Goal: Task Accomplishment & Management: Complete application form

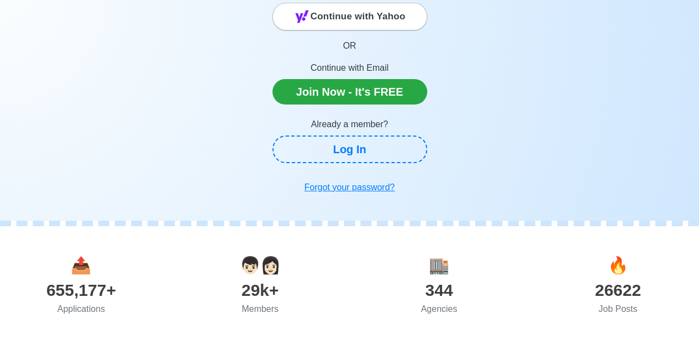
scroll to position [166, 0]
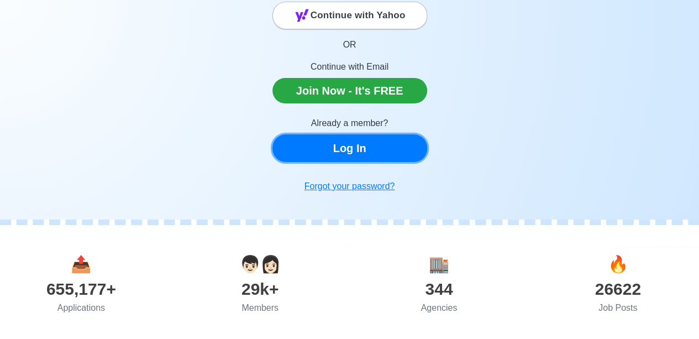
click at [369, 158] on link "Log In" at bounding box center [349, 148] width 155 height 28
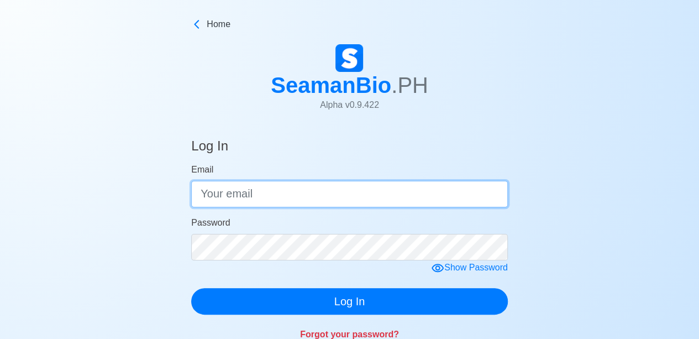
click at [350, 205] on input "Email" at bounding box center [349, 194] width 316 height 27
type input "[EMAIL_ADDRESS][DOMAIN_NAME]"
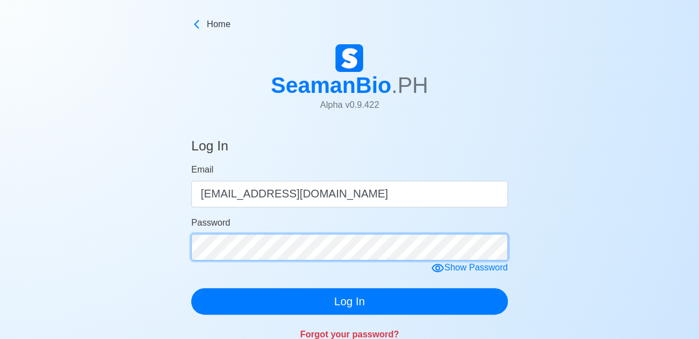
click button "Log In" at bounding box center [349, 301] width 316 height 27
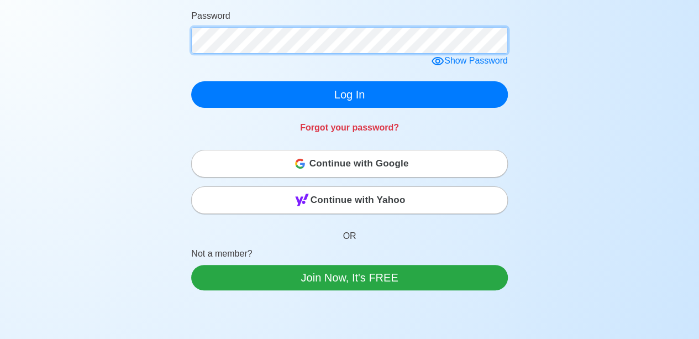
scroll to position [221, 0]
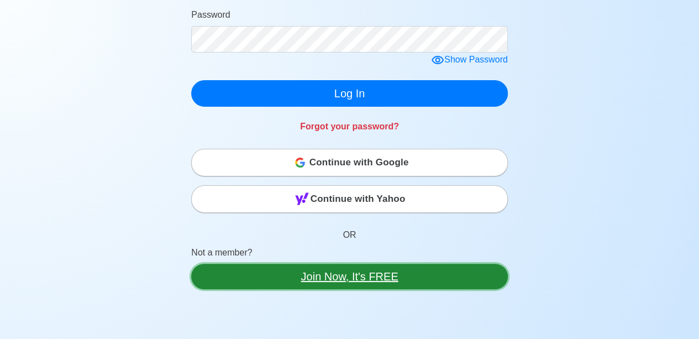
click at [362, 283] on link "Join Now, It's FREE" at bounding box center [349, 275] width 316 height 25
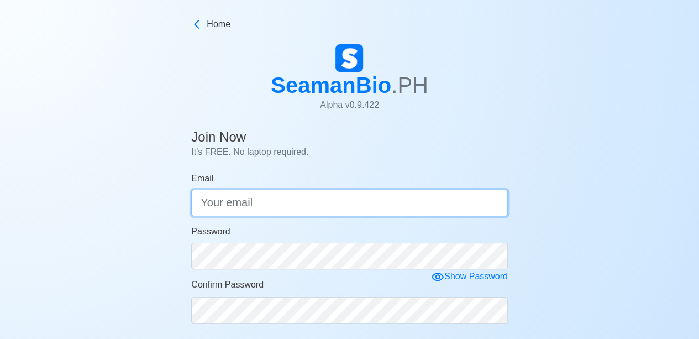
click at [325, 208] on input "Email" at bounding box center [349, 202] width 316 height 27
type input "[EMAIL_ADDRESS][DOMAIN_NAME]"
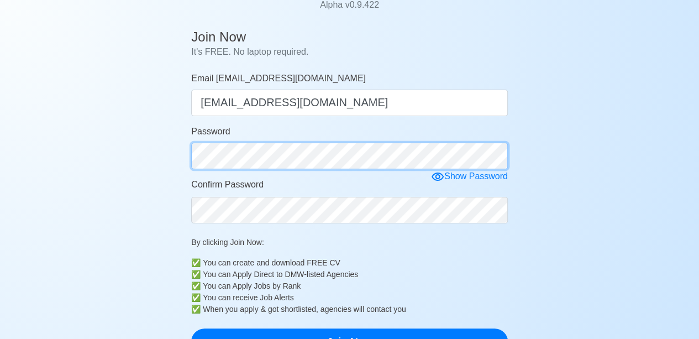
scroll to position [110, 0]
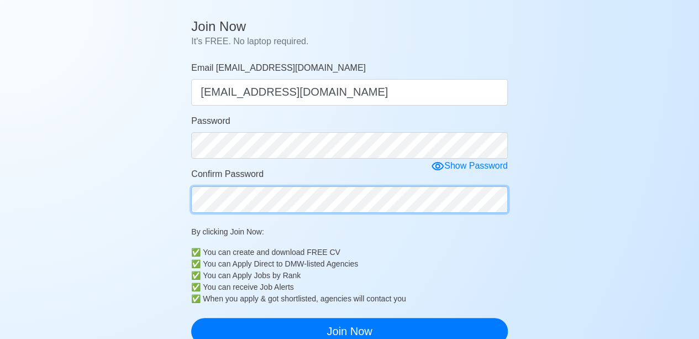
click at [191, 318] on button "Join Now" at bounding box center [349, 331] width 316 height 27
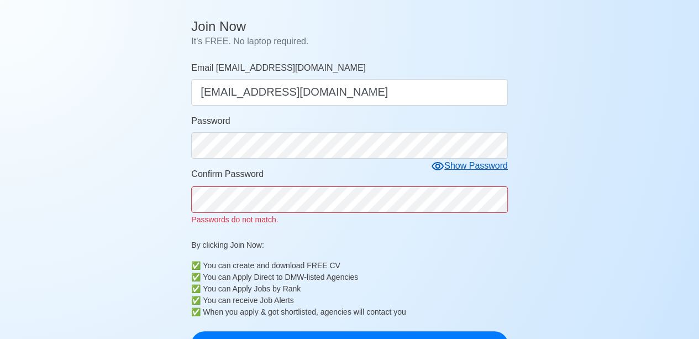
click at [454, 167] on div "Show Password" at bounding box center [469, 166] width 77 height 14
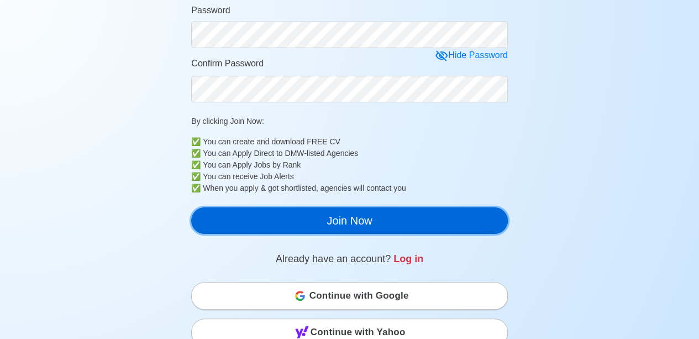
click at [377, 223] on button "Join Now" at bounding box center [349, 220] width 316 height 27
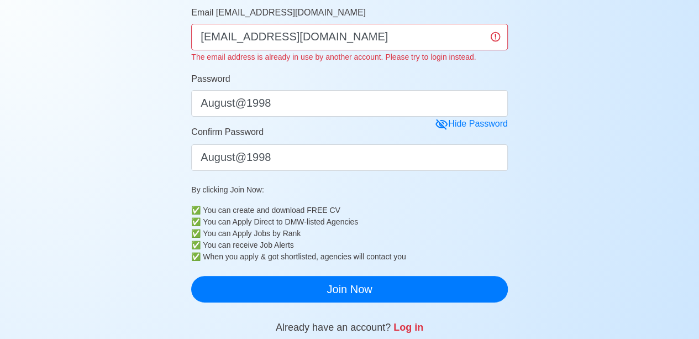
scroll to position [221, 0]
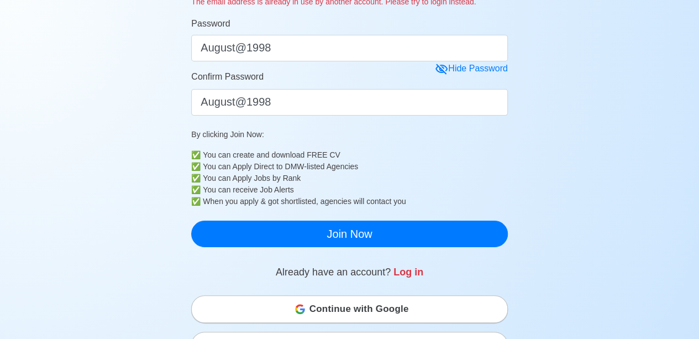
click at [383, 305] on span "Continue with Google" at bounding box center [358, 309] width 99 height 22
click at [400, 308] on span "Continue with Google" at bounding box center [358, 309] width 99 height 22
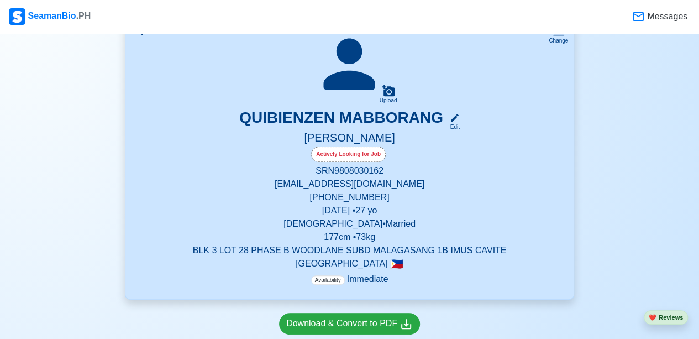
scroll to position [221, 0]
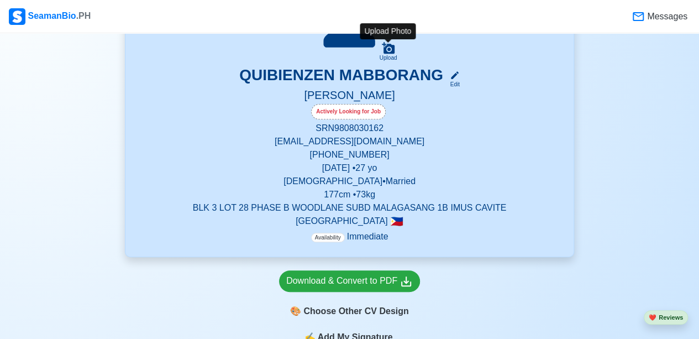
click at [387, 47] on icon at bounding box center [388, 48] width 13 height 12
click at [0, 0] on input "Upload" at bounding box center [0, 0] width 0 height 0
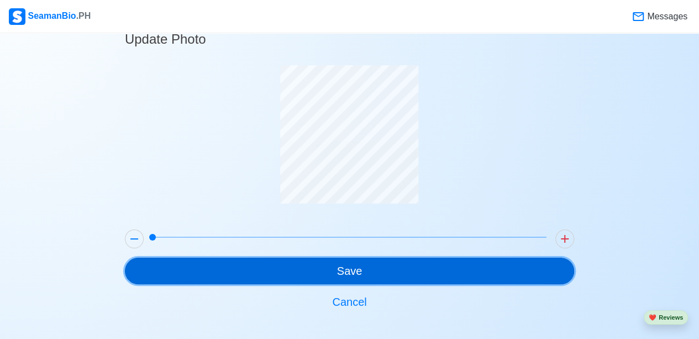
click at [403, 262] on button "Save" at bounding box center [349, 270] width 449 height 27
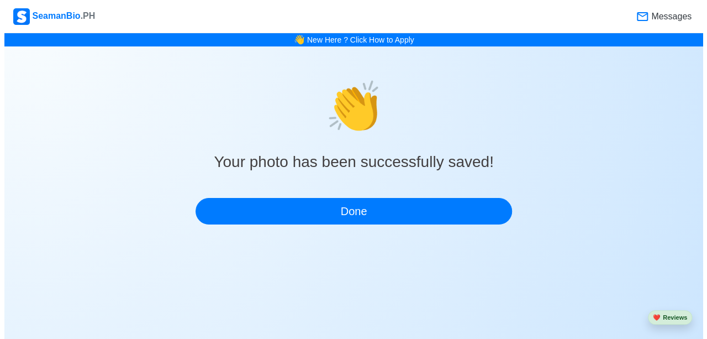
scroll to position [0, 0]
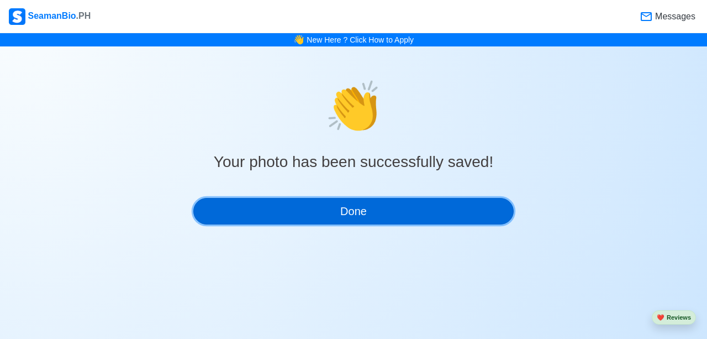
click at [389, 220] on button "Done" at bounding box center [353, 211] width 320 height 27
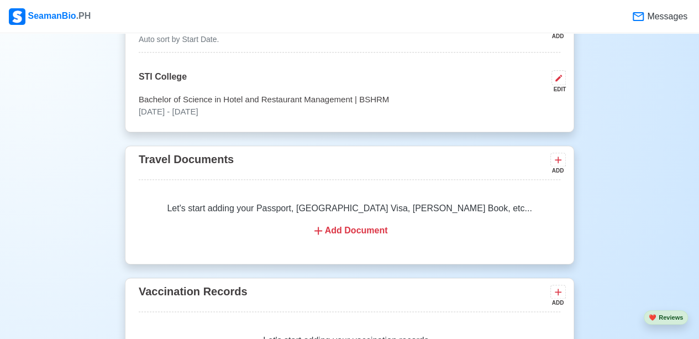
scroll to position [442, 0]
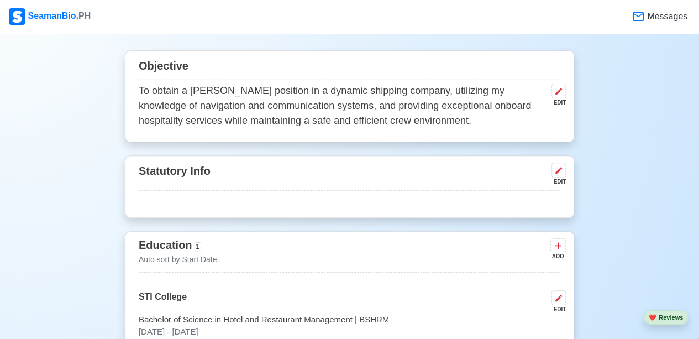
click at [219, 93] on p "To obtain a [PERSON_NAME] position in a dynamic shipping company, utilizing my …" at bounding box center [343, 105] width 408 height 45
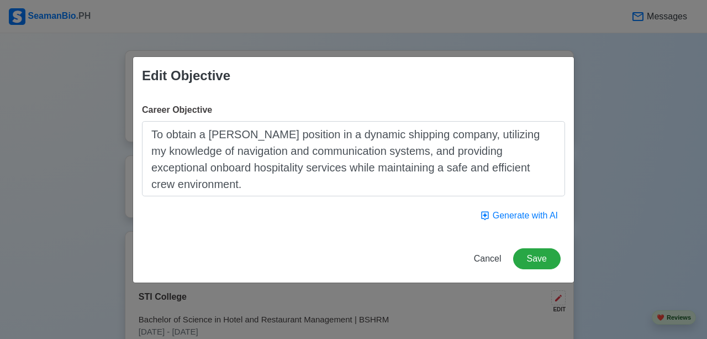
drag, startPoint x: 149, startPoint y: 134, endPoint x: 274, endPoint y: 211, distance: 147.0
click at [274, 211] on div "Career Objective To obtain a Messman position in a dynamic shipping company, ut…" at bounding box center [353, 164] width 441 height 140
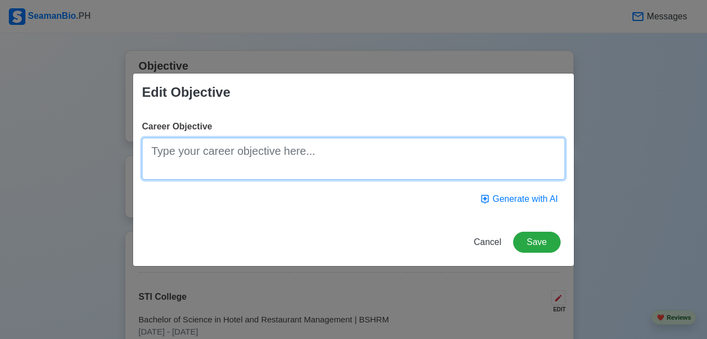
paste textarea "To begin my seafaring career as a Messman on board a cruise ship, providing exc…"
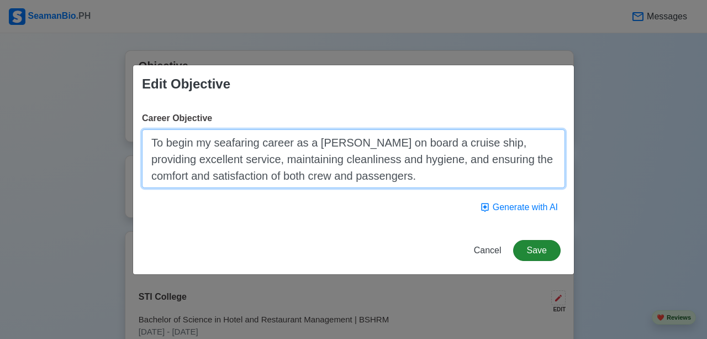
type textarea "To begin my seafaring career as a Messman on board a cruise ship, providing exc…"
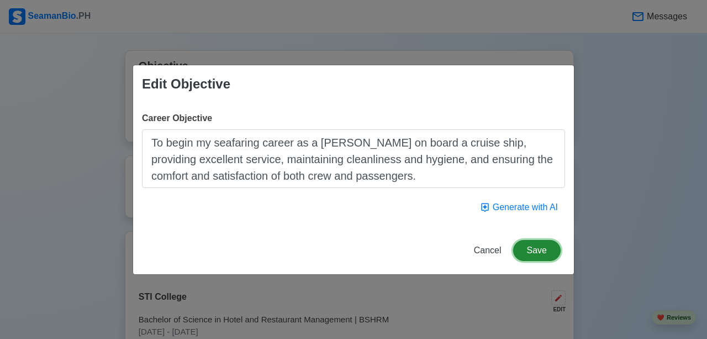
click at [532, 252] on button "Save" at bounding box center [536, 250] width 47 height 21
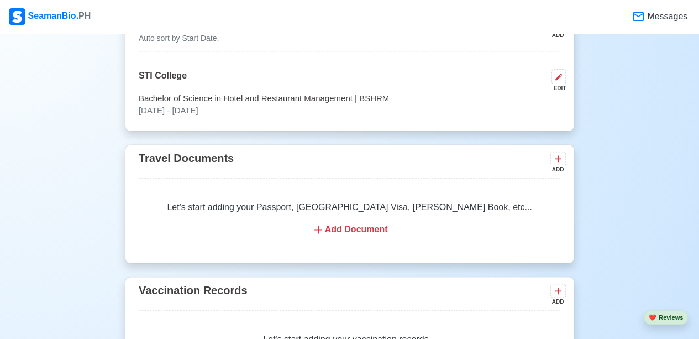
scroll to position [718, 0]
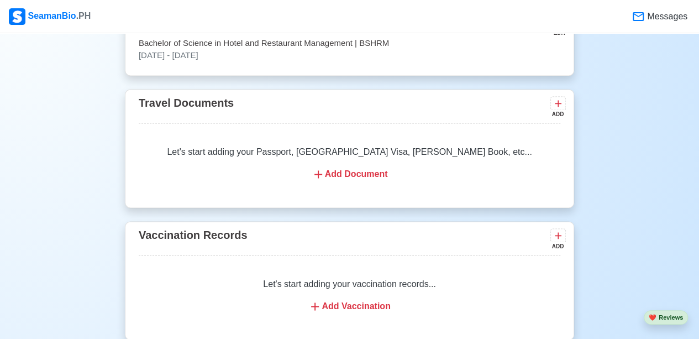
click at [358, 172] on div "Add Document" at bounding box center [349, 173] width 395 height 13
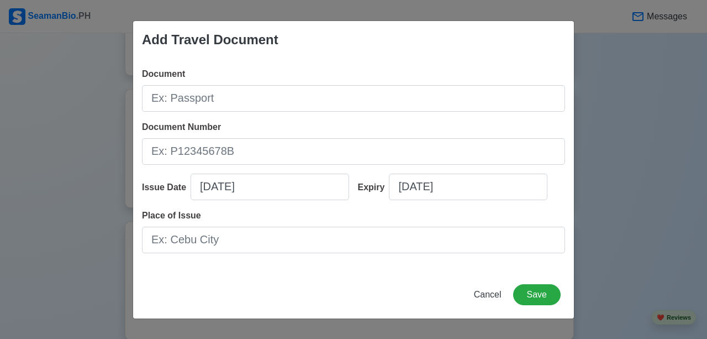
drag, startPoint x: 242, startPoint y: 82, endPoint x: 246, endPoint y: 88, distance: 6.9
click at [243, 82] on div "Document" at bounding box center [353, 89] width 423 height 44
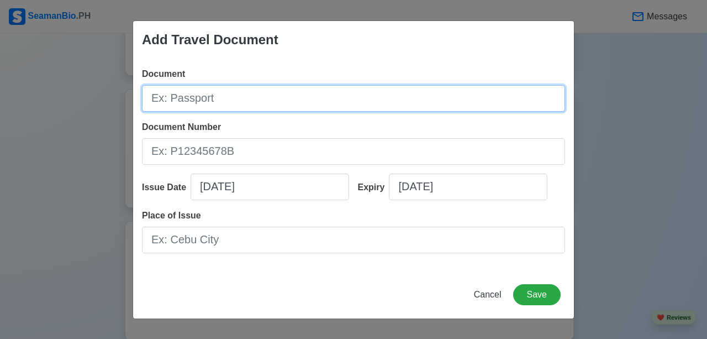
click at [251, 94] on input "Document" at bounding box center [353, 98] width 423 height 27
type input "Passport"
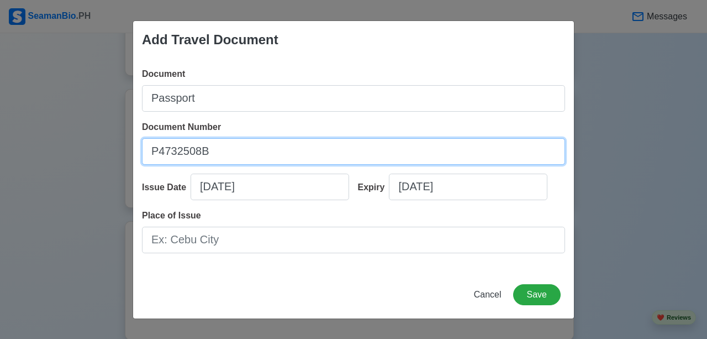
type input "P4732508B"
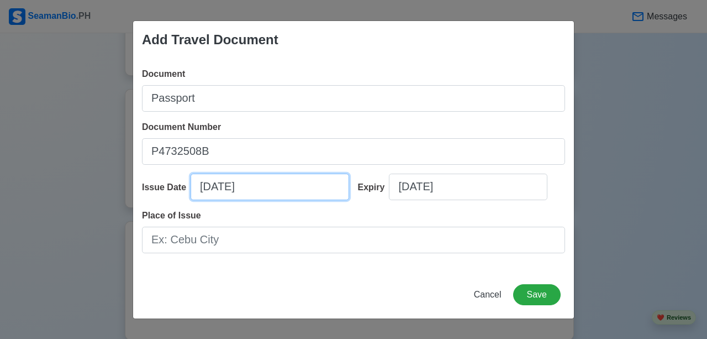
click at [269, 191] on input "09/09/2025" at bounding box center [270, 186] width 158 height 27
select select "****"
select select "*********"
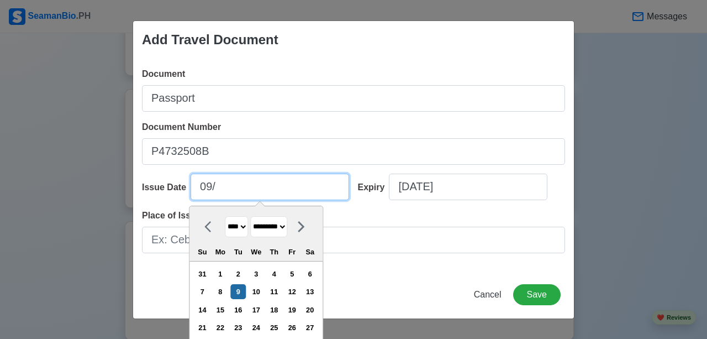
type input "09"
select select "****"
type input "0"
select select "****"
select select "*******"
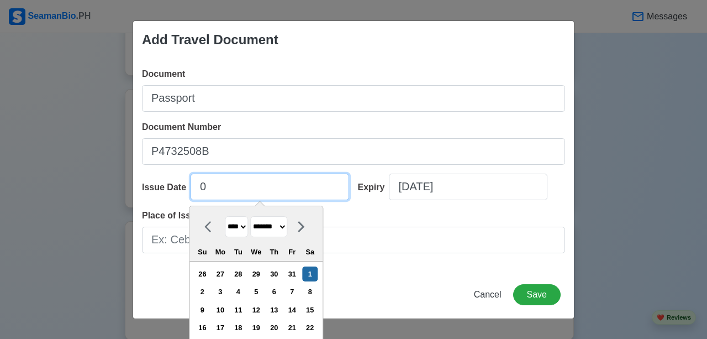
type input "02"
select select "****"
select select "********"
type input "02072"
select select "****"
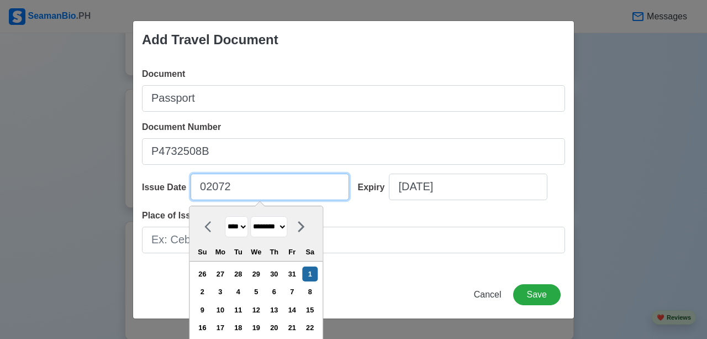
select select "*******"
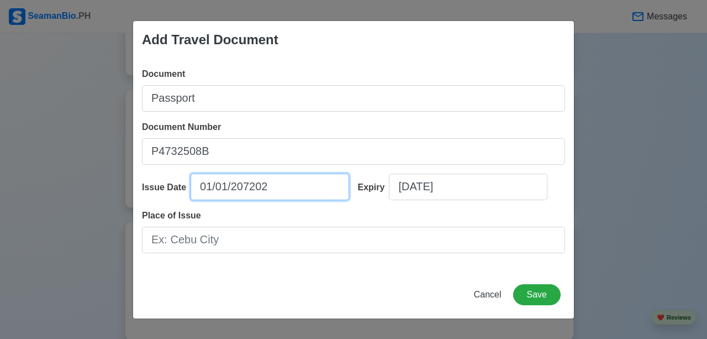
click at [270, 190] on input "01/01/207202" at bounding box center [270, 186] width 158 height 27
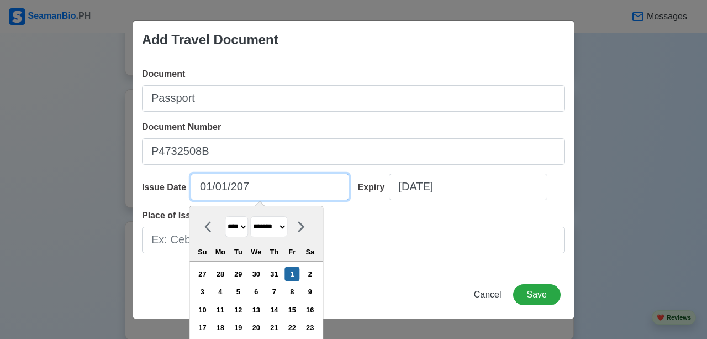
type input "01/01/20"
select select "****"
type input "01/01/2020"
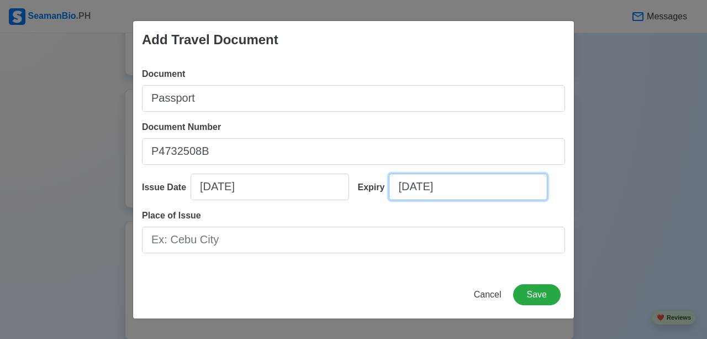
select select "****"
select select "*********"
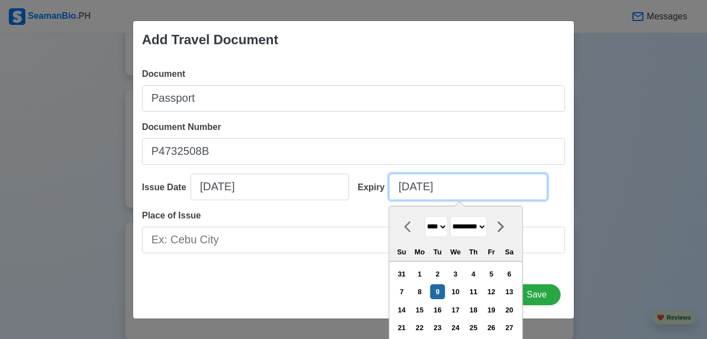
click at [504, 186] on input "[DATE]" at bounding box center [468, 186] width 158 height 27
type input "09/09/20250"
select select "****"
type input "09/09/202"
select select "****"
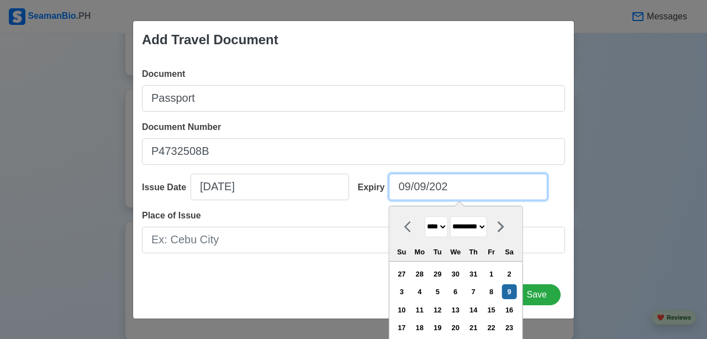
type input "[DATE]"
select select "****"
type input "09/0"
select select "****"
type input "0"
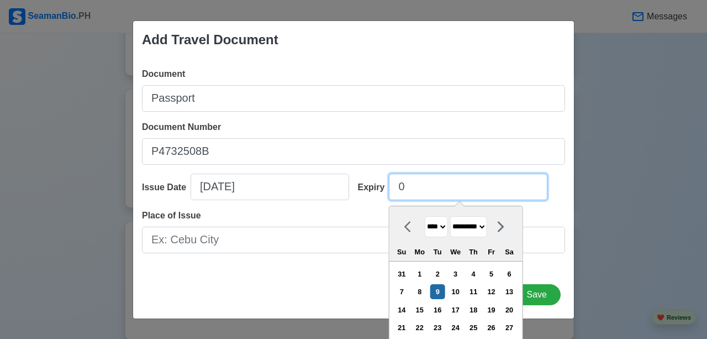
select select "****"
select select "*******"
type input "02"
select select "****"
select select "********"
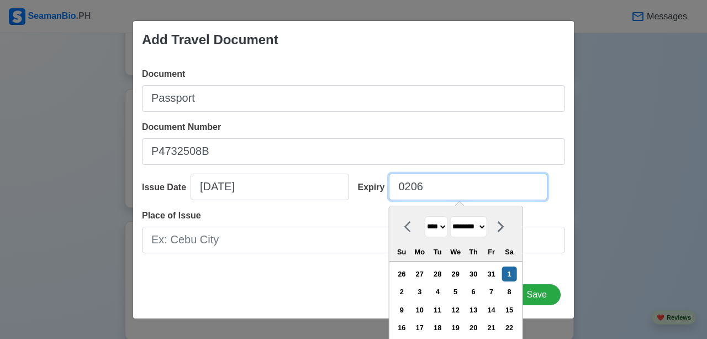
type input "02062"
select select "****"
select select "*******"
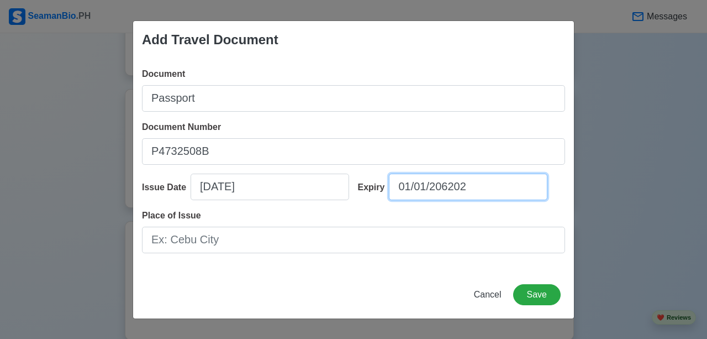
click at [502, 188] on input "01/01/206202" at bounding box center [468, 186] width 158 height 27
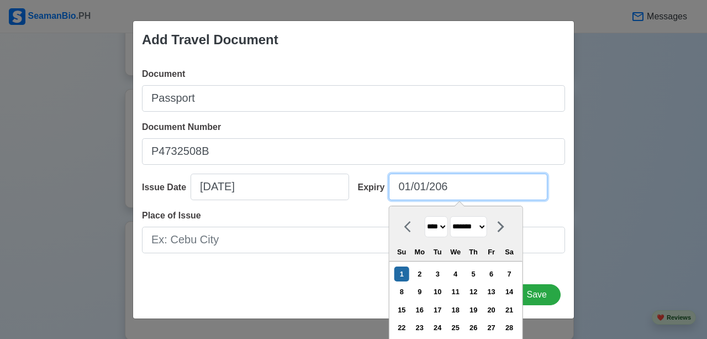
type input "01/01/20"
select select "****"
type input "01/01/2030"
select select "****"
type input "01/01/2030"
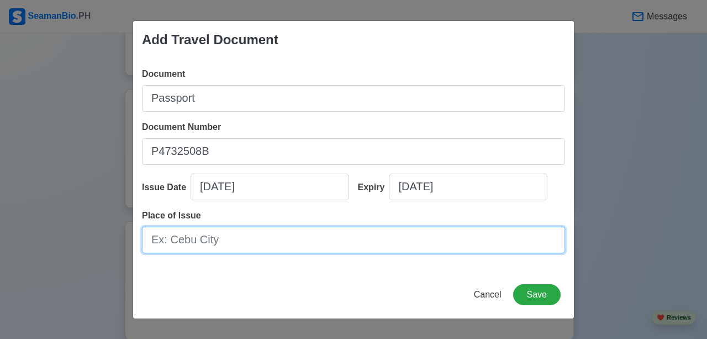
click at [448, 234] on input "Place of Issue" at bounding box center [353, 239] width 423 height 27
type input "d"
type input "DASMARINAS"
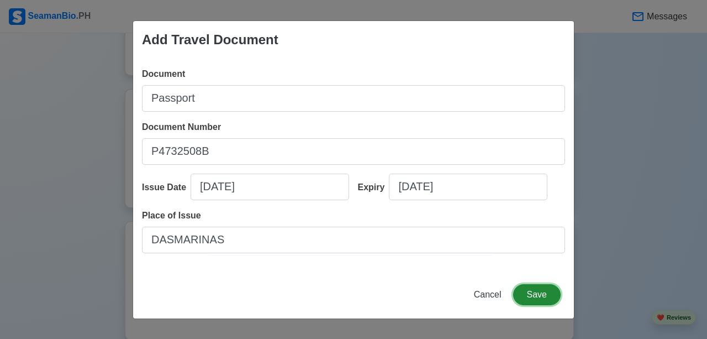
click at [537, 290] on button "Save" at bounding box center [536, 294] width 47 height 21
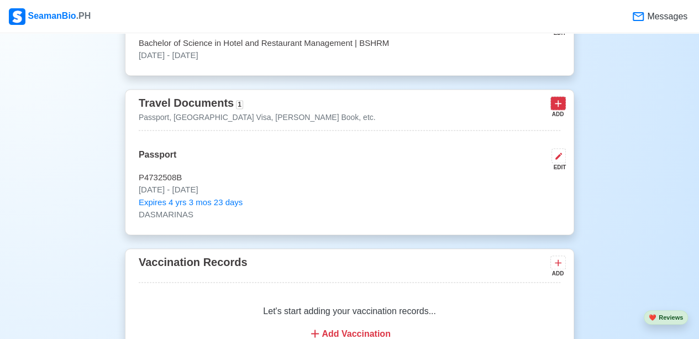
click at [554, 108] on icon at bounding box center [557, 103] width 11 height 11
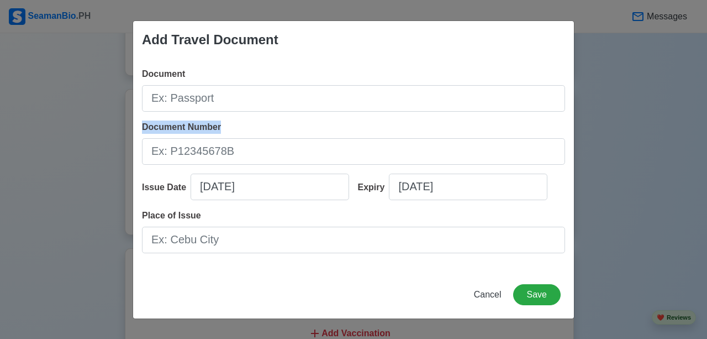
drag, startPoint x: 554, startPoint y: 108, endPoint x: 362, endPoint y: 153, distance: 197.4
click at [363, 153] on div "Document Number" at bounding box center [353, 142] width 423 height 44
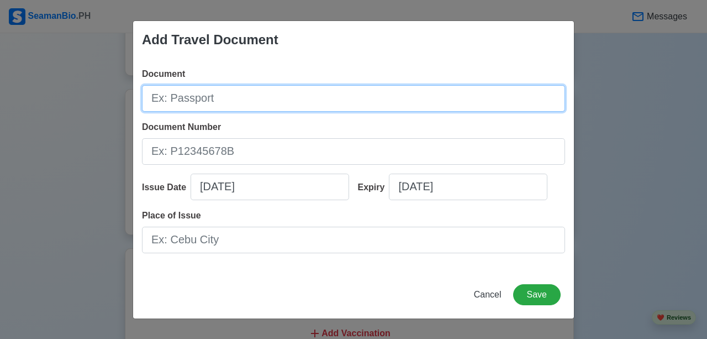
click at [306, 93] on input "Document" at bounding box center [353, 98] width 423 height 27
type input "s"
type input "Seamans Book"
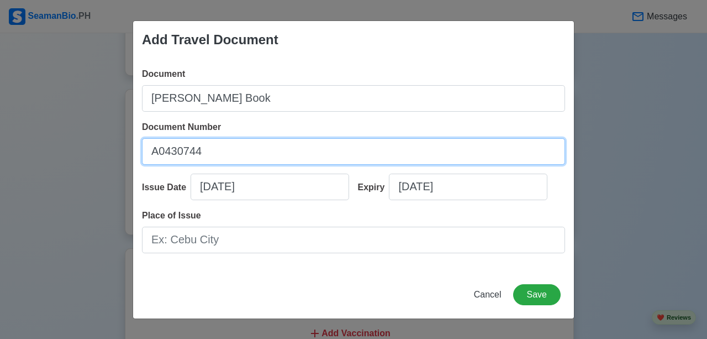
type input "A0430744"
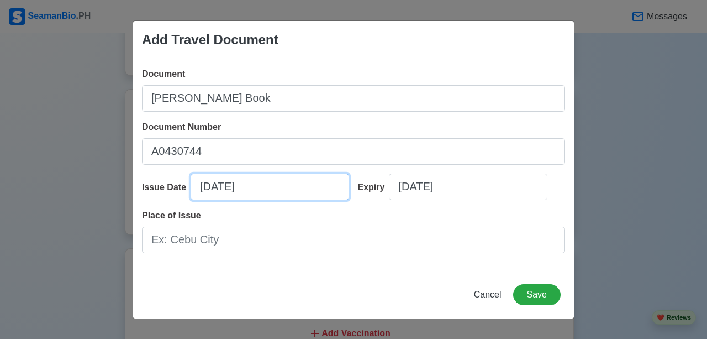
select select "****"
select select "*********"
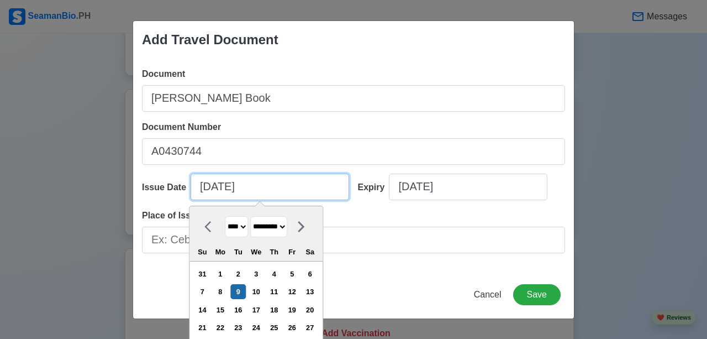
type input "0"
select select "****"
select select "*******"
type input "07"
select select "****"
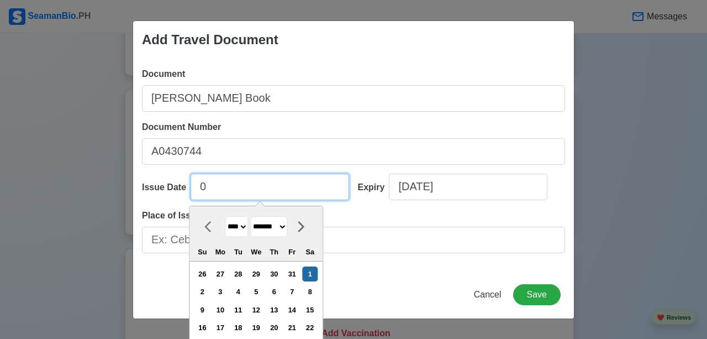
select select "****"
type input "071"
select select "****"
select select "*******"
type input "07"
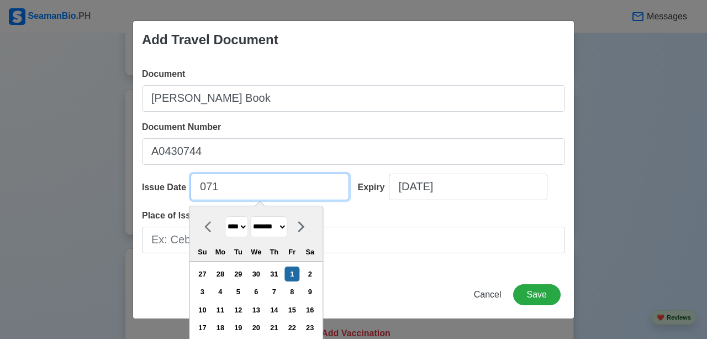
select select "****"
type input "07/10/2"
select select "****"
type input "[DATE]"
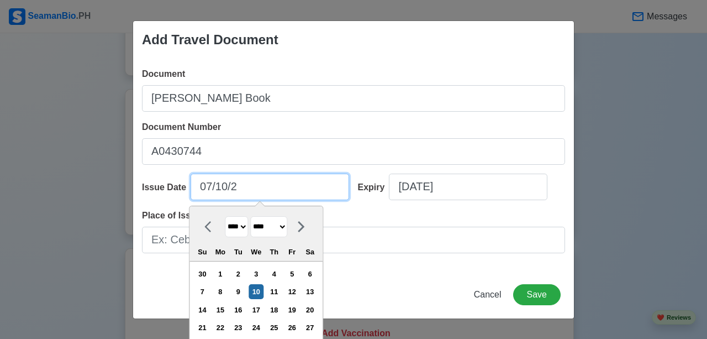
select select "****"
type input "[DATE]"
select select "****"
type input "[DATE]"
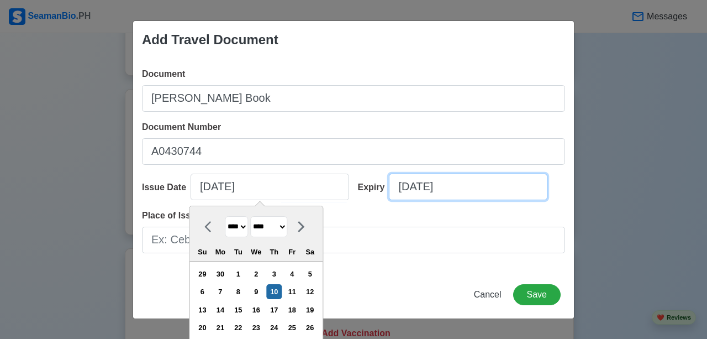
select select "****"
select select "*********"
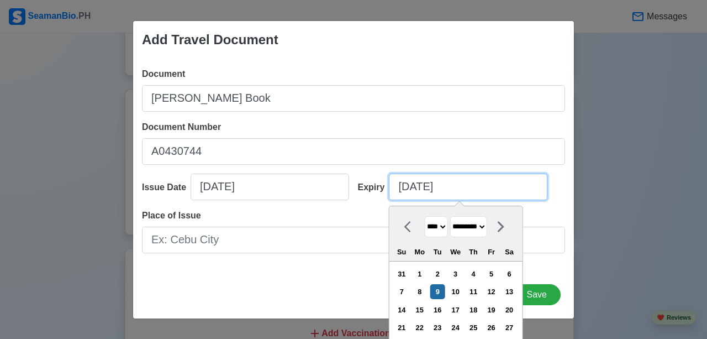
type input "0"
select select "****"
select select "*******"
type input "07"
select select "****"
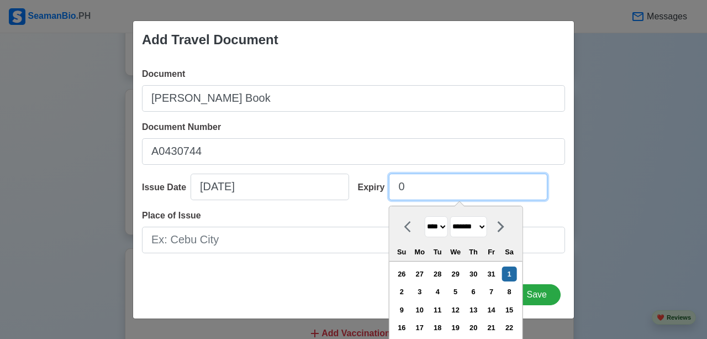
select select "****"
type input "07/10/2"
select select "****"
type input "[DATE]"
select select "****"
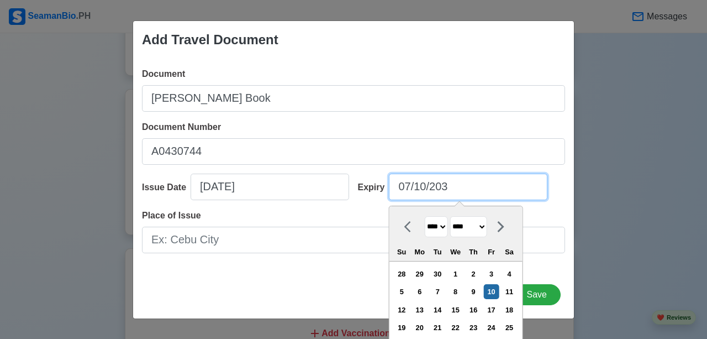
type input "[DATE]"
select select "****"
type input "[DATE]"
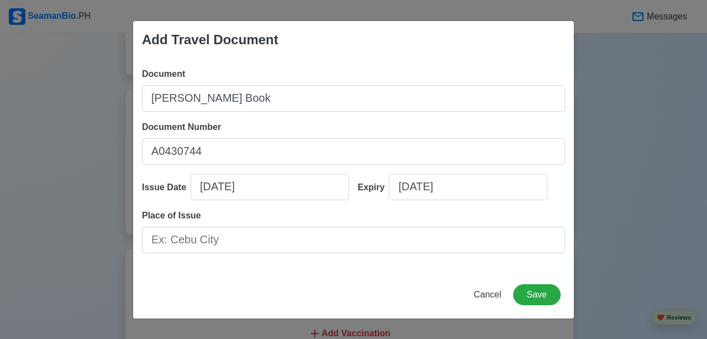
drag, startPoint x: 222, startPoint y: 255, endPoint x: 221, endPoint y: 239, distance: 15.5
click at [222, 253] on div "Document Seamans Book Document Number A0430744 Issue Date 07/10/2025 Expiry 07/…" at bounding box center [353, 165] width 441 height 212
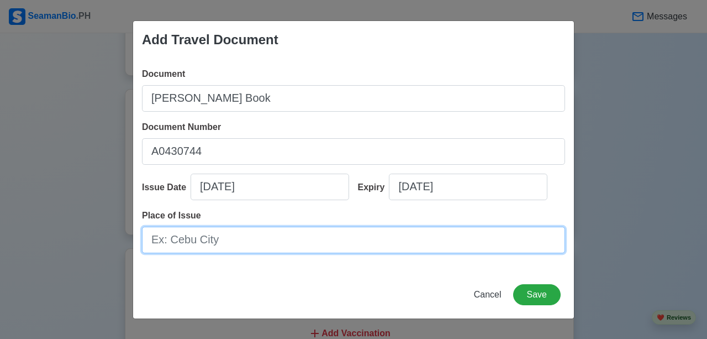
click at [221, 239] on input "Place of Issue" at bounding box center [353, 239] width 423 height 27
type input "[GEOGRAPHIC_DATA]"
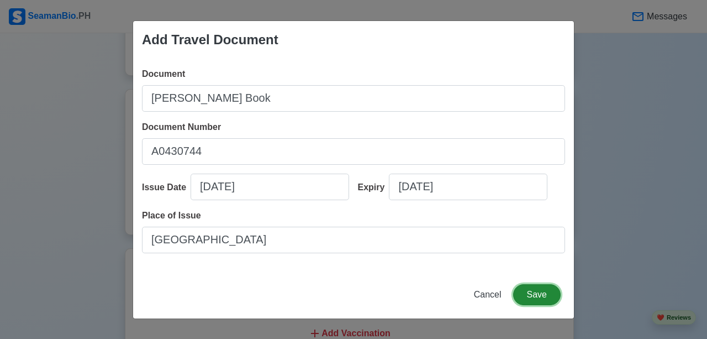
click at [544, 287] on button "Save" at bounding box center [536, 294] width 47 height 21
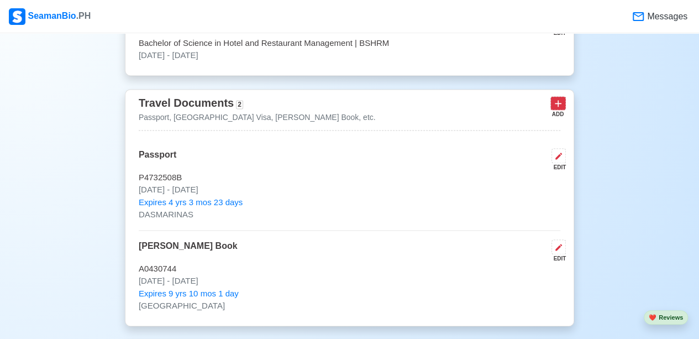
click at [560, 105] on icon at bounding box center [557, 103] width 11 height 11
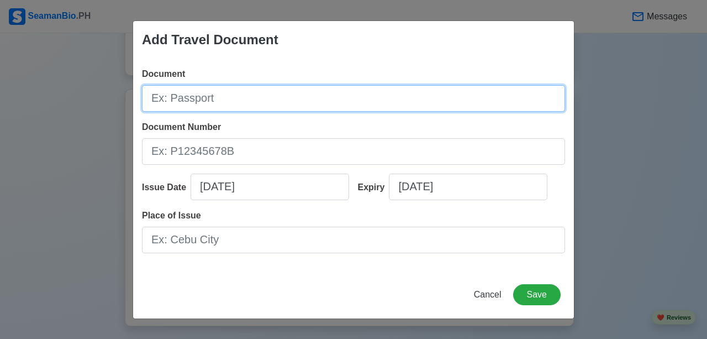
click at [560, 105] on input "Document" at bounding box center [353, 98] width 423 height 27
type input "SID"
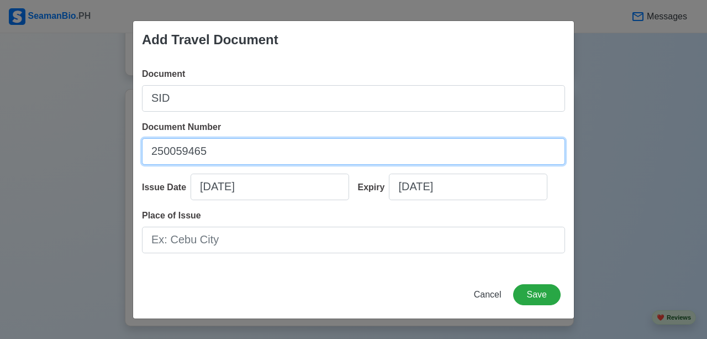
type input "250059465"
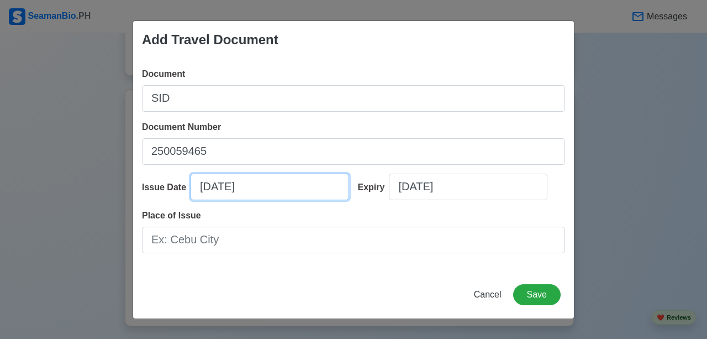
select select "****"
select select "*********"
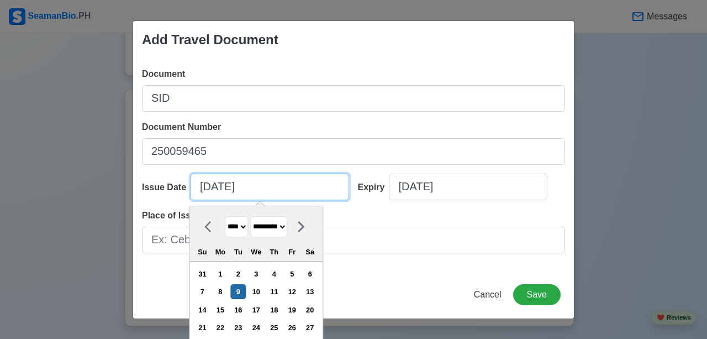
type input "0"
select select "****"
select select "*******"
type input "07"
select select "****"
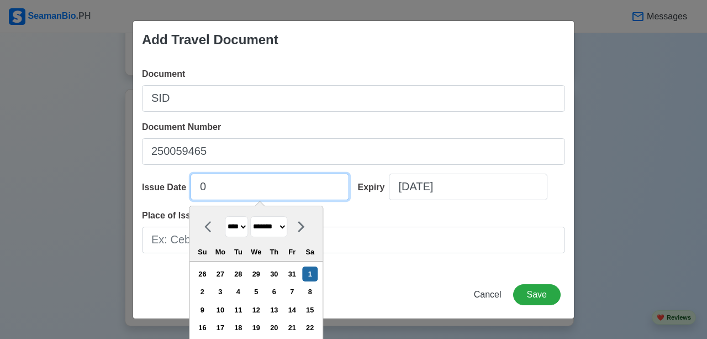
select select "****"
type input "072"
select select "****"
select select "*******"
type input "07"
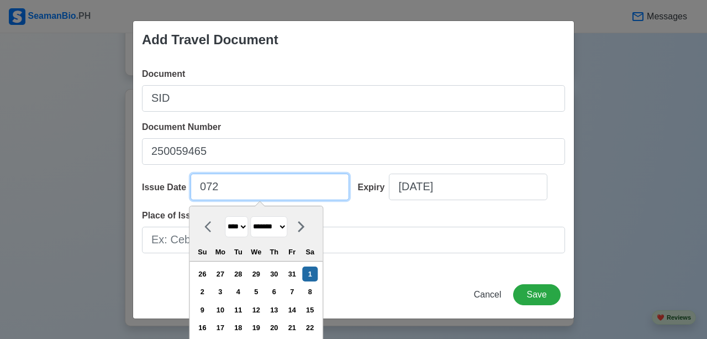
select select "****"
type input "07/10/2"
select select "****"
type input "[DATE]"
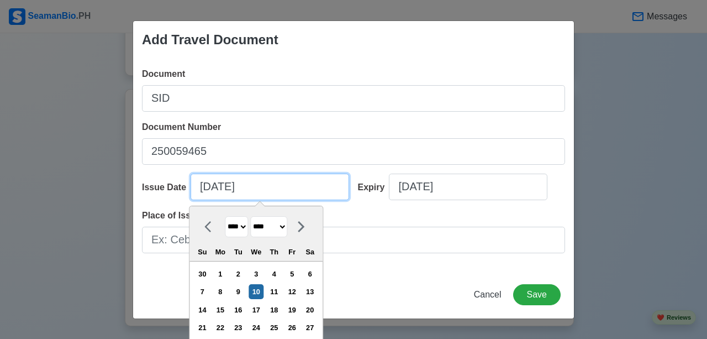
select select "****"
type input "[DATE]"
select select "****"
type input "[DATE]"
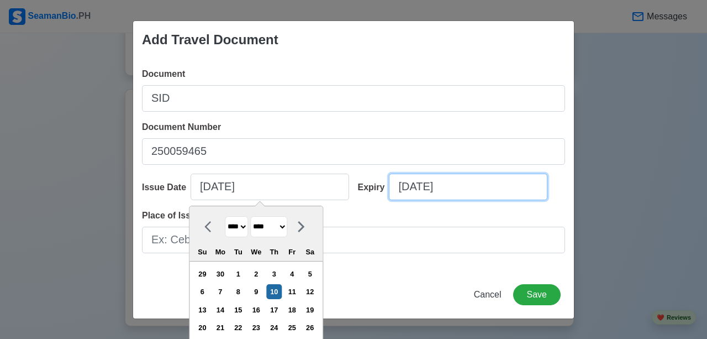
select select "****"
select select "*********"
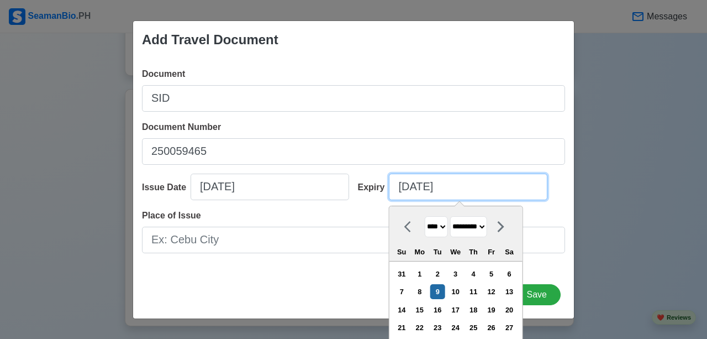
type input "0"
select select "****"
select select "*******"
type input "07"
select select "****"
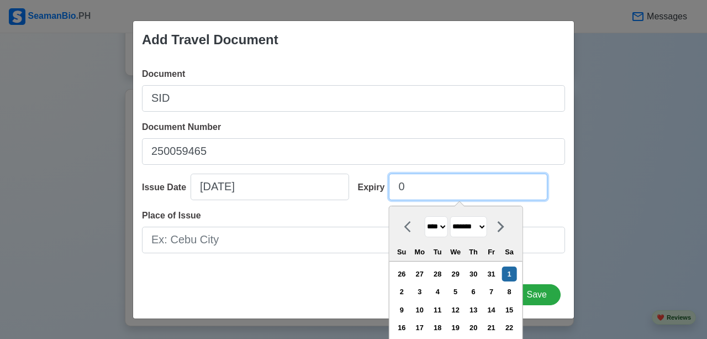
select select "****"
type input "07/10/2"
select select "****"
type input "[DATE]"
select select "****"
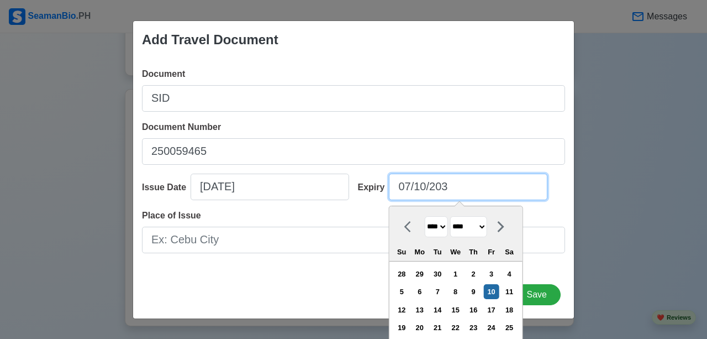
type input "[DATE]"
select select "****"
type input "[DATE]"
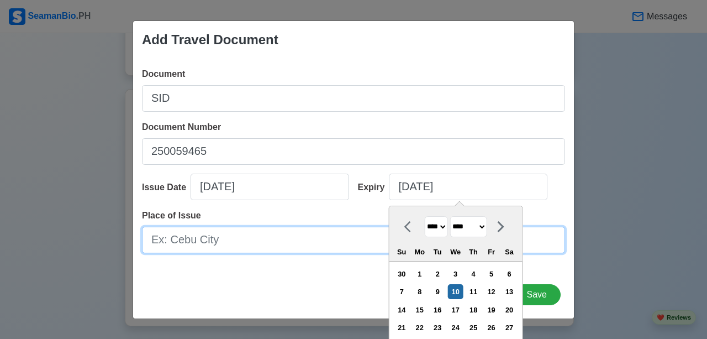
click at [358, 228] on input "Place of Issue" at bounding box center [353, 239] width 423 height 27
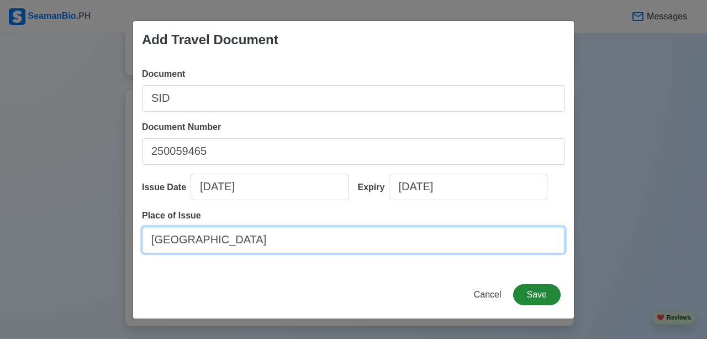
type input "[GEOGRAPHIC_DATA]"
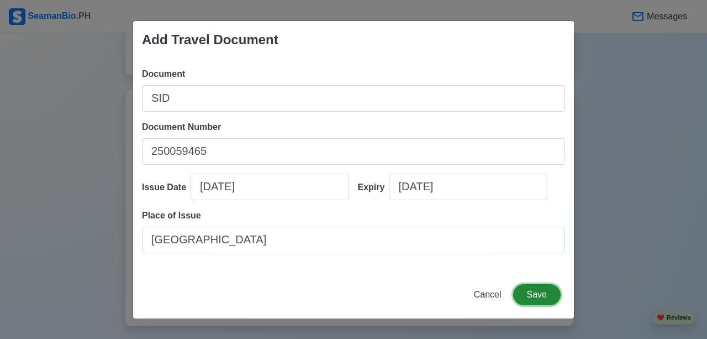
click at [518, 289] on button "Save" at bounding box center [536, 294] width 47 height 21
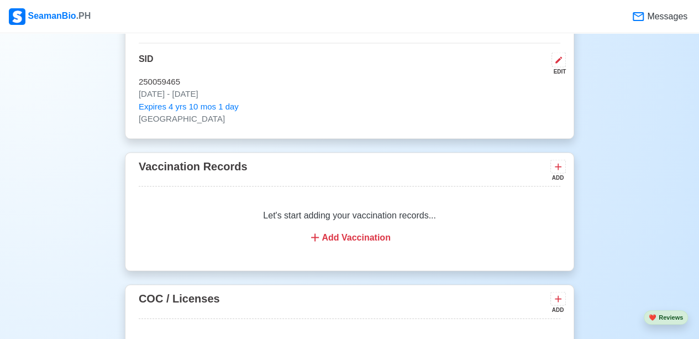
scroll to position [994, 0]
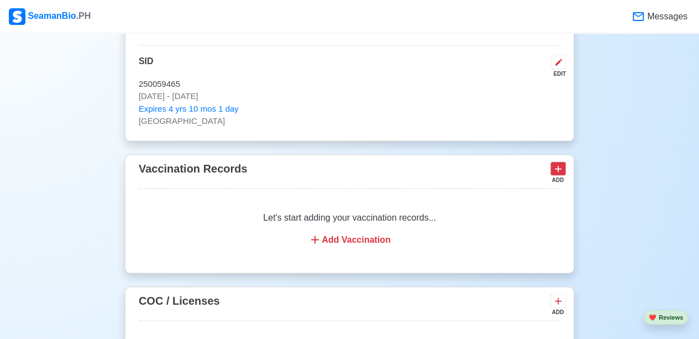
click at [558, 170] on icon at bounding box center [557, 168] width 11 height 11
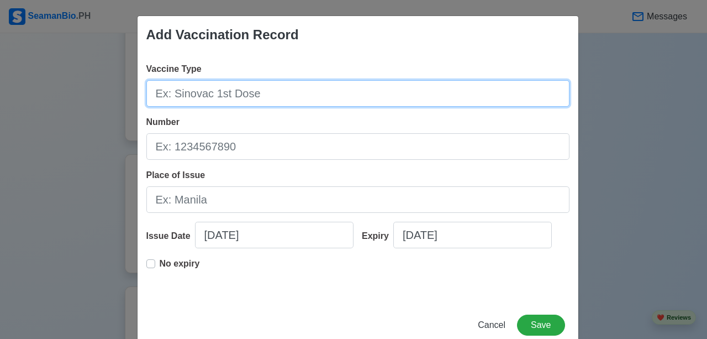
click at [202, 97] on input "Vaccine Type" at bounding box center [357, 93] width 423 height 27
type input "PFIZER"
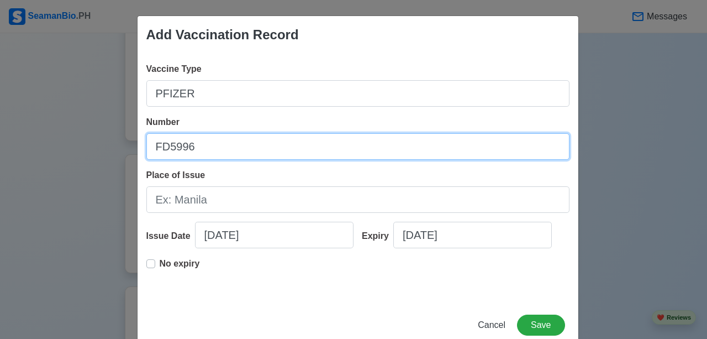
type input "FD5996"
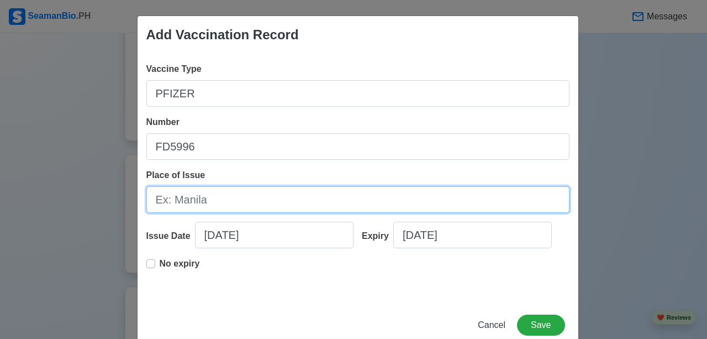
click at [188, 192] on input "Place of Issue" at bounding box center [357, 199] width 423 height 27
type input "CAVITE"
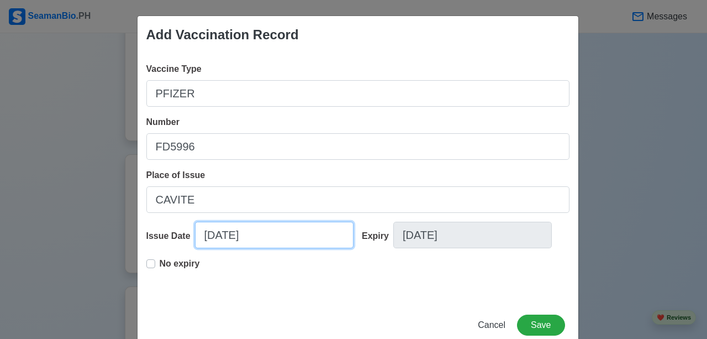
click at [311, 241] on input "[DATE]" at bounding box center [274, 234] width 158 height 27
select select "****"
select select "*********"
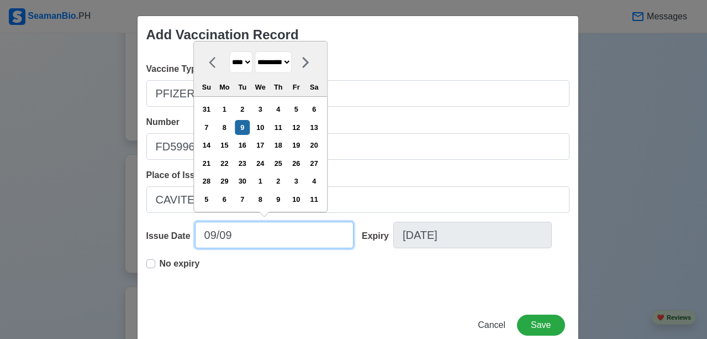
type input "09/0"
select select "****"
type input "0"
select select "****"
select select "*******"
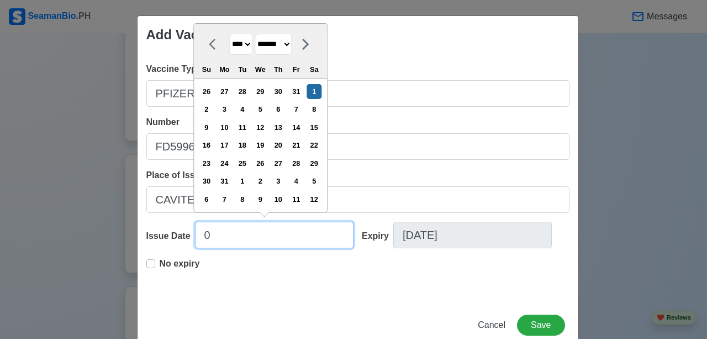
type input "06"
select select "****"
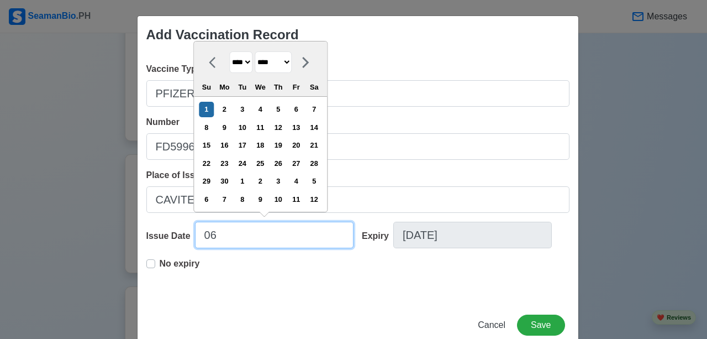
type input "062"
select select "****"
select select "*******"
type input "06"
select select "****"
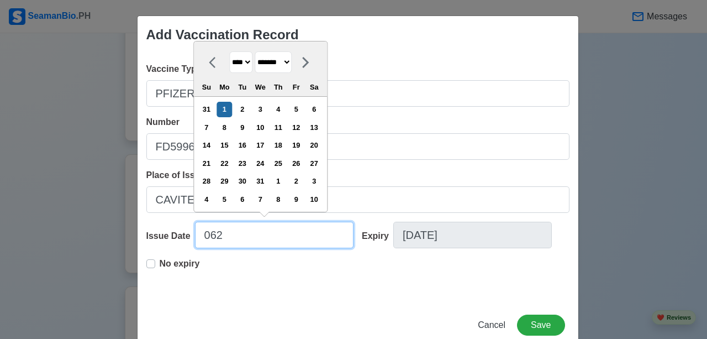
select select "****"
type input "06/24/2"
select select "****"
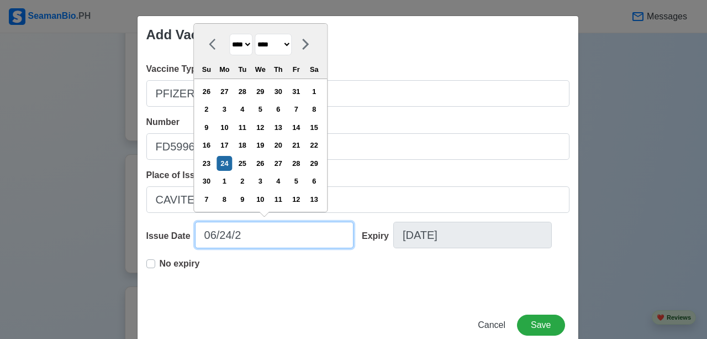
type input "06/24/20"
select select "****"
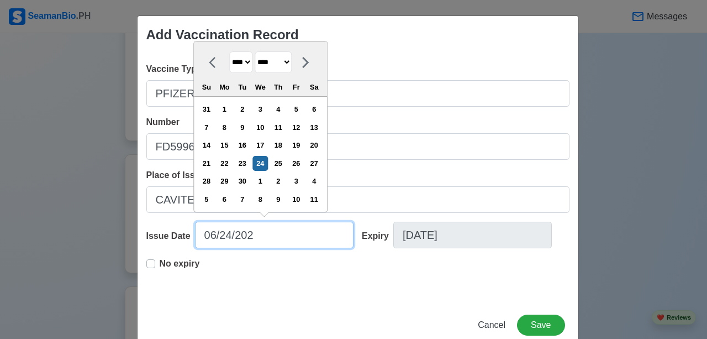
type input "[DATE]"
select select "****"
type input "[DATE]"
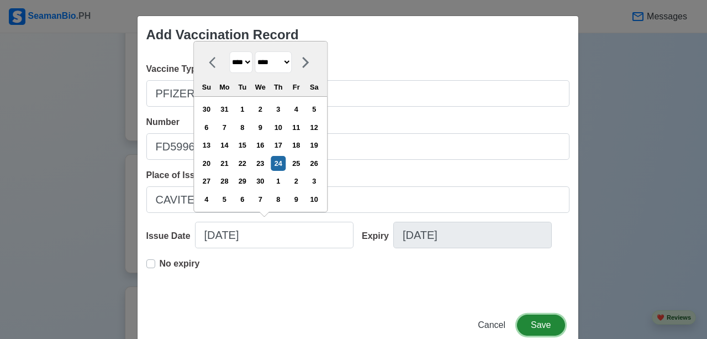
click at [543, 319] on button "Save" at bounding box center [540, 324] width 47 height 21
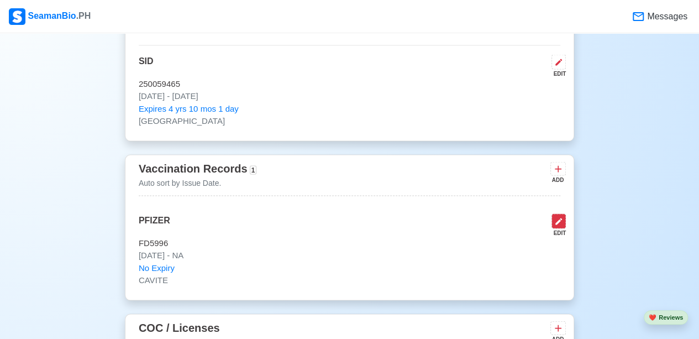
click at [557, 223] on icon at bounding box center [558, 220] width 9 height 9
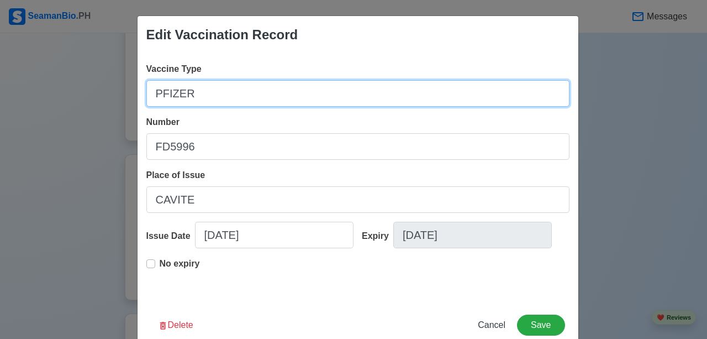
click at [269, 99] on input "PFIZER" at bounding box center [357, 93] width 423 height 27
type input "PFIZER 1ST DOSE"
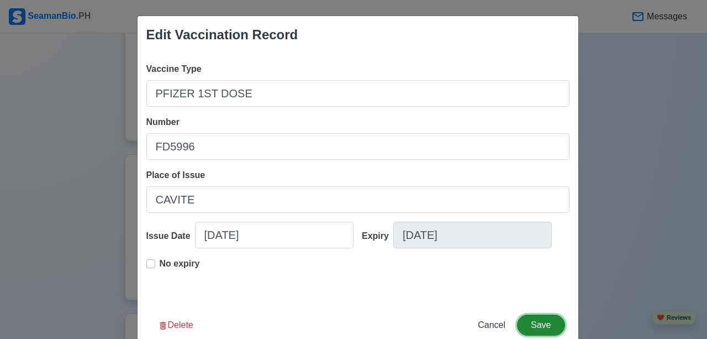
click at [532, 318] on button "Save" at bounding box center [540, 324] width 47 height 21
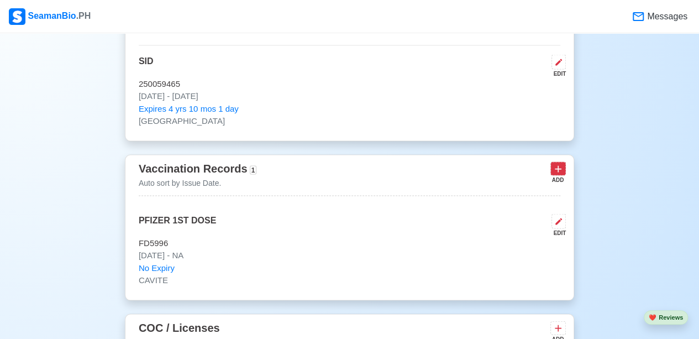
click at [561, 168] on icon at bounding box center [557, 168] width 11 height 11
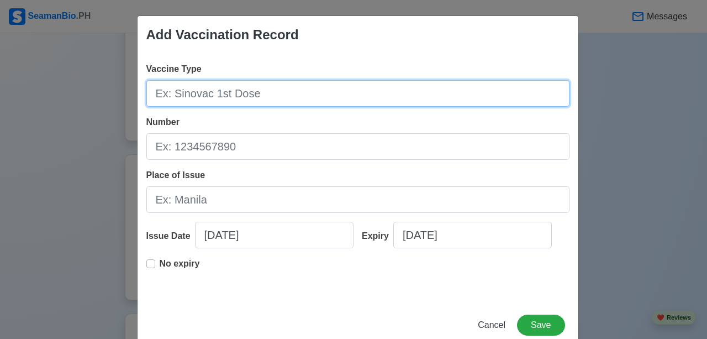
click at [251, 89] on input "Vaccine Type" at bounding box center [357, 93] width 423 height 27
type input "PFIZER 2ND DOSE"
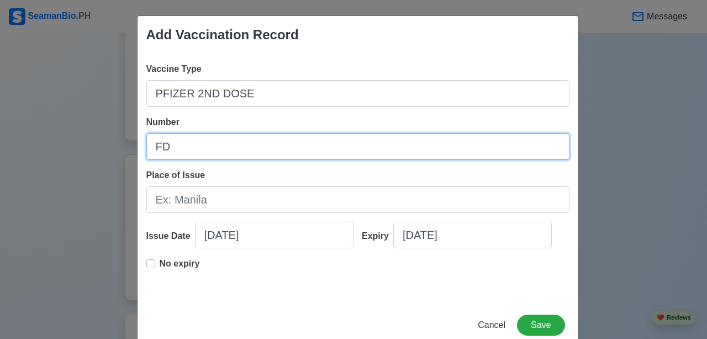
type input "FD5996"
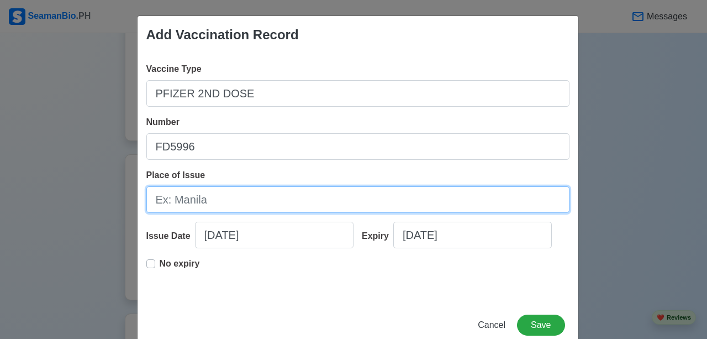
click at [272, 201] on input "Place of Issue" at bounding box center [357, 199] width 423 height 27
type input "CAVITE"
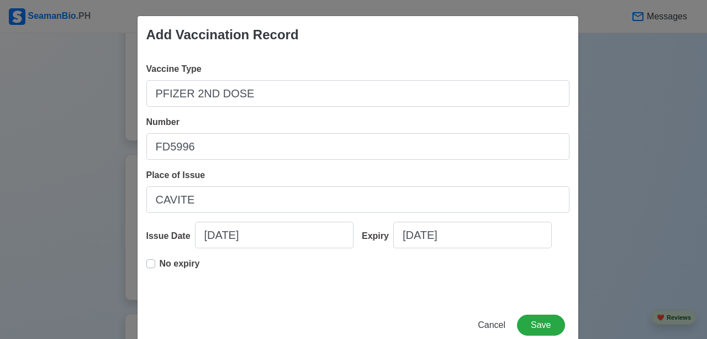
click at [152, 261] on div "No expiry" at bounding box center [173, 268] width 54 height 22
click at [160, 262] on p "No expiry" at bounding box center [180, 263] width 40 height 13
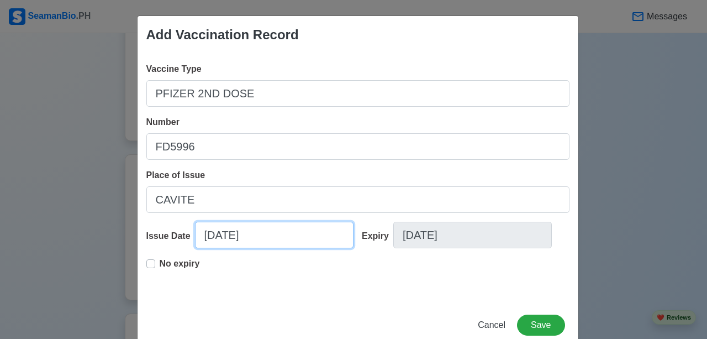
select select "****"
select select "*********"
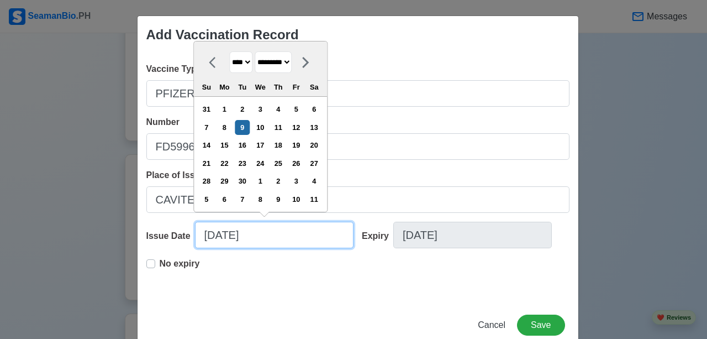
drag, startPoint x: 257, startPoint y: 236, endPoint x: 148, endPoint y: 244, distance: 109.1
click at [148, 244] on div "Issue Date [DATE] **** **** **** **** **** **** **** **** **** **** **** **** *…" at bounding box center [250, 238] width 208 height 35
type input "0"
select select "****"
select select "*******"
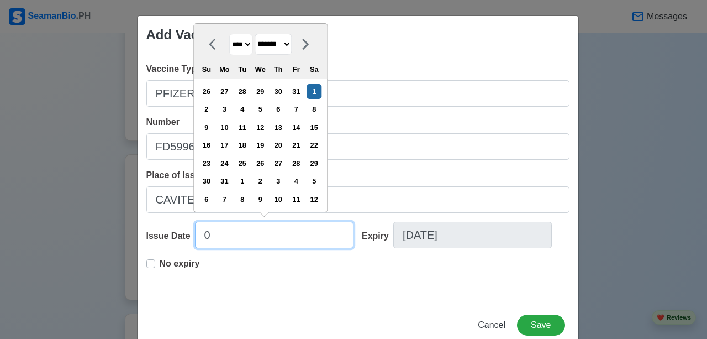
type input "07"
select select "****"
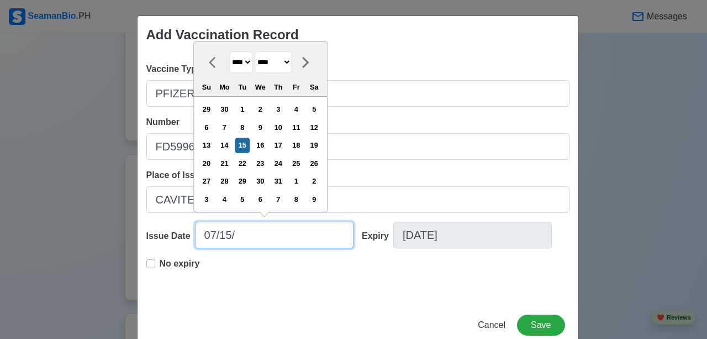
type input "07/15/2"
select select "****"
type input "07/15/20"
select select "****"
type input "[DATE]"
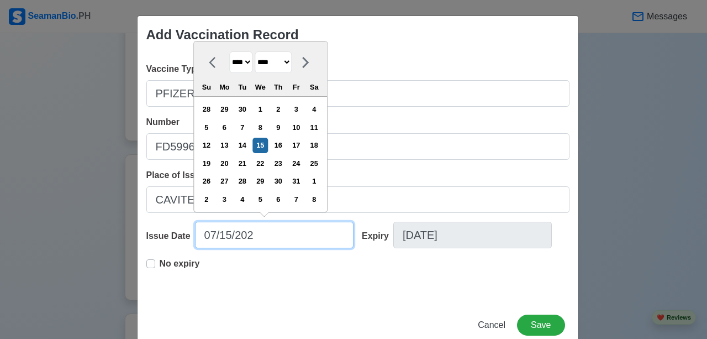
select select "****"
type input "[DATE]"
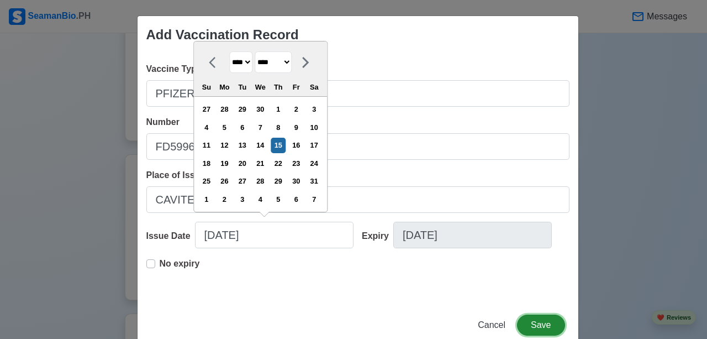
click at [532, 324] on button "Save" at bounding box center [540, 324] width 47 height 21
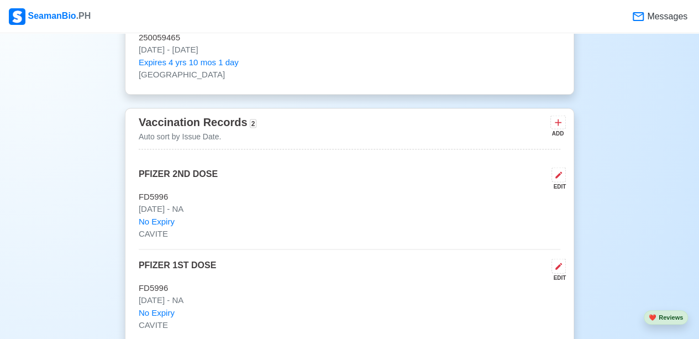
scroll to position [1104, 0]
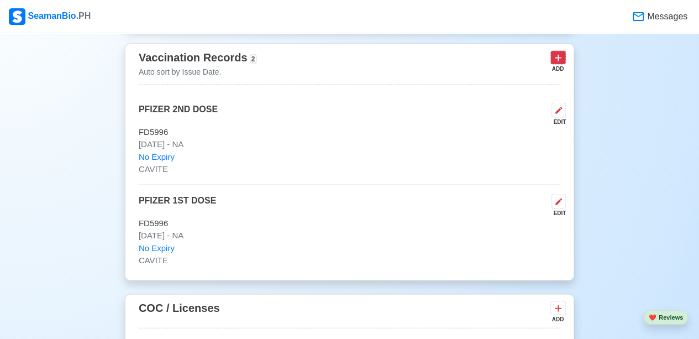
click at [564, 59] on button at bounding box center [557, 58] width 15 height 14
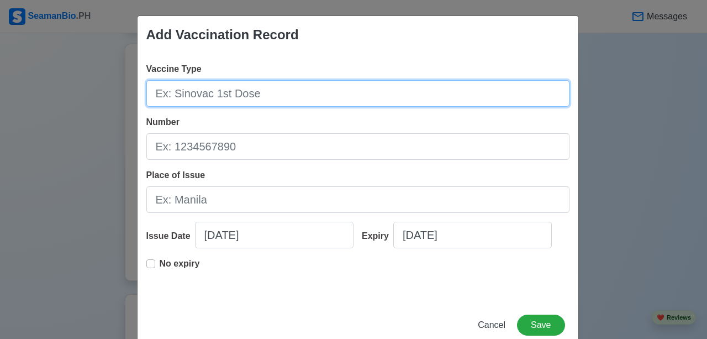
click at [366, 100] on input "Vaccine Type" at bounding box center [357, 93] width 423 height 27
type input "B"
type input "PFIZER BOOSTER"
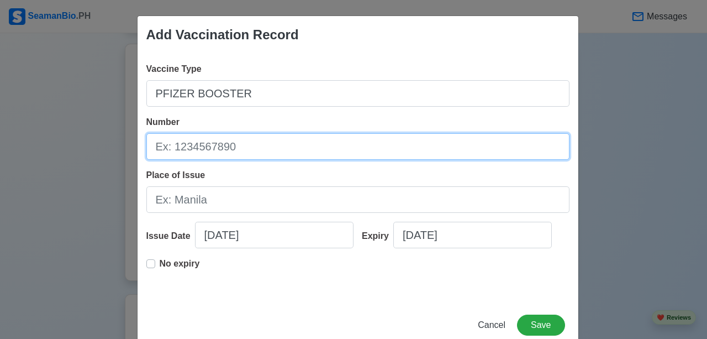
click at [286, 149] on input "Number" at bounding box center [357, 146] width 423 height 27
type input "FN4365"
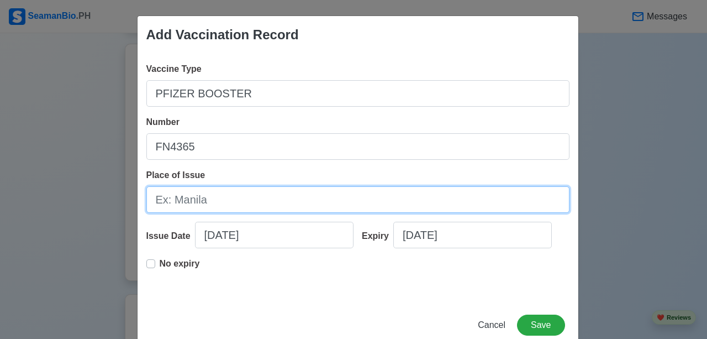
click at [286, 204] on input "Place of Issue" at bounding box center [357, 199] width 423 height 27
type input "CAVITE"
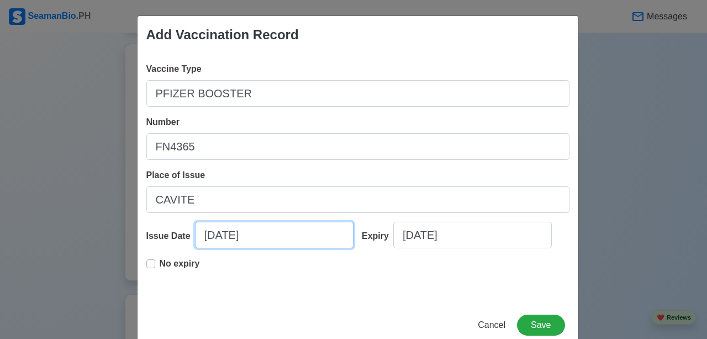
click at [244, 236] on input "[DATE]" at bounding box center [274, 234] width 158 height 27
select select "****"
select select "*********"
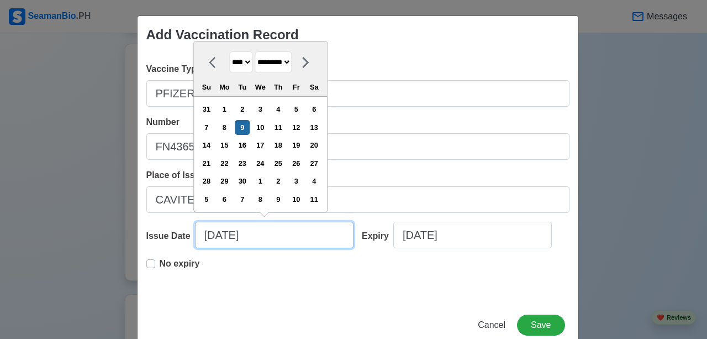
drag, startPoint x: 258, startPoint y: 236, endPoint x: 150, endPoint y: 243, distance: 107.9
click at [150, 243] on div "Issue Date [DATE] **** **** **** **** **** **** **** **** **** **** **** **** *…" at bounding box center [250, 238] width 208 height 35
type input "0"
select select "****"
select select "*******"
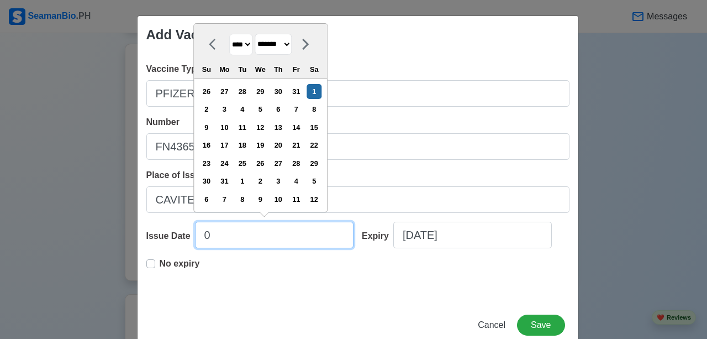
type input "01"
select select "****"
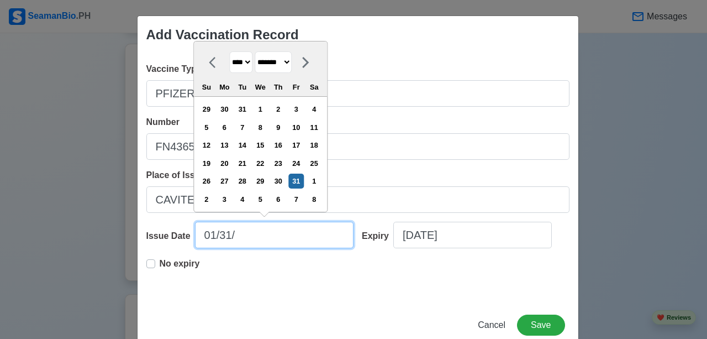
type input "01/31/2"
select select "****"
type input "01/31/20"
select select "****"
type input "01/31/2022"
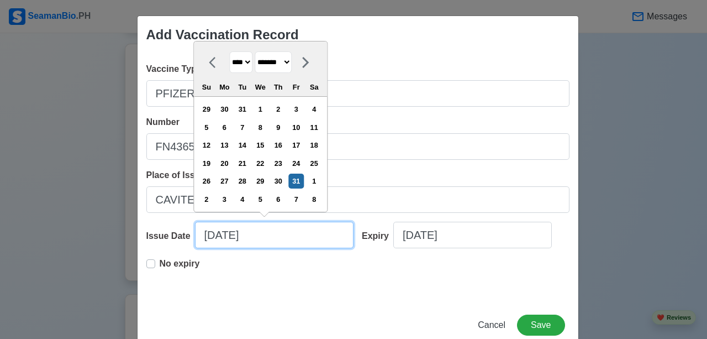
select select "****"
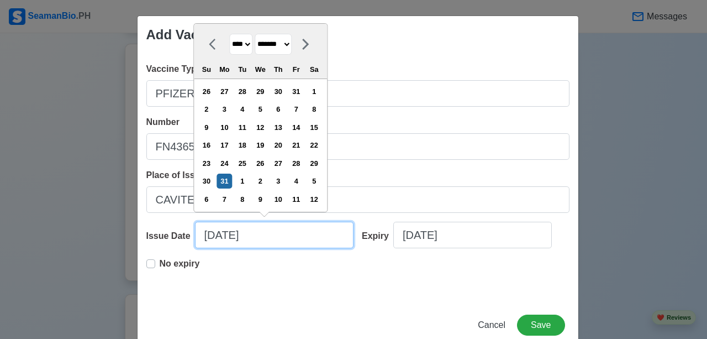
type input "01/31/2022"
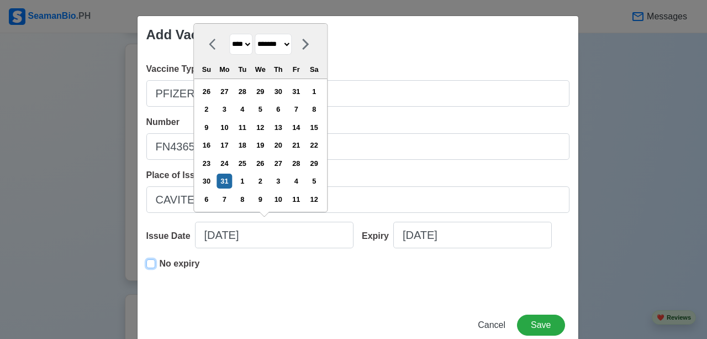
type input "01/31/2022"
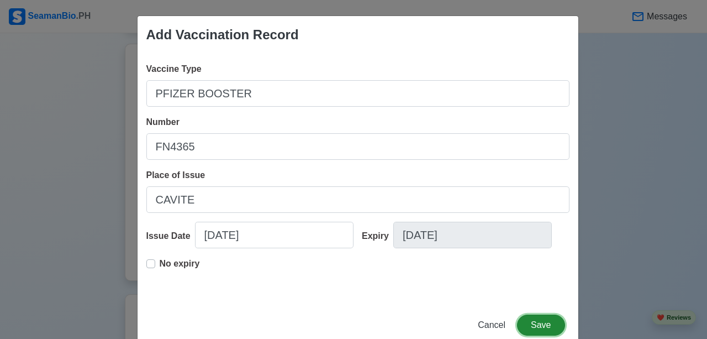
click at [532, 327] on button "Save" at bounding box center [540, 324] width 47 height 21
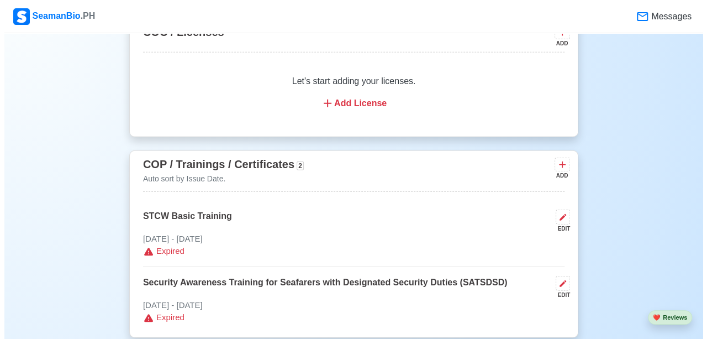
scroll to position [1491, 0]
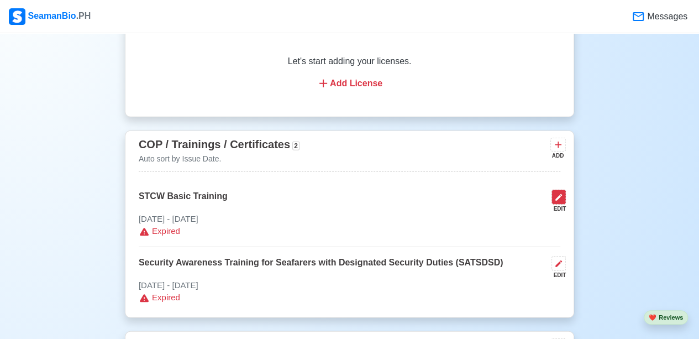
click at [560, 194] on icon at bounding box center [558, 197] width 7 height 7
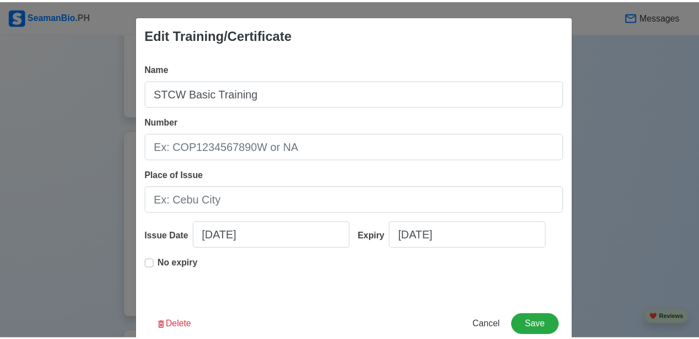
scroll to position [25, 0]
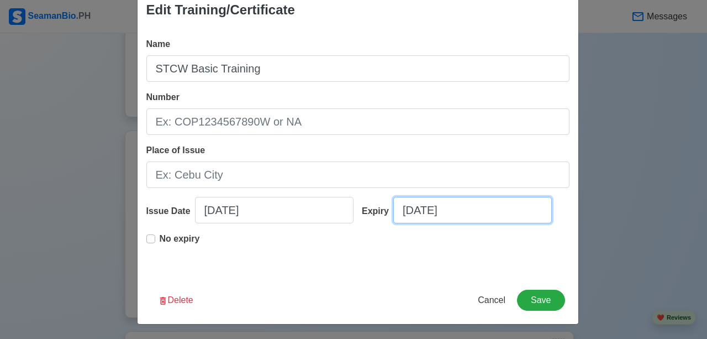
click at [467, 214] on input "08/25/2025" at bounding box center [472, 210] width 158 height 27
select select "****"
select select "******"
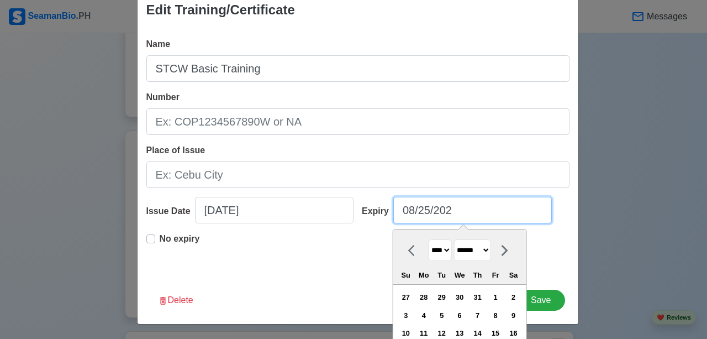
type input "08/25/20"
select select "****"
type input "08/25/2030"
select select "****"
type input "08/25/2030"
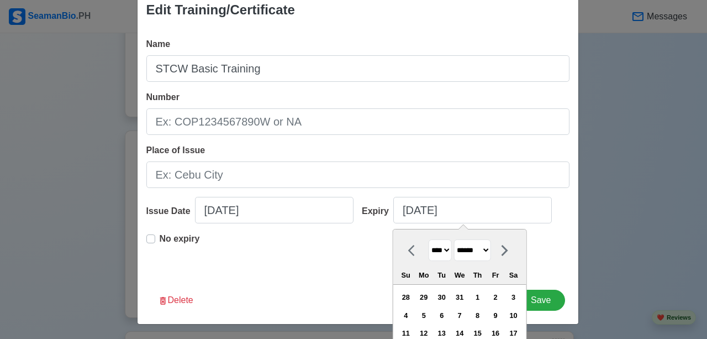
click at [549, 262] on div "No expiry" at bounding box center [357, 249] width 423 height 35
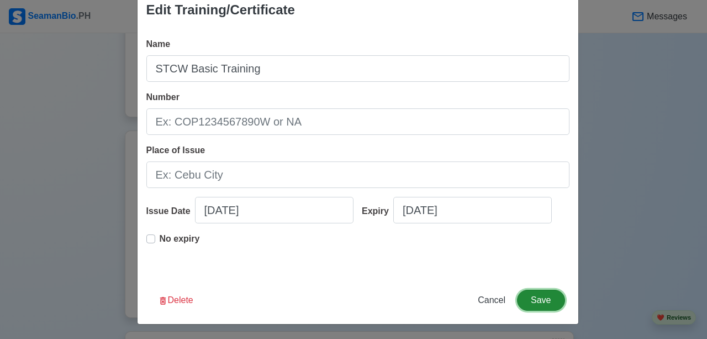
click at [540, 291] on button "Save" at bounding box center [540, 299] width 47 height 21
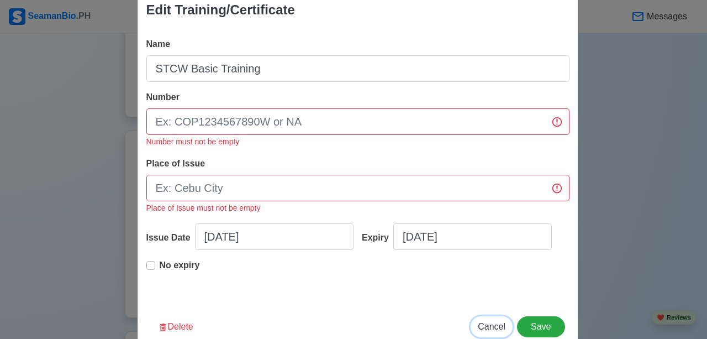
click at [500, 322] on span "Cancel" at bounding box center [492, 325] width 28 height 9
type input "[DATE]"
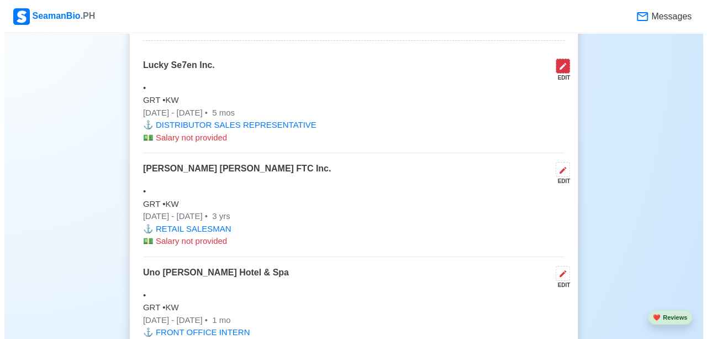
scroll to position [1767, 0]
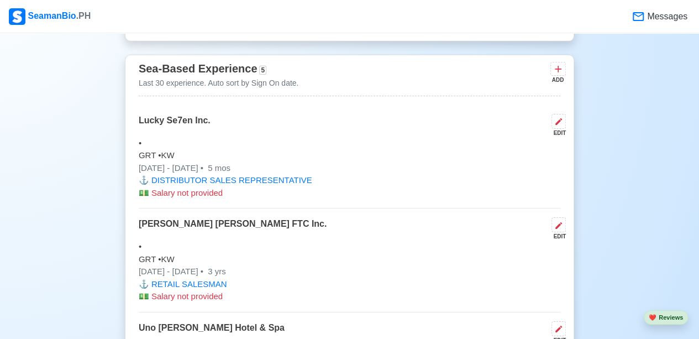
click at [565, 117] on div "Sea-Based Experience 5 Last 30 experience. Auto sort by Sign On date. ADD Lucky…" at bounding box center [349, 343] width 449 height 577
click at [559, 118] on icon at bounding box center [558, 121] width 7 height 7
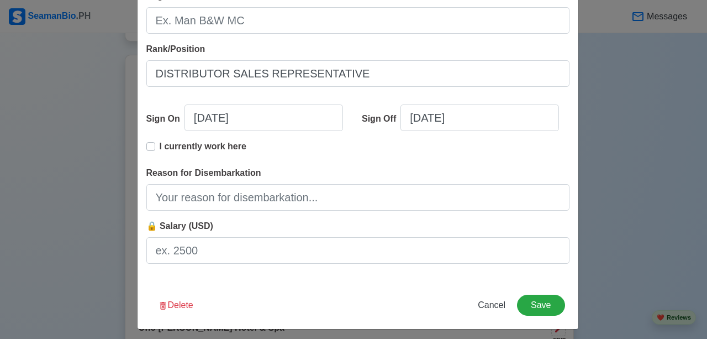
scroll to position [290, 0]
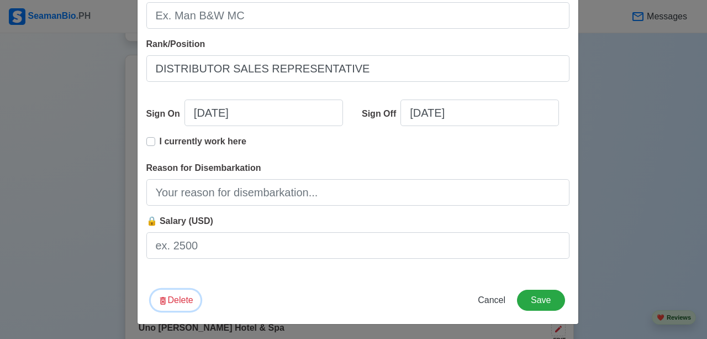
click at [192, 298] on button "Delete" at bounding box center [176, 299] width 50 height 21
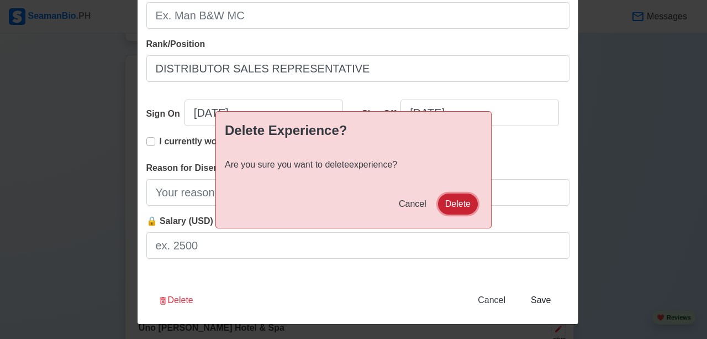
click at [471, 198] on button "Delete" at bounding box center [458, 203] width 40 height 21
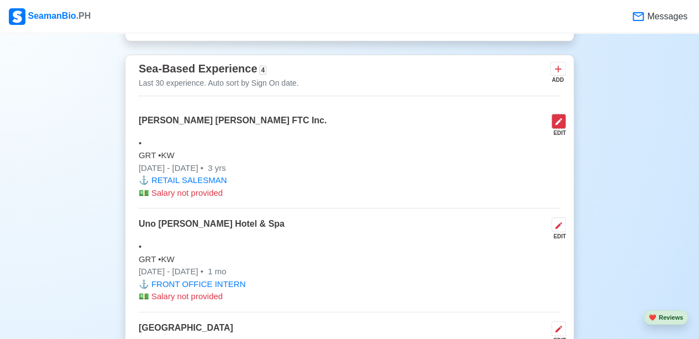
click at [559, 121] on button at bounding box center [558, 121] width 14 height 15
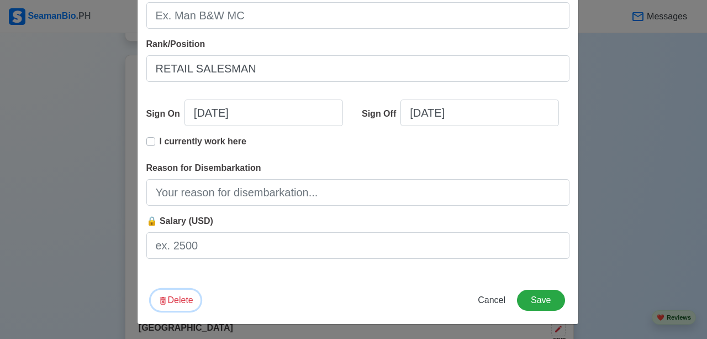
click at [174, 297] on button "Delete" at bounding box center [176, 299] width 50 height 21
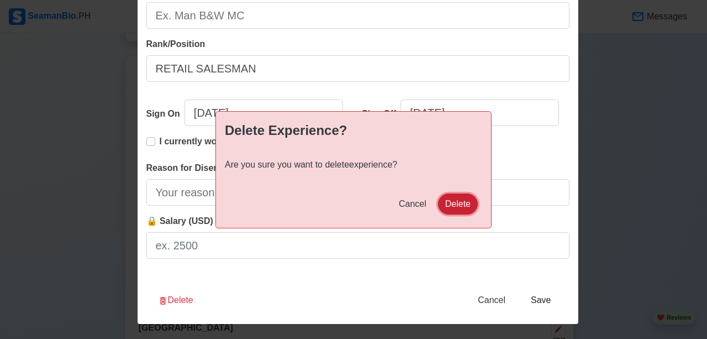
click at [466, 203] on button "Delete" at bounding box center [458, 203] width 40 height 21
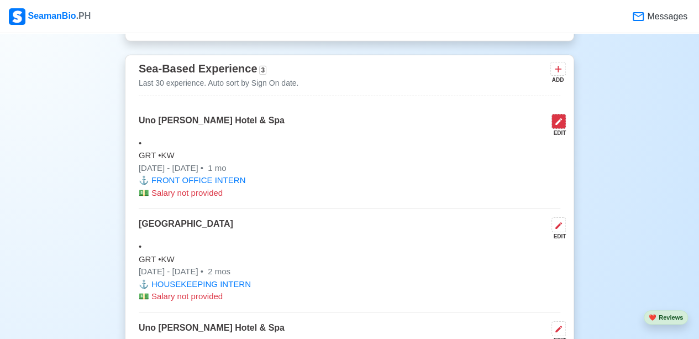
click at [561, 118] on icon at bounding box center [558, 121] width 7 height 7
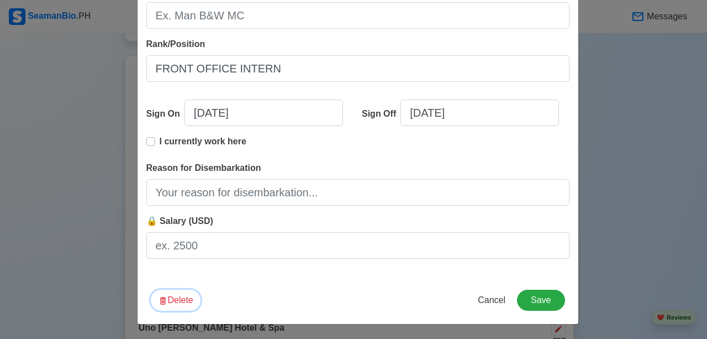
click at [160, 302] on icon "button" at bounding box center [163, 301] width 6 height 8
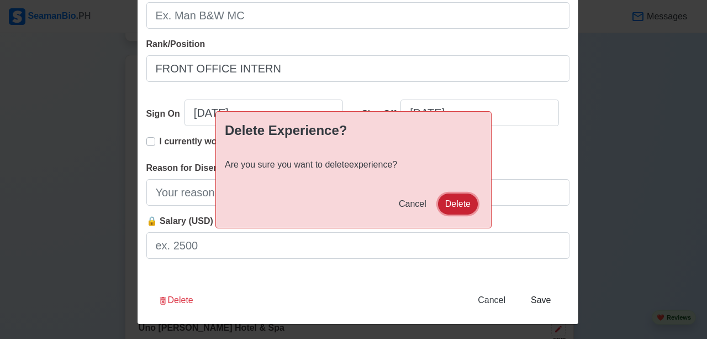
click at [477, 199] on button "Delete" at bounding box center [458, 203] width 40 height 21
click at [463, 205] on div "Shipping Agency Uno Vera Hotel & Spa Vessel Name Type GRT KW Engine Make/Model …" at bounding box center [358, 20] width 441 height 512
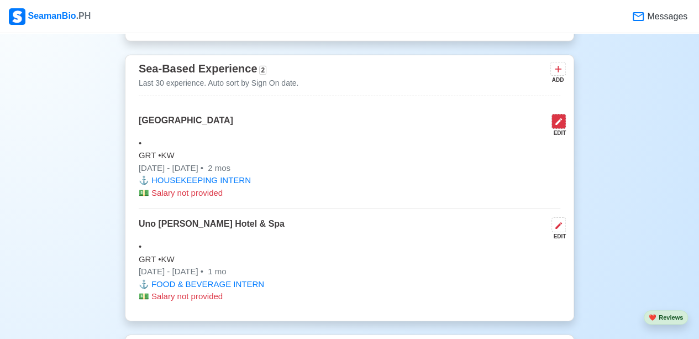
click at [553, 120] on button at bounding box center [558, 121] width 14 height 15
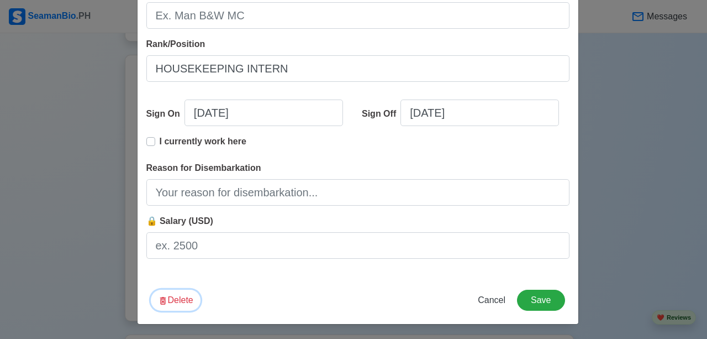
click at [181, 295] on button "Delete" at bounding box center [176, 299] width 50 height 21
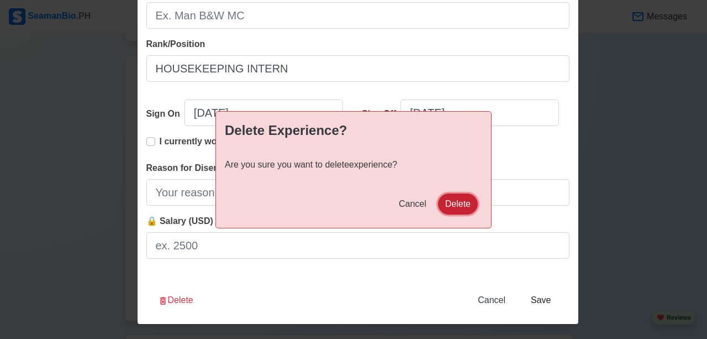
click at [457, 207] on button "Delete" at bounding box center [458, 203] width 40 height 21
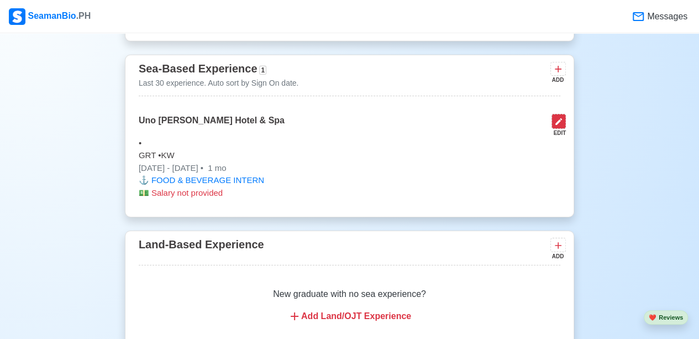
click at [561, 120] on icon at bounding box center [558, 121] width 9 height 9
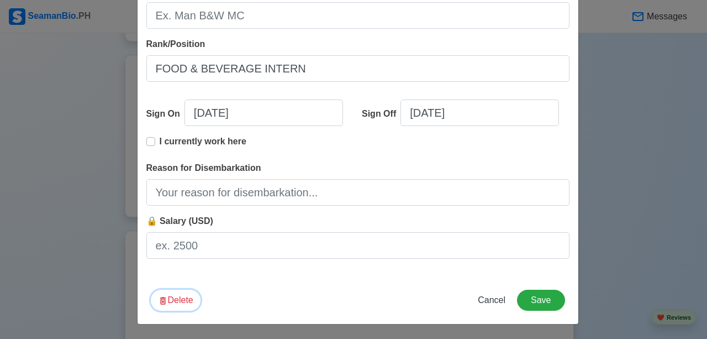
click at [156, 294] on button "Delete" at bounding box center [176, 299] width 50 height 21
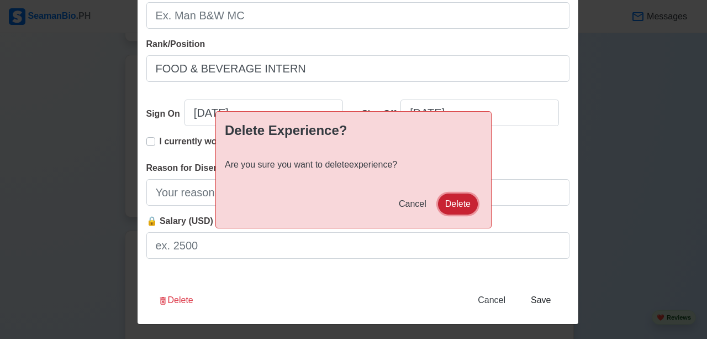
click at [466, 201] on button "Delete" at bounding box center [458, 203] width 40 height 21
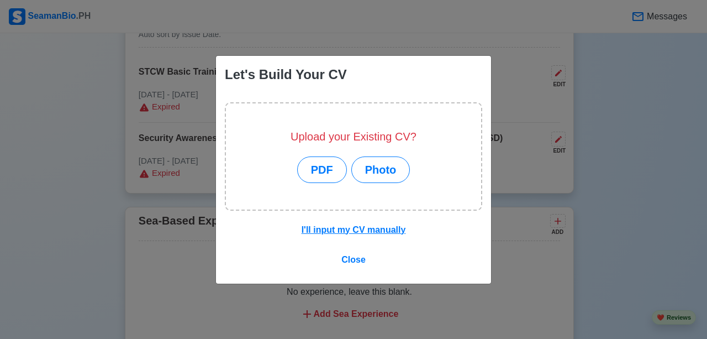
scroll to position [1918, 0]
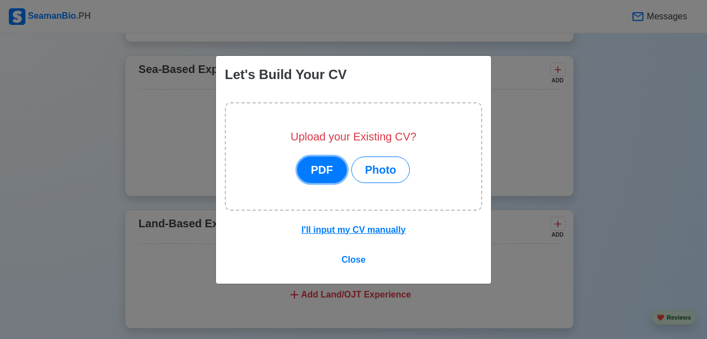
click at [334, 178] on button "PDF" at bounding box center [322, 169] width 50 height 27
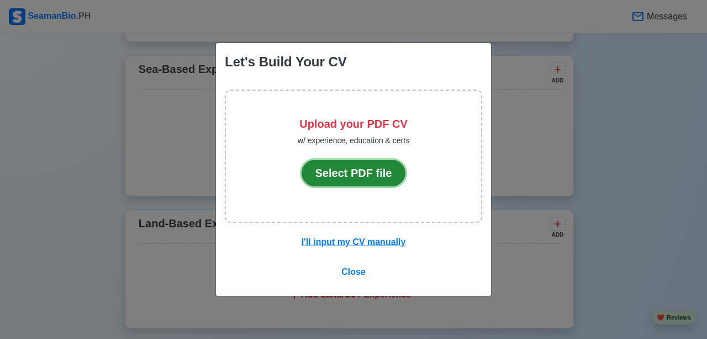
click at [339, 175] on button "Select PDF file" at bounding box center [354, 173] width 104 height 27
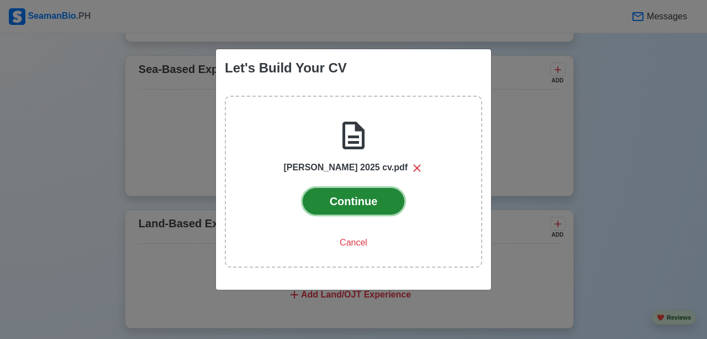
click at [355, 208] on button "Continue" at bounding box center [354, 201] width 102 height 27
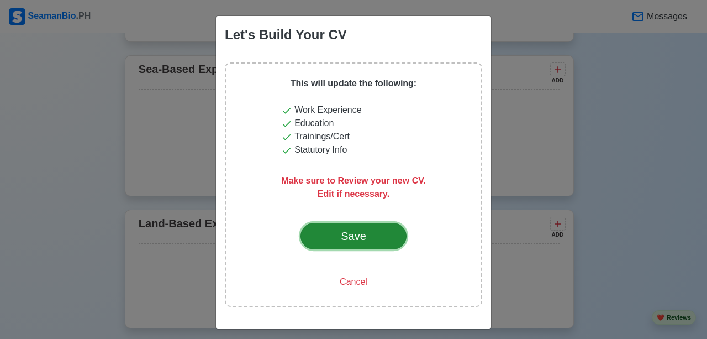
click at [385, 231] on button "Save" at bounding box center [353, 236] width 106 height 27
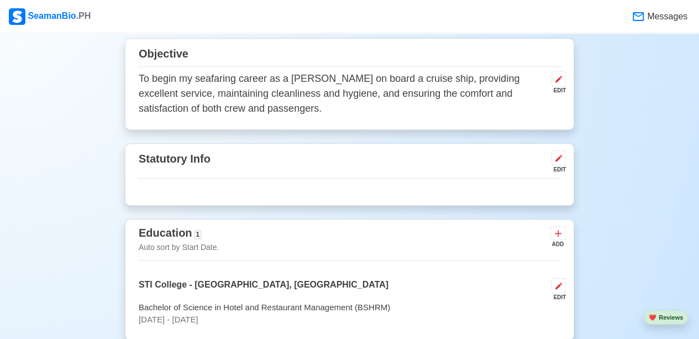
scroll to position [442, 0]
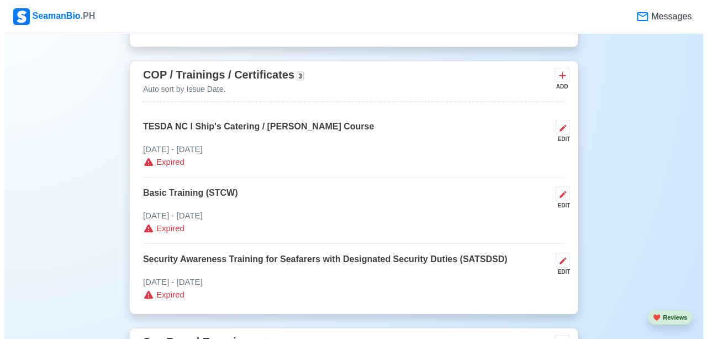
scroll to position [1160, 0]
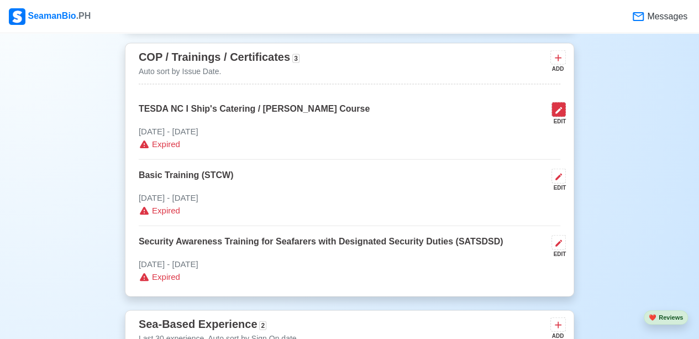
click at [556, 107] on icon at bounding box center [558, 110] width 9 height 9
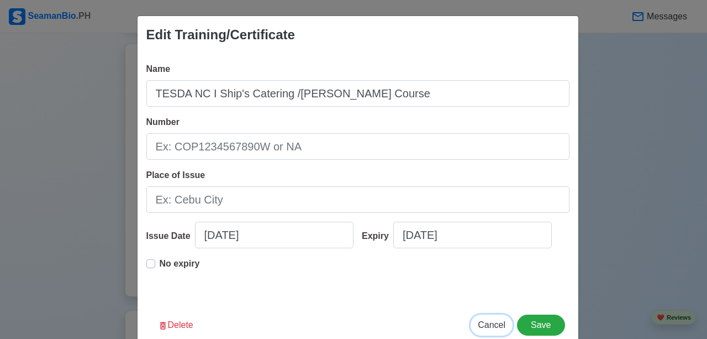
click at [497, 326] on span "Cancel" at bounding box center [492, 324] width 28 height 9
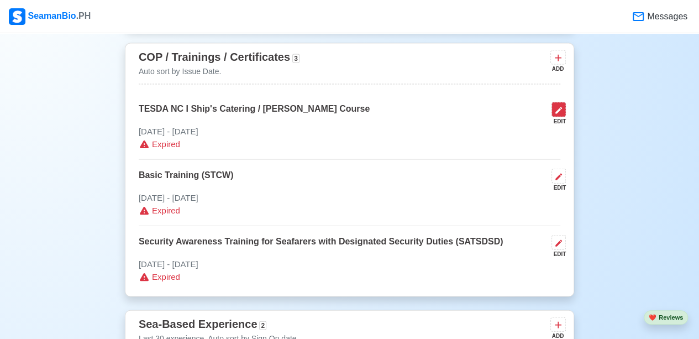
click at [561, 107] on icon at bounding box center [558, 110] width 7 height 7
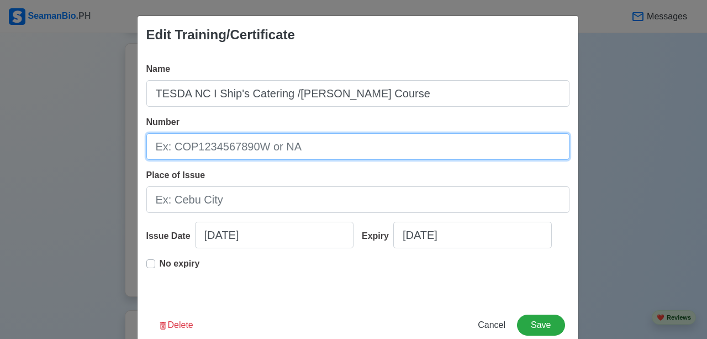
click at [283, 147] on input "Number" at bounding box center [357, 146] width 423 height 27
type input "TESDA NC I Ship's Catering /[PERSON_NAME] Course"
type input "2"
type input "TESDA NC I Ship's Catering /[PERSON_NAME] Course"
type input "25"
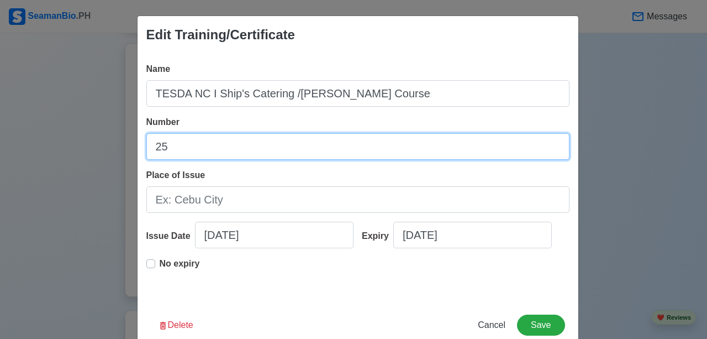
type input "TESDA NC I Ship's Catering /[PERSON_NAME] Course"
type input "250"
type input "TESDA NC I Ship's Catering /[PERSON_NAME] Course"
type input "2503"
type input "TESDA NC I Ship's Catering /[PERSON_NAME] Course"
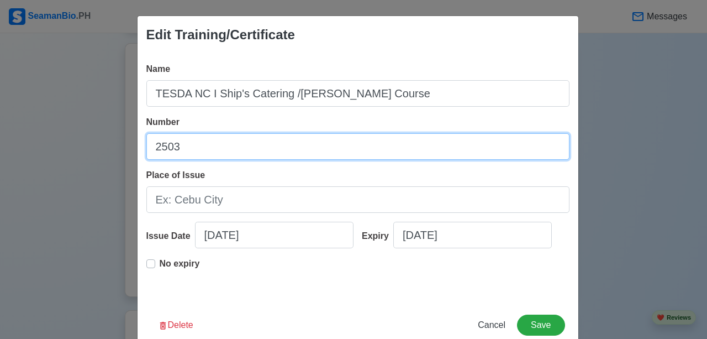
type input "25031"
type input "TESDA NC I Ship's Catering /[PERSON_NAME] Course"
type input "250313"
type input "TESDA NC I Ship's Catering /[PERSON_NAME] Course"
type input "2503130"
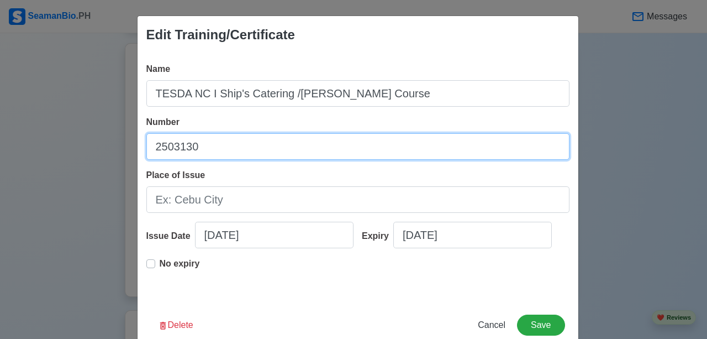
type input "TESDA NC I Ship's Catering /[PERSON_NAME] Course"
type input "250313"
type input "TESDA NC I Ship's Catering /[PERSON_NAME] Course"
type input "25031"
type input "TESDA NC I Ship's Catering /[PERSON_NAME] Course"
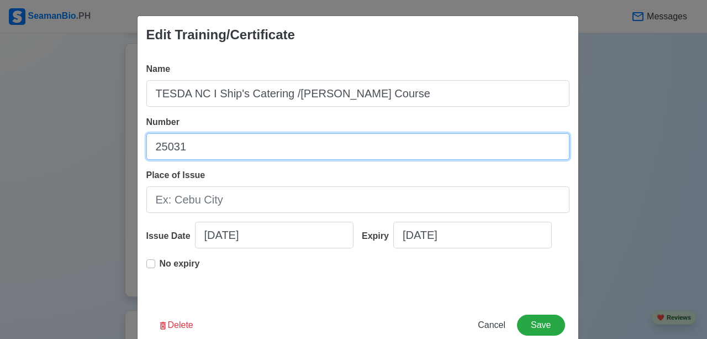
type input "250314"
type input "TESDA NC I Ship's Catering /[PERSON_NAME] Course"
type input "2503140"
type input "TESDA NC I Ship's Catering /[PERSON_NAME] Course"
type input "25031401"
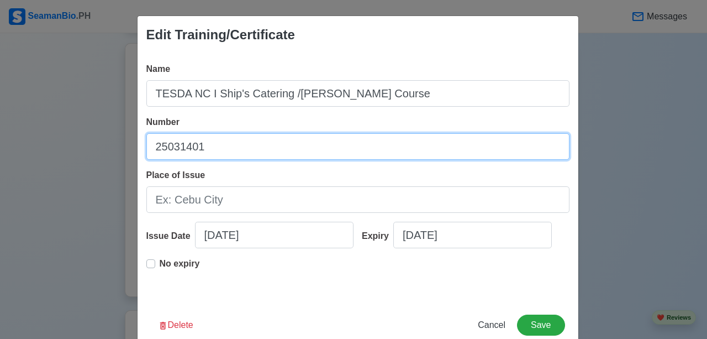
type input "TESDA NC I Ship's Catering /[PERSON_NAME] Course"
type input "250314010"
type input "TESDA NC I Ship's Catering /[PERSON_NAME] Course"
type input "2503140102"
type input "TESDA NC I Ship's Catering /[PERSON_NAME] Course"
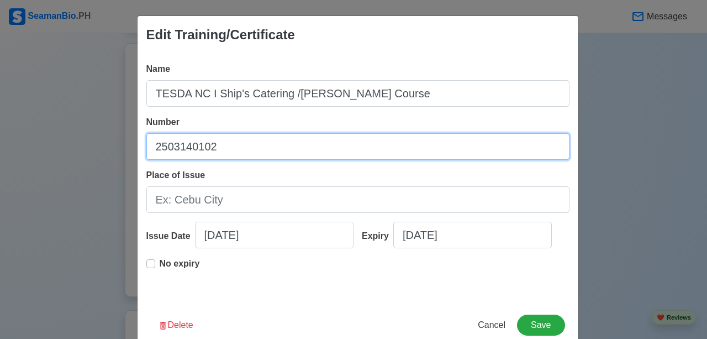
type input "25031401029"
type input "TESDA NC I Ship's Catering /[PERSON_NAME] Course"
type input "250314010296"
type input "TESDA NC I Ship's Catering /[PERSON_NAME] Course"
type input "2503140102967"
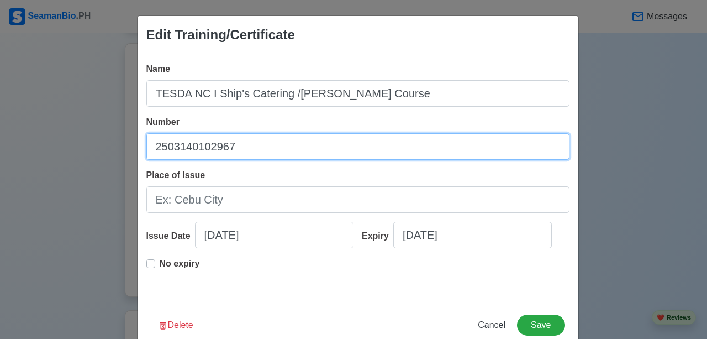
type input "TESDA NC I Ship's Catering /[PERSON_NAME] Course"
type input "25031401029675"
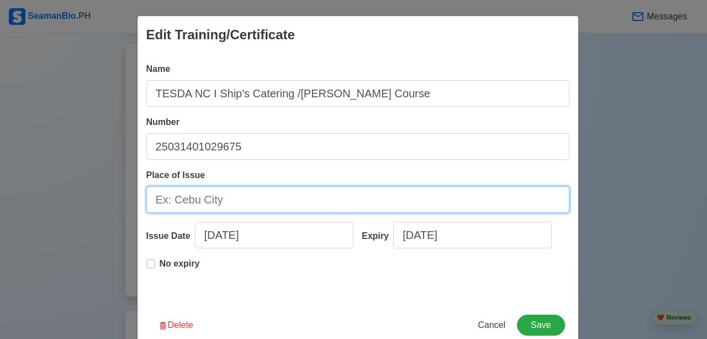
type input "TESDA NC I Ship's Catering /[PERSON_NAME] Course"
type input "B"
type input "TESDA NC I Ship's Catering /[PERSON_NAME] Course"
type input "BU"
type input "TESDA NC I Ship's Catering /[PERSON_NAME] Course"
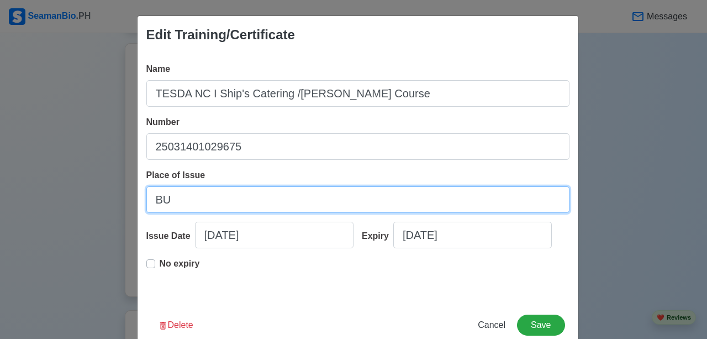
type input "BUL"
type input "TESDA NC I Ship's Catering /[PERSON_NAME] Course"
type input "BULA"
type input "TESDA NC I Ship's Catering /[PERSON_NAME] Course"
type input "BULAC"
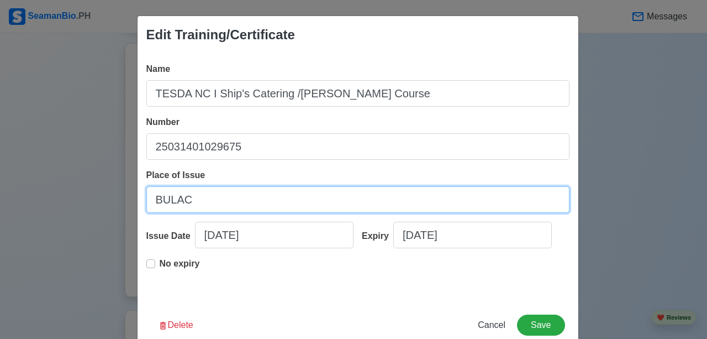
type input "TESDA NC I Ship's Catering /[PERSON_NAME] Course"
type input "BULACA"
type input "TESDA NC I Ship's Catering /[PERSON_NAME] Course"
type input "BULACAM"
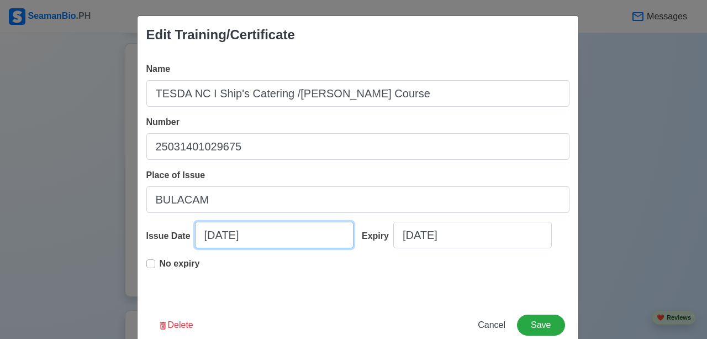
click at [293, 245] on input "[DATE]" at bounding box center [274, 234] width 158 height 27
select select "****"
select select "*********"
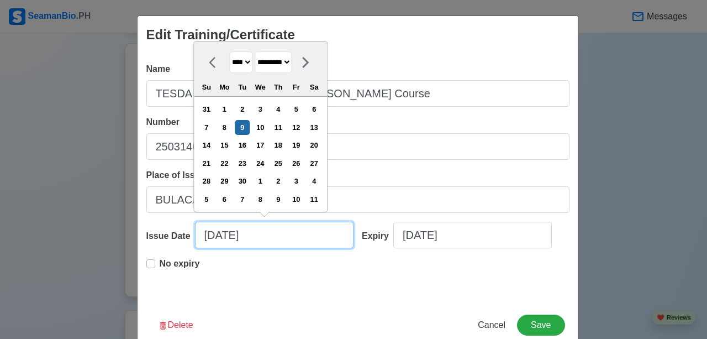
type input "09/09/202"
type input "TESDA NC I Ship's Catering /[PERSON_NAME] Course"
type input "[DATE]"
select select "****"
type input "TESDA NC I Ship's Catering /[PERSON_NAME] Course"
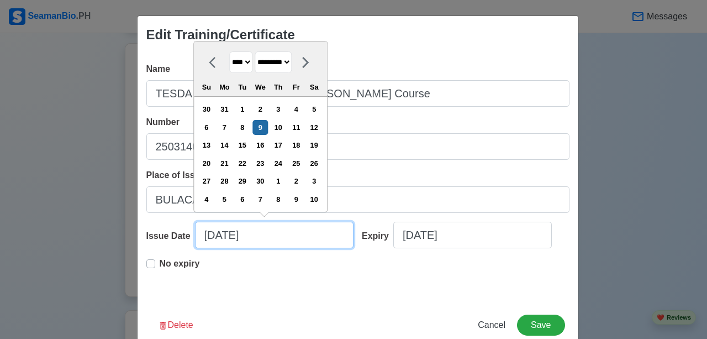
type input "09/09/2"
select select "****"
type input "09/09/"
type input "TESDA NC I Ship's Catering /[PERSON_NAME] Course"
type input "09/09"
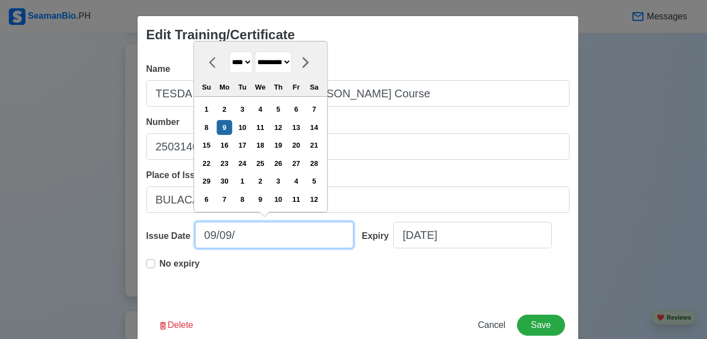
select select "****"
type input "09/0"
type input "TESDA NC I Ship's Catering /[PERSON_NAME] Course"
type input "0"
type input "TESDA NC I Ship's Catering /[PERSON_NAME] Course"
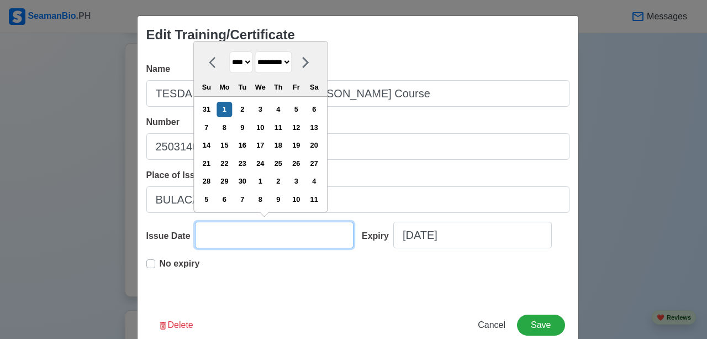
select select "****"
select select "*******"
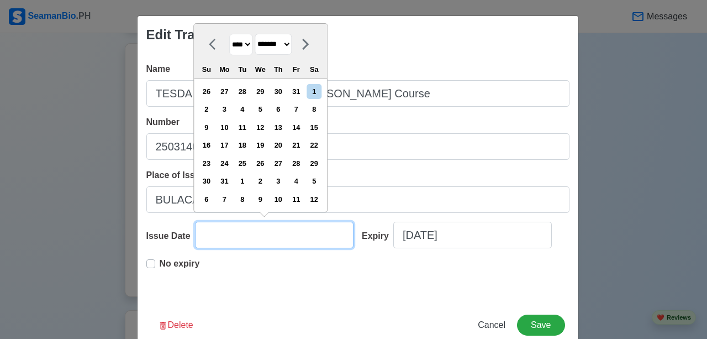
type input "TESDA NC I Ship's Catering /[PERSON_NAME] Course"
type input "0"
type input "TESDA NC I Ship's Catering /[PERSON_NAME] Course"
type input "08"
select select "****"
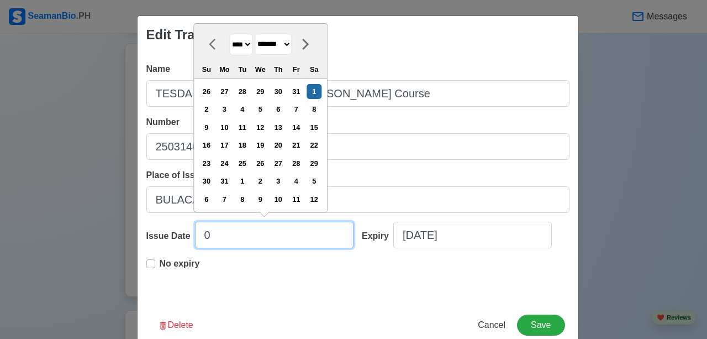
select select "******"
type input "TESDA NC I Ship's Catering /[PERSON_NAME] Course"
type input "080"
select select "****"
select select "*******"
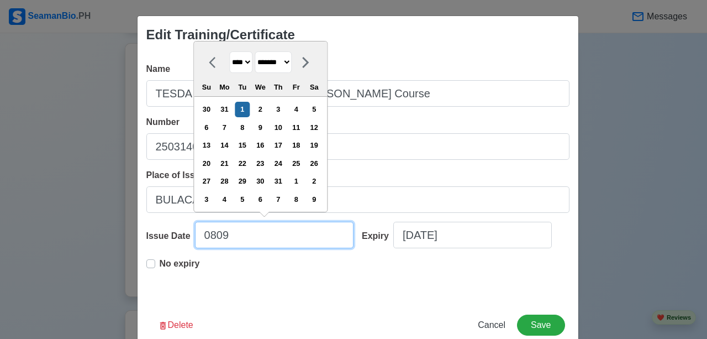
type input "080"
type input "TESDA NC I Ship's Catering /[PERSON_NAME] Course"
type input "08"
select select "****"
select select "******"
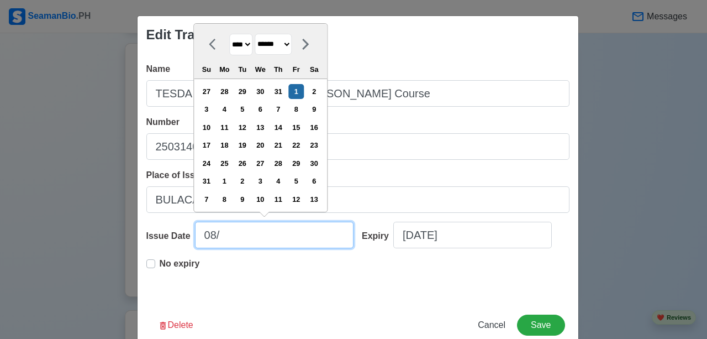
type input "08/0"
type input "TESDA NC I Ship's Catering /[PERSON_NAME] Course"
type input "08/09/"
type input "TESDA NC I Ship's Catering /[PERSON_NAME] Course"
type input "08/09/2"
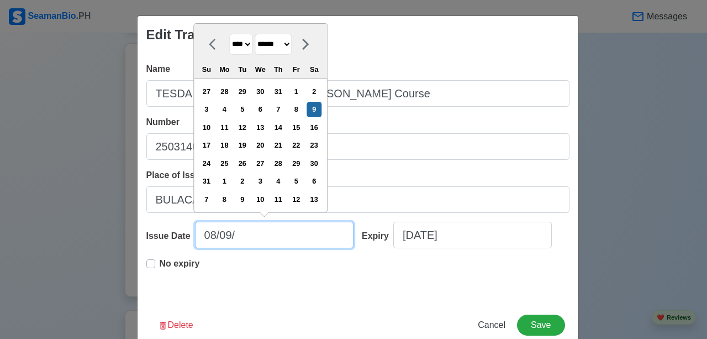
select select "****"
type input "TESDA NC I Ship's Catering /[PERSON_NAME] Course"
type input "[DATE]"
select select "****"
type input "08/09/202"
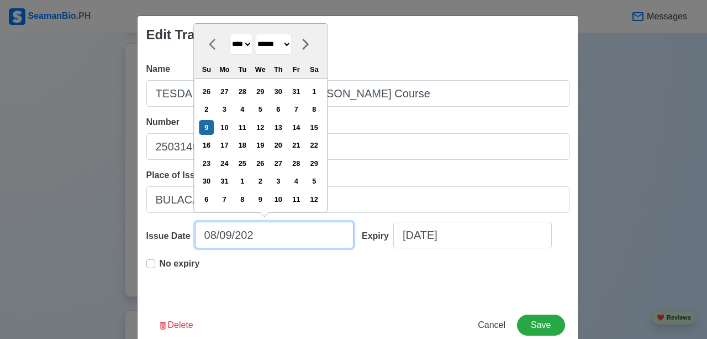
type input "TESDA NC I Ship's Catering /[PERSON_NAME] Course"
type input "[DATE]"
select select "****"
type input "[DATE]"
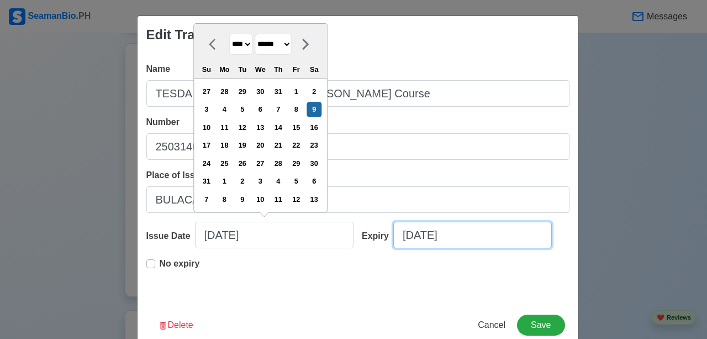
select select "****"
select select "*********"
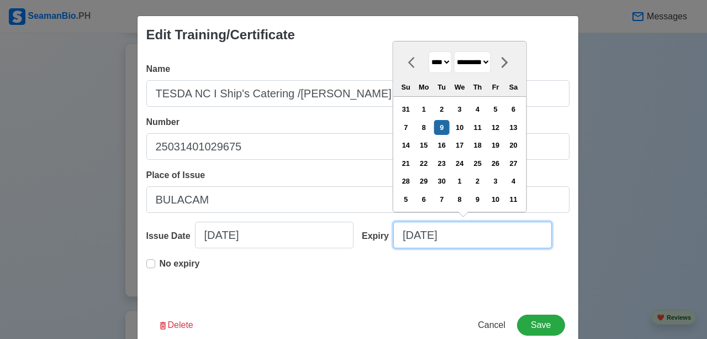
type input "TESDA NC I Ship's Catering /[PERSON_NAME] Course"
type input "0"
select select "****"
select select "*******"
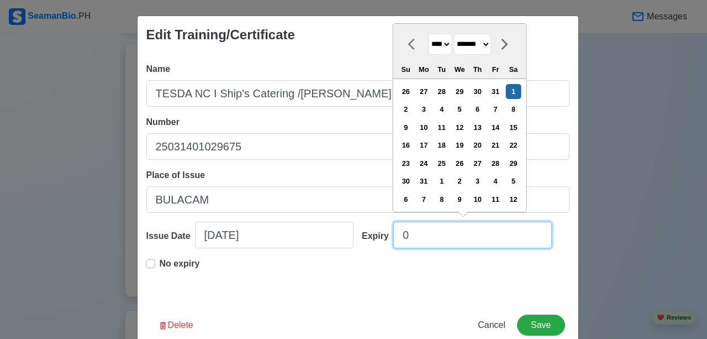
type input "TESDA NC I Ship's Catering /[PERSON_NAME] Course"
type input "08"
select select "****"
select select "******"
type input "08/0"
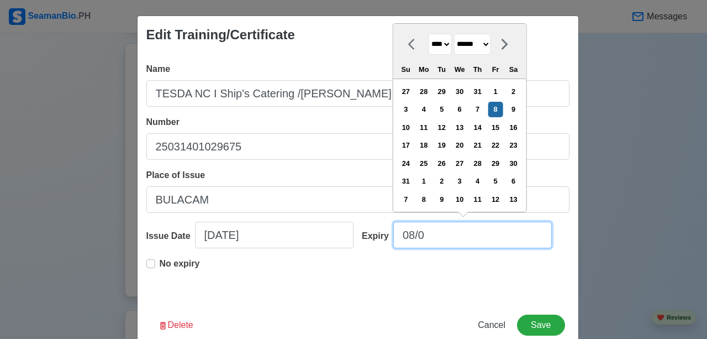
type input "TESDA NC I Ship's Catering /[PERSON_NAME] Course"
type input "08/08/"
type input "TESDA NC I Ship's Catering /[PERSON_NAME] Course"
type input "08/08/2"
select select "****"
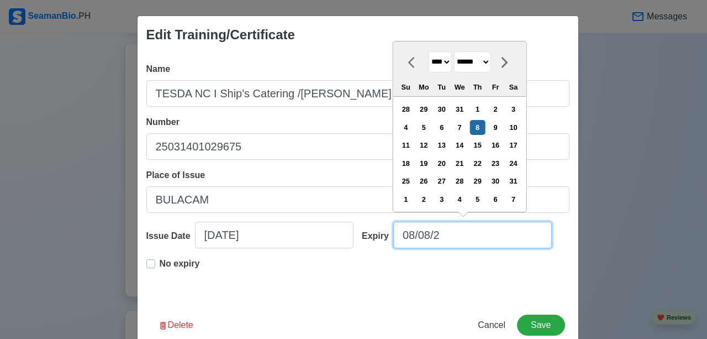
type input "TESDA NC I Ship's Catering /[PERSON_NAME] Course"
type input "[DATE]"
select select "****"
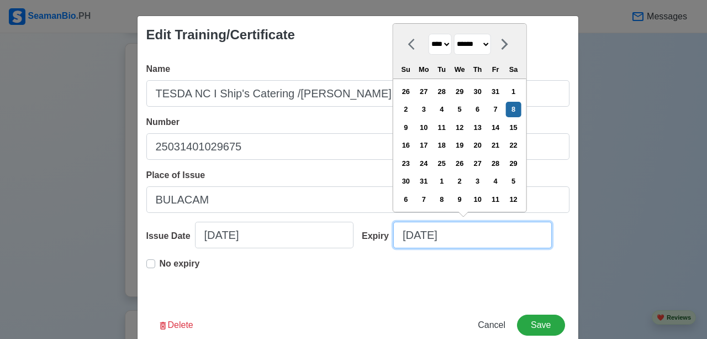
type input "08/08/203"
type input "TESDA NC I Ship's Catering /[PERSON_NAME] Course"
type input "[DATE]"
select select "****"
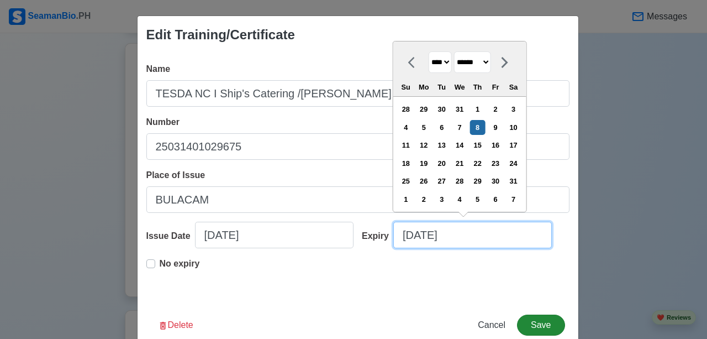
type input "[DATE]"
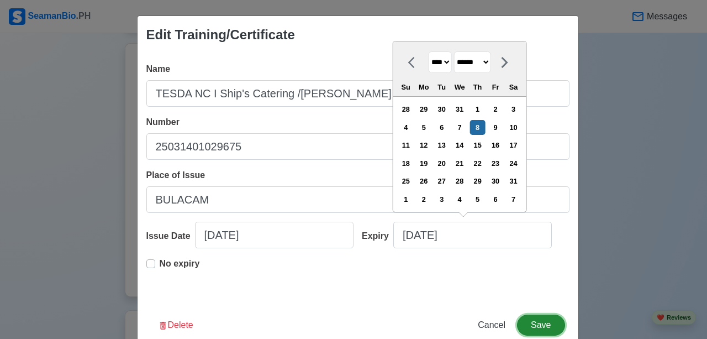
click at [538, 318] on button "Save" at bounding box center [540, 324] width 47 height 21
type input "TESDA NC I Ship's Catering /[PERSON_NAME] Course"
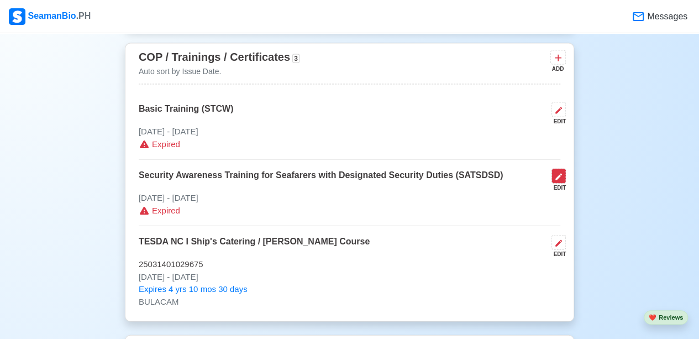
click at [559, 176] on icon at bounding box center [558, 176] width 9 height 9
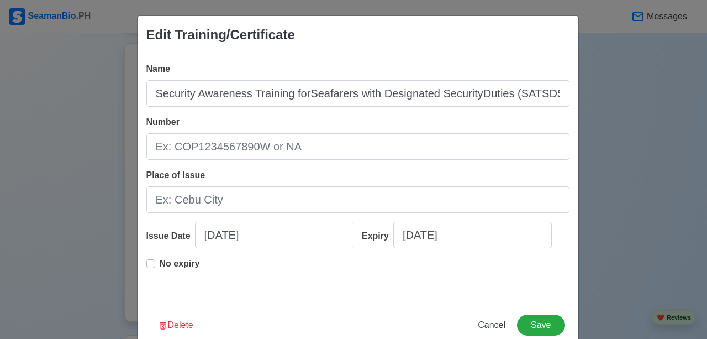
click at [139, 259] on div "Name Security Awareness Training forSeafarers with Designated SecurityDuties (S…" at bounding box center [358, 177] width 441 height 247
click at [160, 265] on label "No expiry" at bounding box center [180, 268] width 40 height 22
type input "Security Awareness Training forSeafarers with Designated SecurityDuties (SATSDS…"
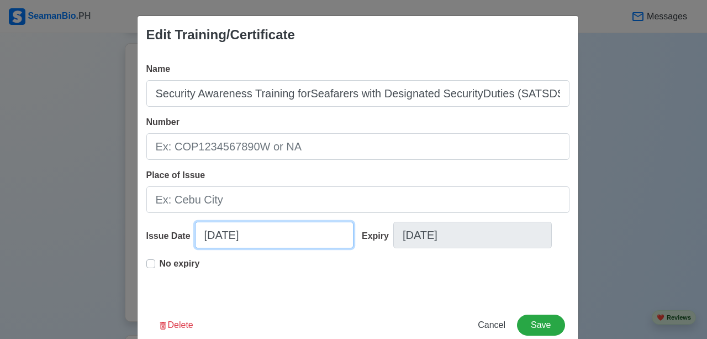
click at [288, 236] on input "[DATE]" at bounding box center [274, 234] width 158 height 27
select select "****"
select select "*********"
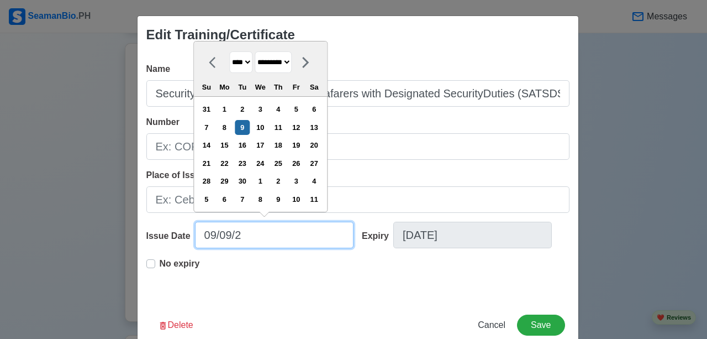
type input "09/09/"
type input "Security Awareness Training forSeafarers with Designated SecurityDuties (SATSDS…"
type input "09/09"
select select "****"
type input "09/0"
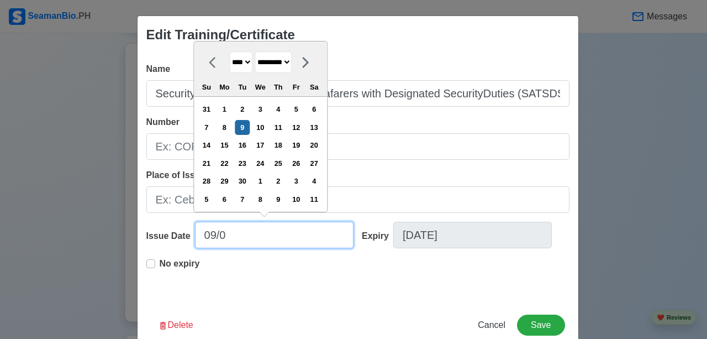
type input "Security Awareness Training forSeafarers with Designated SecurityDuties (SATSDS…"
type input "0"
type input "Security Awareness Training forSeafarers with Designated SecurityDuties (SATSDS…"
select select "****"
select select "*******"
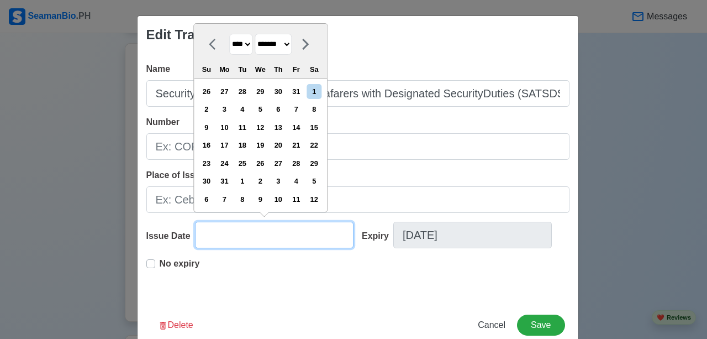
type input "Security Awareness Training forSeafarers with Designated SecurityDuties (SATSDS…"
type input "0"
type input "Security Awareness Training forSeafarers with Designated SecurityDuties (SATSDS…"
type input "08"
select select "****"
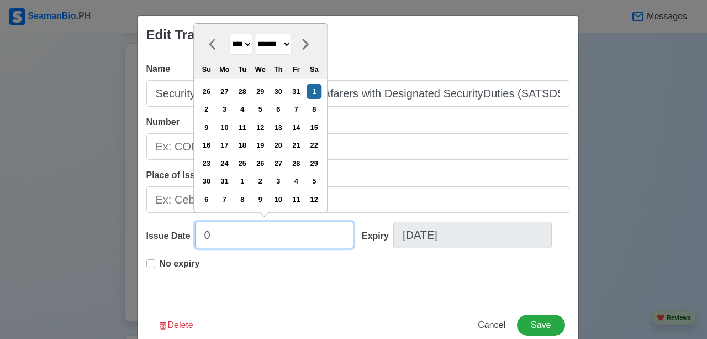
select select "******"
type input "Security Awareness Training forSeafarers with Designated SecurityDuties (SATSDS…"
type input "080"
select select "****"
select select "*******"
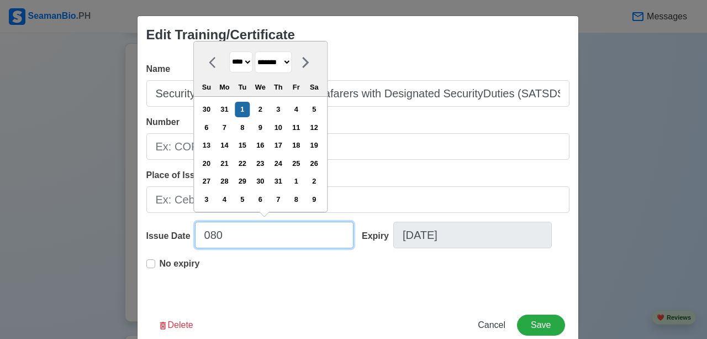
type input "Security Awareness Training forSeafarers with Designated SecurityDuties (SATSDS…"
type input "08"
select select "****"
select select "******"
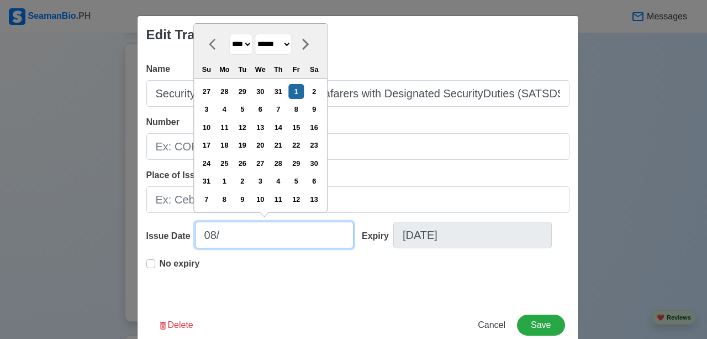
type input "08/0"
type input "Security Awareness Training forSeafarers with Designated SecurityDuties (SATSDS…"
type input "08/0"
type input "Security Awareness Training forSeafarers with Designated SecurityDuties (SATSDS…"
type input "08"
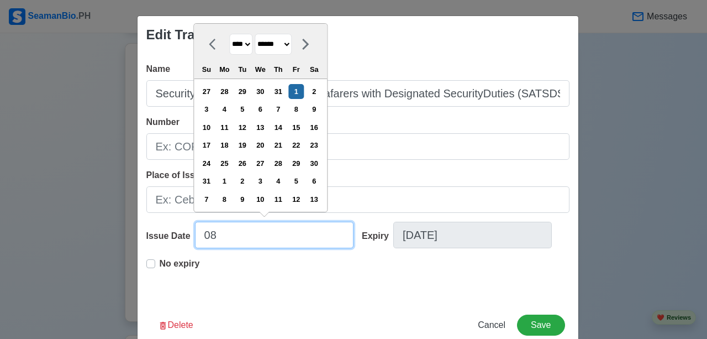
type input "Security Awareness Training forSeafarers with Designated SecurityDuties (SATSDS…"
type input "0"
select select "****"
select select "*******"
type input "Security Awareness Training forSeafarers with Designated SecurityDuties (SATSDS…"
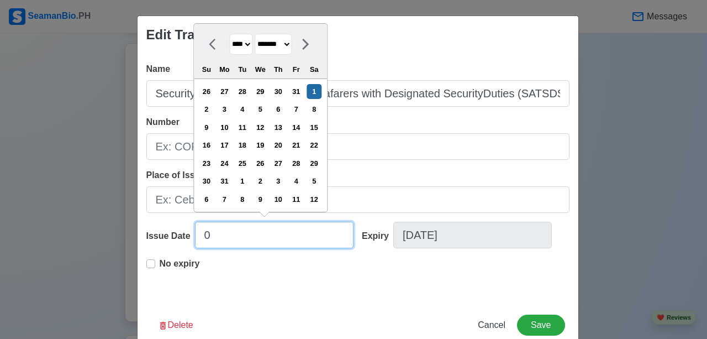
type input "07"
select select "****"
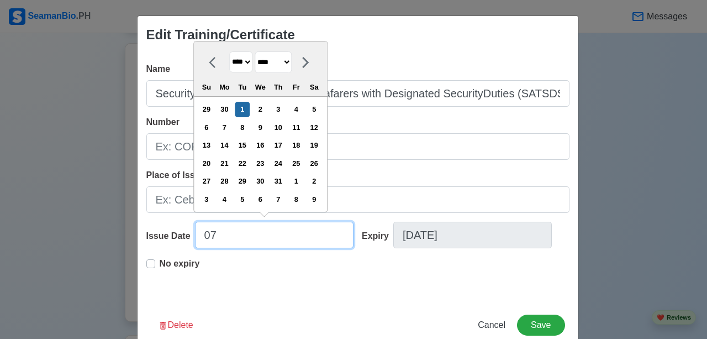
type input "07/"
type input "Security Awareness Training forSeafarers with Designated SecurityDuties (SATSDS…"
type input "07/3"
type input "Security Awareness Training forSeafarers with Designated SecurityDuties (SATSDS…"
type input "07/31/"
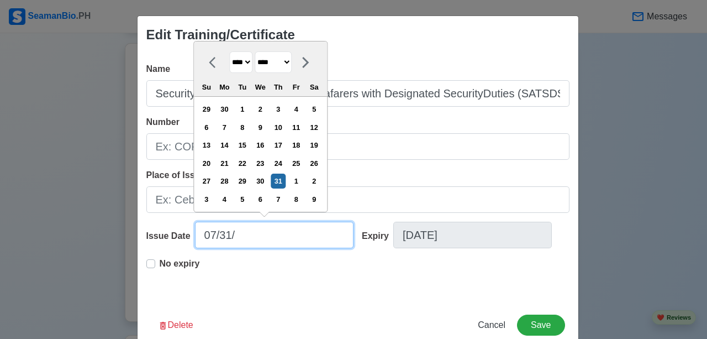
type input "Security Awareness Training forSeafarers with Designated SecurityDuties (SATSDS…"
type input "07/31/2"
select select "****"
type input "Security Awareness Training forSeafarers with Designated SecurityDuties (SATSDS…"
type input "[DATE]"
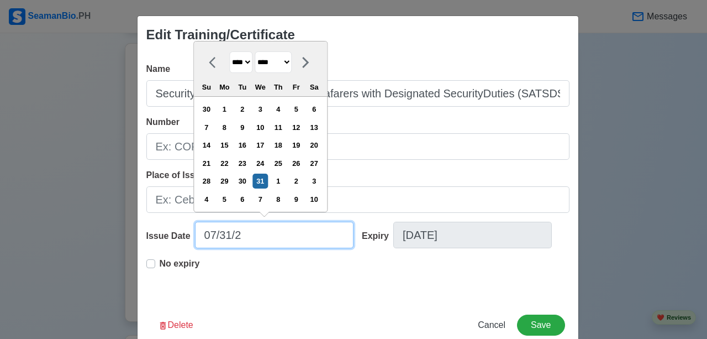
select select "****"
type input "07/31/202"
type input "Security Awareness Training forSeafarers with Designated SecurityDuties (SATSDS…"
type input "[DATE]"
select select "****"
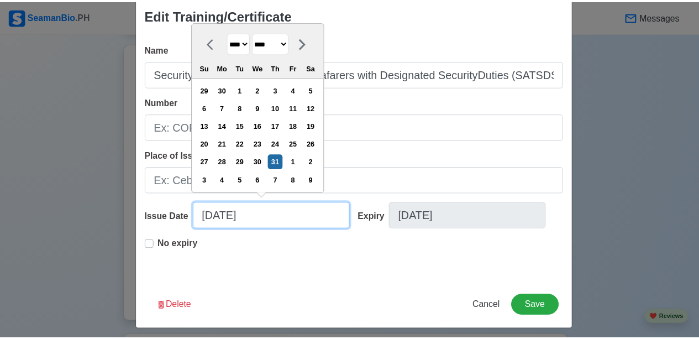
scroll to position [25, 0]
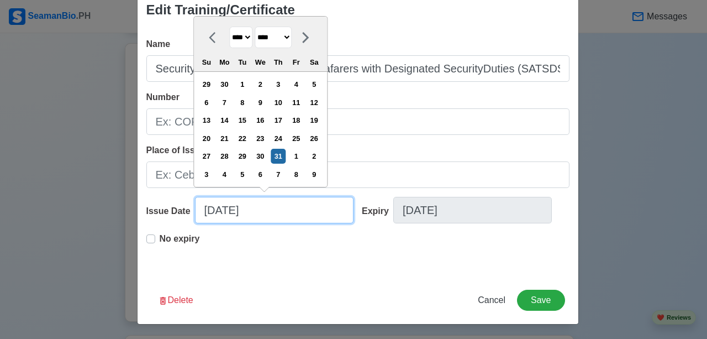
type input "[DATE]"
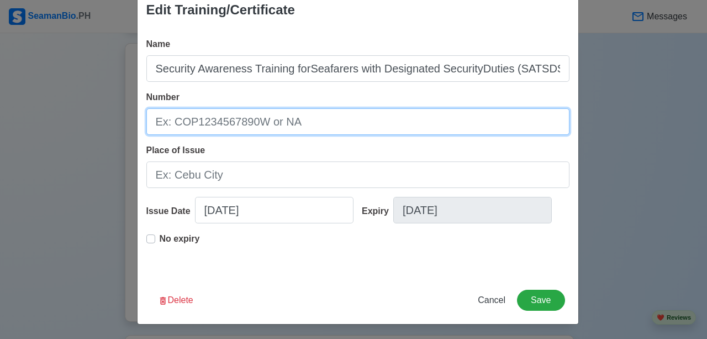
click at [372, 123] on input "Number" at bounding box center [357, 121] width 423 height 27
type input "Security Awareness Training forSeafarers with Designated SecurityDuties (SATSDS…"
type input "S"
type input "Security Awareness Training forSeafarers with Designated SecurityDuties (SATSDS…"
type input "SD"
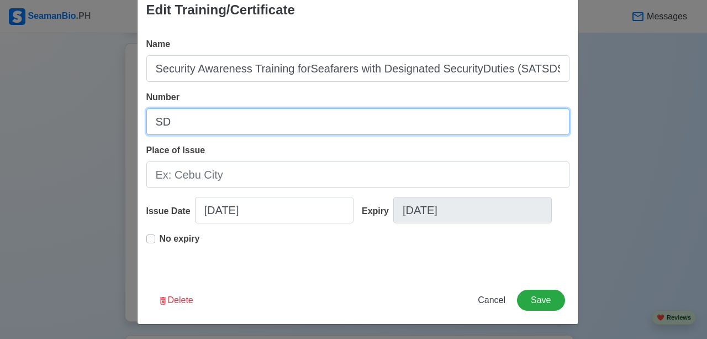
type input "Security Awareness Training forSeafarers with Designated SecurityDuties (SATSDS…"
type input "SDS"
type input "Security Awareness Training forSeafarers with Designated SecurityDuties (SATSDS…"
type input "SDSD"
type input "Security Awareness Training forSeafarers with Designated SecurityDuties (SATSDS…"
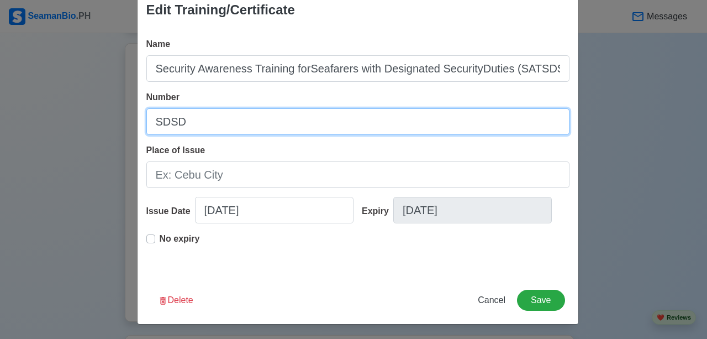
type input "SDSD2"
type input "Security Awareness Training forSeafarers with Designated SecurityDuties (SATSDS…"
type input "SDSD20"
type input "Security Awareness Training forSeafarers with Designated SecurityDuties (SATSDS…"
type input "SDSD200"
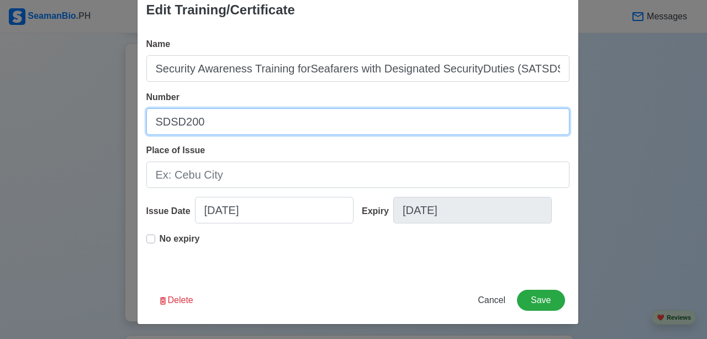
type input "Security Awareness Training forSeafarers with Designated SecurityDuties (SATSDS…"
type input "SDSD2000"
type input "Security Awareness Training forSeafarers with Designated SecurityDuties (SATSDS…"
type input "SDSD20003"
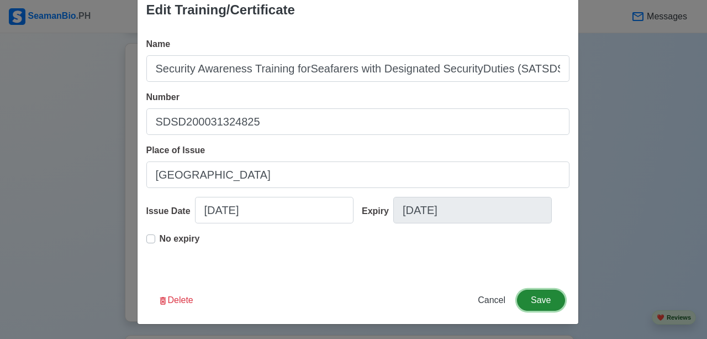
click at [546, 302] on button "Save" at bounding box center [540, 299] width 47 height 21
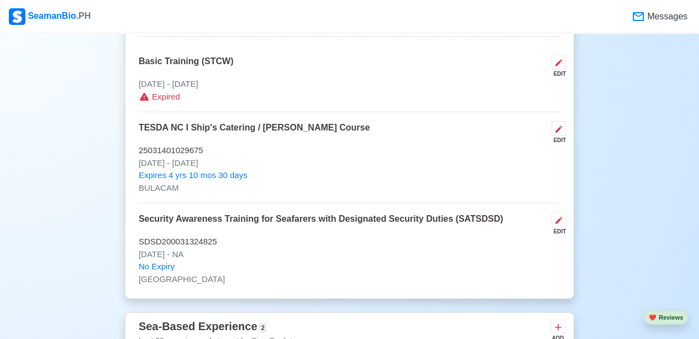
scroll to position [1160, 0]
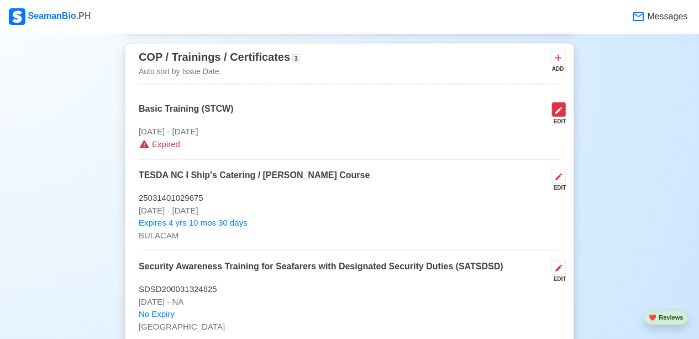
click at [563, 111] on icon at bounding box center [558, 110] width 9 height 9
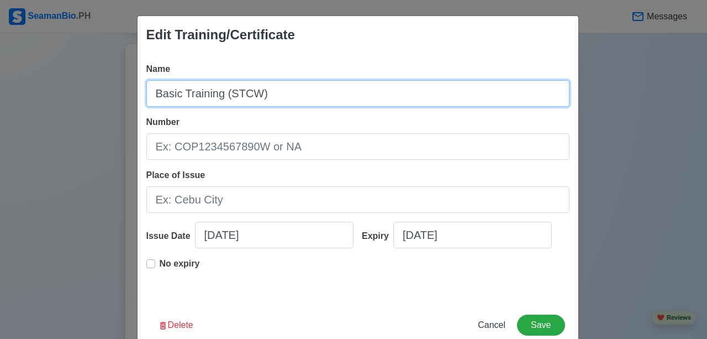
click at [220, 90] on input "Basic Training (STCW)" at bounding box center [357, 93] width 423 height 27
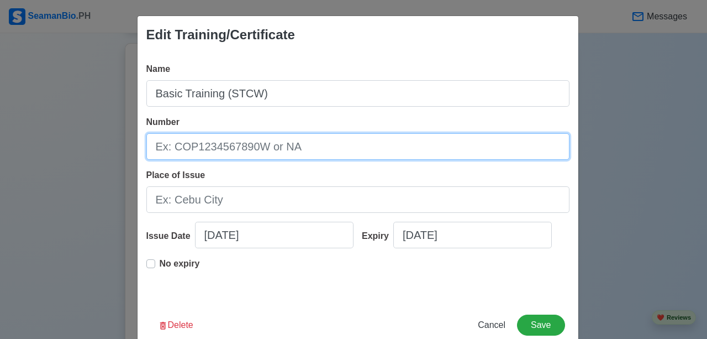
click at [278, 145] on input "Number" at bounding box center [357, 146] width 423 height 27
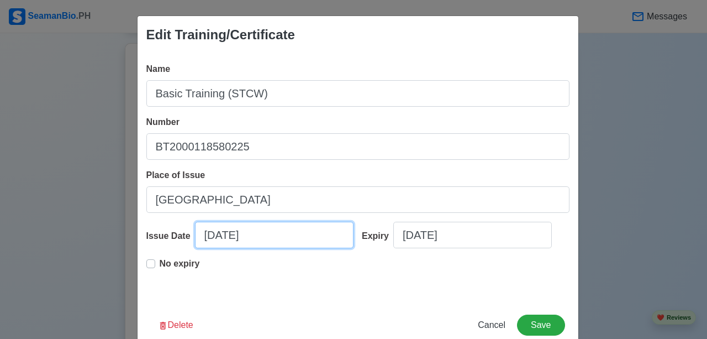
click at [263, 239] on input "[DATE]" at bounding box center [274, 234] width 158 height 27
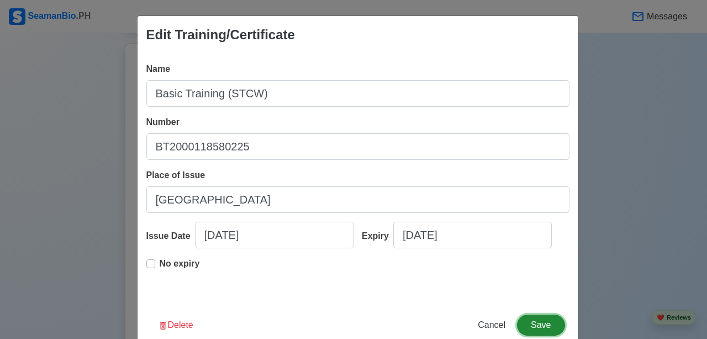
click at [538, 326] on button "Save" at bounding box center [540, 324] width 47 height 21
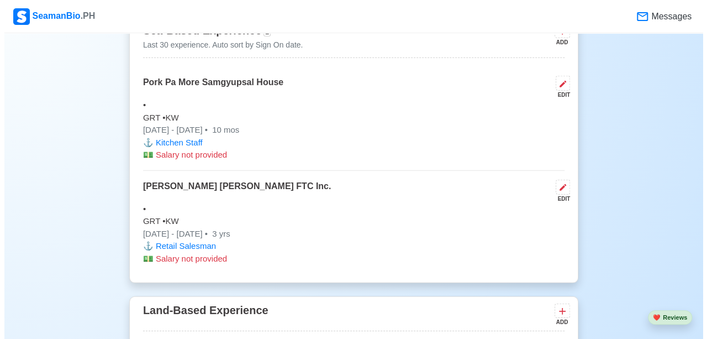
scroll to position [1491, 0]
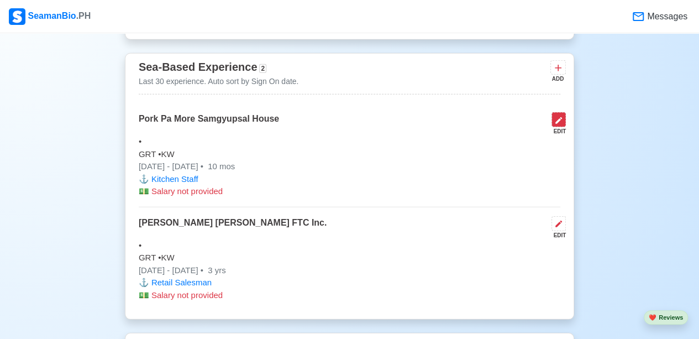
click at [564, 123] on button at bounding box center [558, 119] width 14 height 15
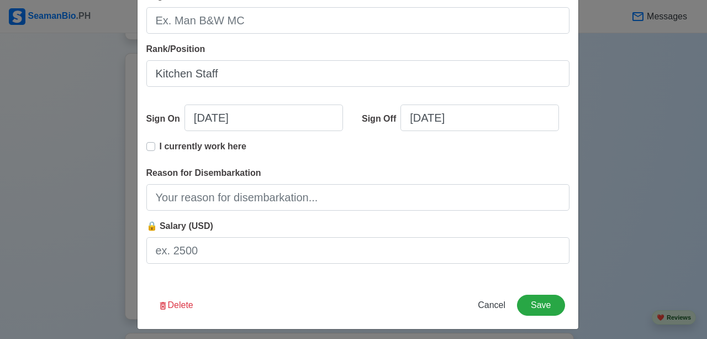
scroll to position [290, 0]
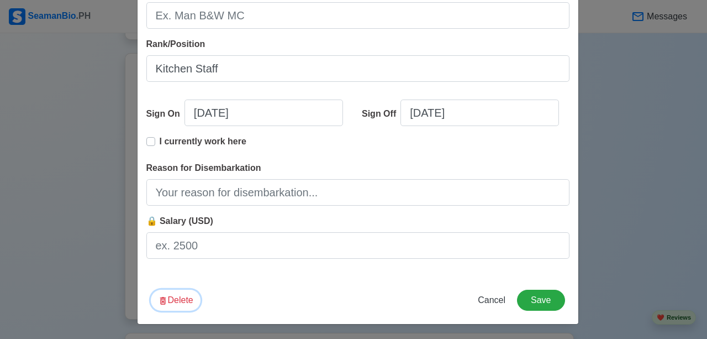
click at [190, 300] on button "Delete" at bounding box center [176, 299] width 50 height 21
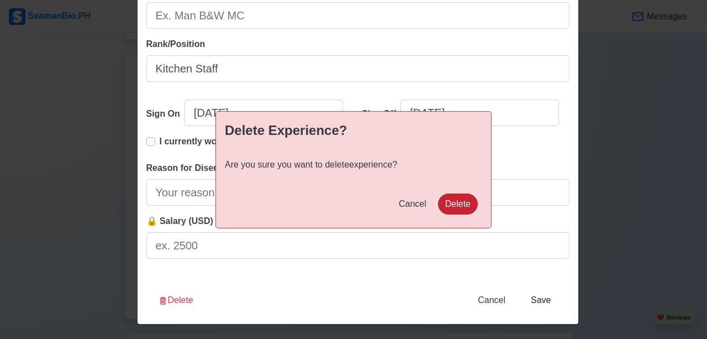
drag, startPoint x: 463, startPoint y: 193, endPoint x: 463, endPoint y: 200, distance: 7.2
click at [463, 195] on div "Delete Experience? Are you sure you want to delete experience? Cancel Delete" at bounding box center [353, 169] width 276 height 117
click at [463, 200] on button "Delete" at bounding box center [458, 203] width 40 height 21
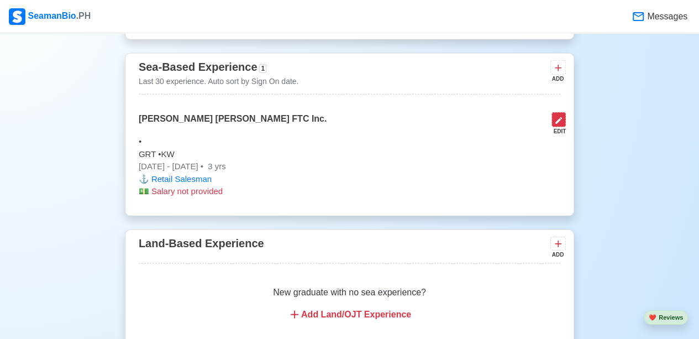
click at [558, 116] on icon at bounding box center [558, 120] width 9 height 9
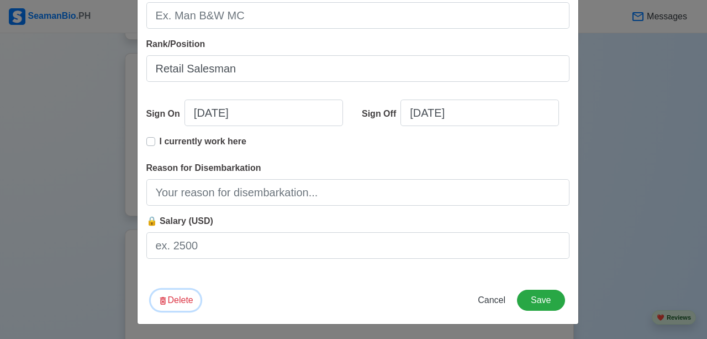
click at [172, 306] on button "Delete" at bounding box center [176, 299] width 50 height 21
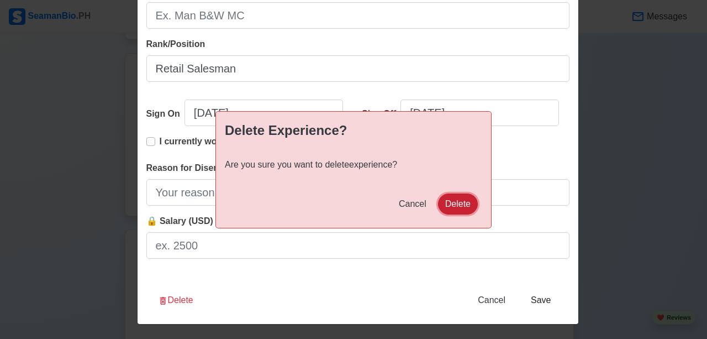
click at [452, 194] on button "Delete" at bounding box center [458, 203] width 40 height 21
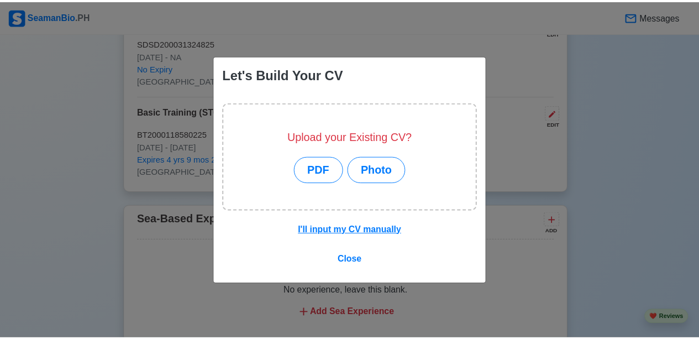
scroll to position [1642, 0]
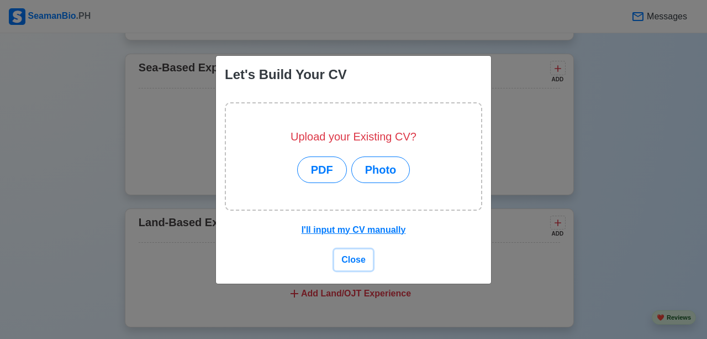
click at [367, 256] on button "Close" at bounding box center [353, 259] width 39 height 21
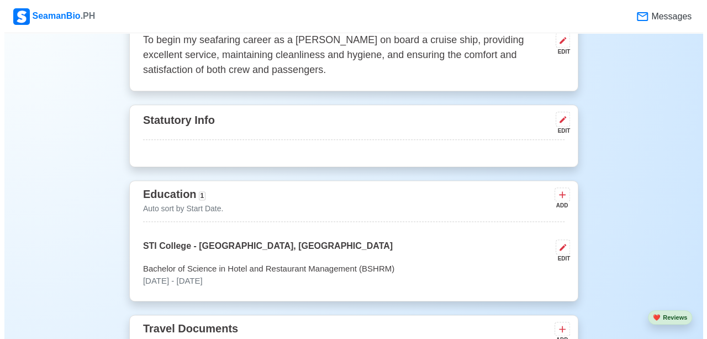
scroll to position [670, 0]
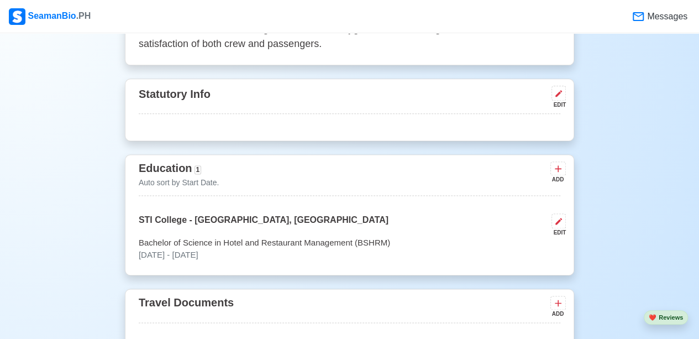
click at [549, 98] on div "EDIT" at bounding box center [556, 97] width 19 height 23
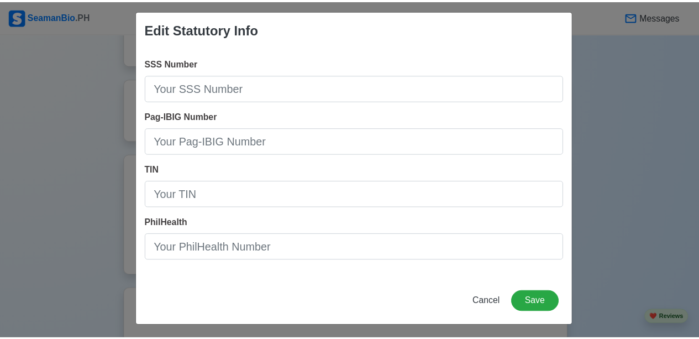
scroll to position [7, 0]
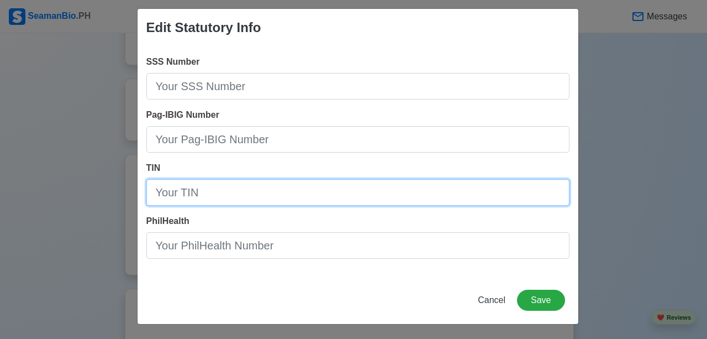
click at [246, 197] on input "TIN" at bounding box center [357, 192] width 423 height 27
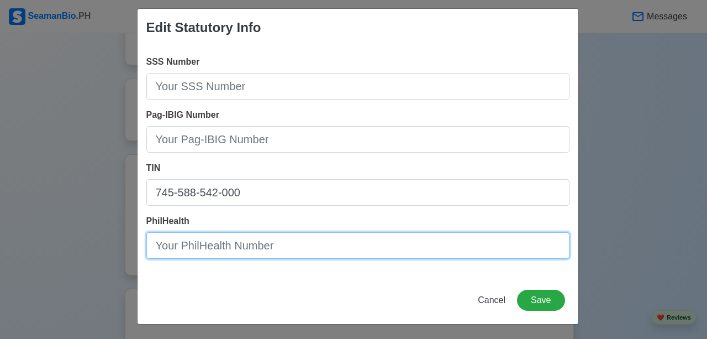
click at [292, 247] on input "PhilHealth" at bounding box center [357, 245] width 423 height 27
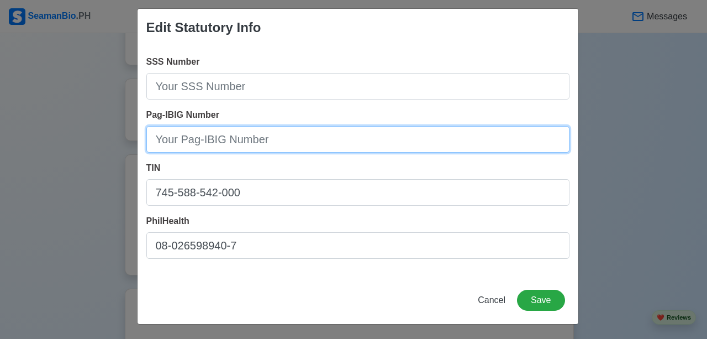
click at [342, 135] on input "Pag-IBIG Number" at bounding box center [357, 139] width 423 height 27
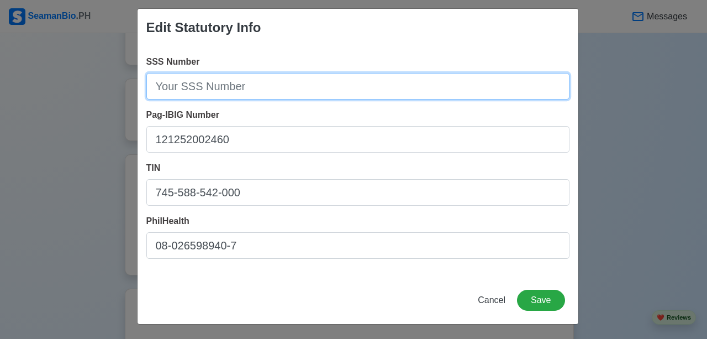
click at [352, 84] on input "SSS Number" at bounding box center [357, 86] width 423 height 27
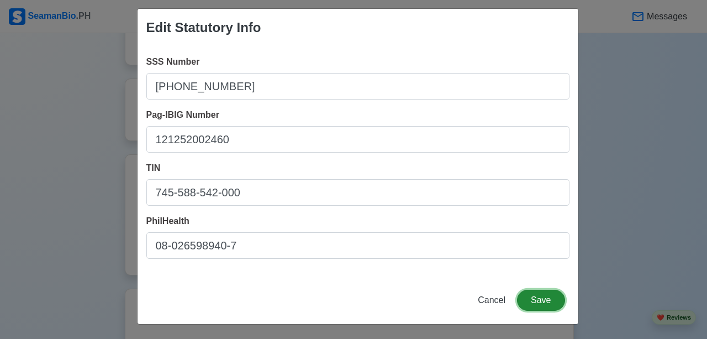
click at [558, 299] on button "Save" at bounding box center [540, 299] width 47 height 21
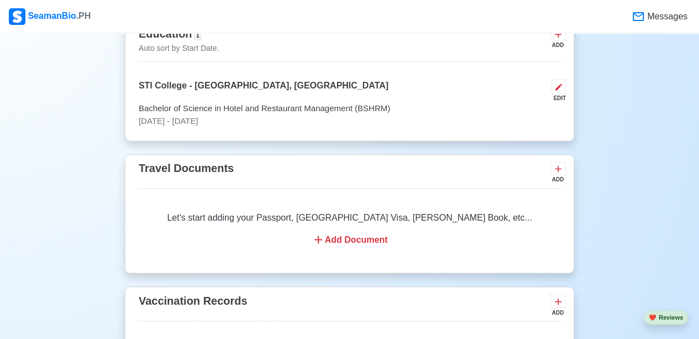
scroll to position [891, 0]
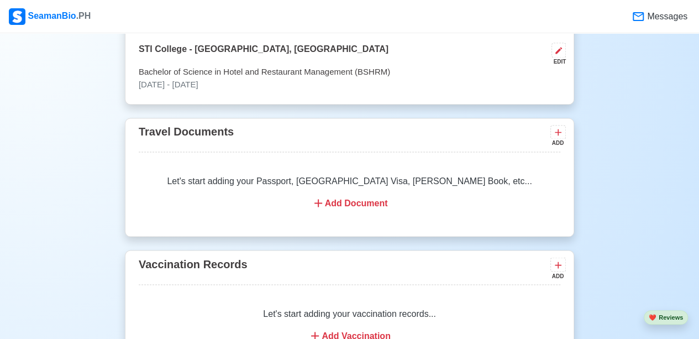
click at [362, 200] on div "Add Document" at bounding box center [349, 202] width 395 height 13
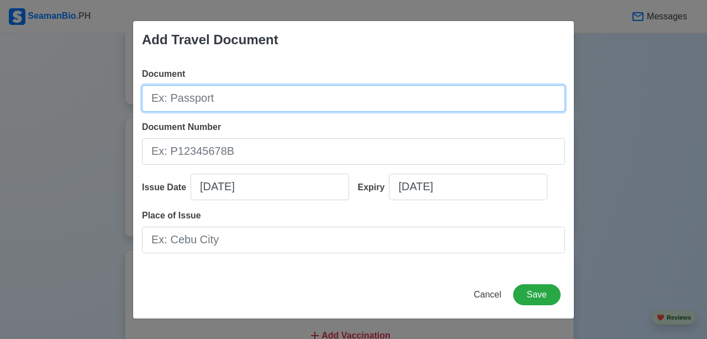
click at [241, 105] on input "Document" at bounding box center [353, 98] width 423 height 27
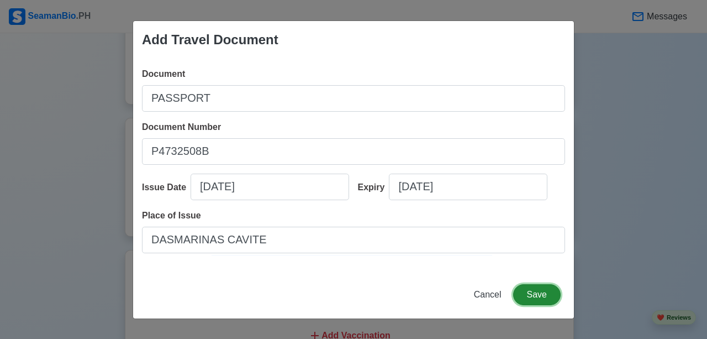
click button "Save" at bounding box center [536, 294] width 47 height 21
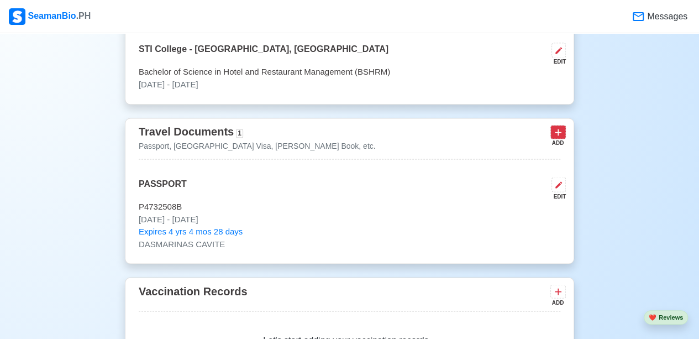
click at [556, 129] on icon at bounding box center [557, 131] width 11 height 11
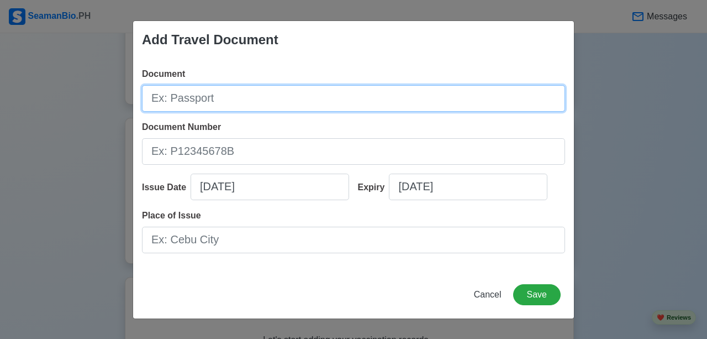
click at [490, 87] on input "Document" at bounding box center [353, 98] width 423 height 27
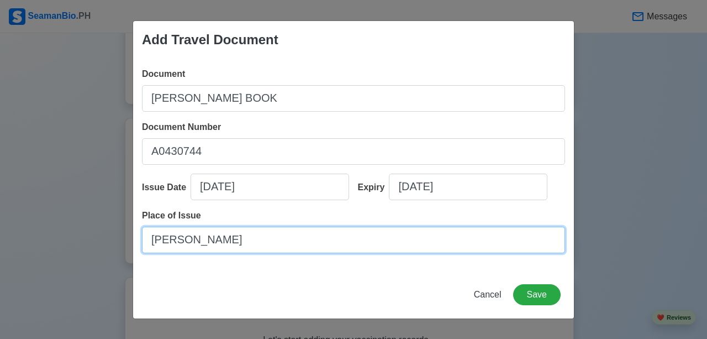
click at [381, 247] on input "[PERSON_NAME]" at bounding box center [353, 239] width 423 height 27
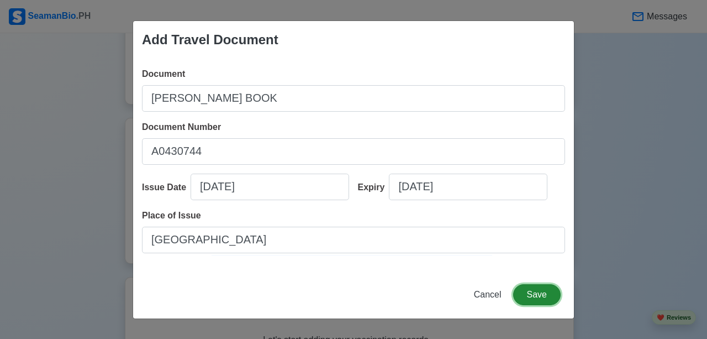
click at [535, 297] on button "Save" at bounding box center [536, 294] width 47 height 21
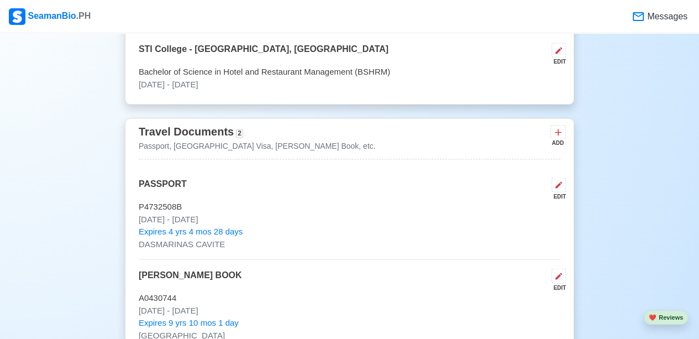
click at [550, 131] on button at bounding box center [557, 132] width 15 height 14
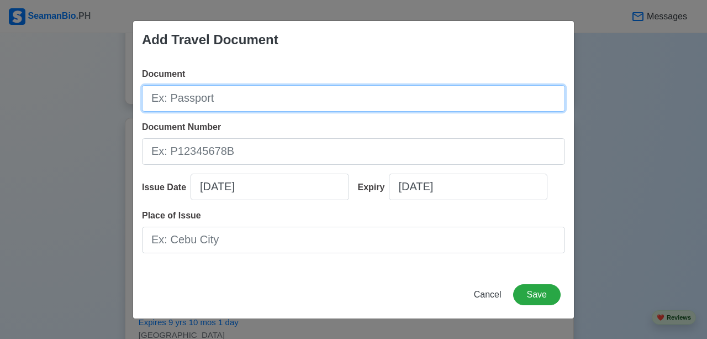
click at [252, 97] on input "Document" at bounding box center [353, 98] width 423 height 27
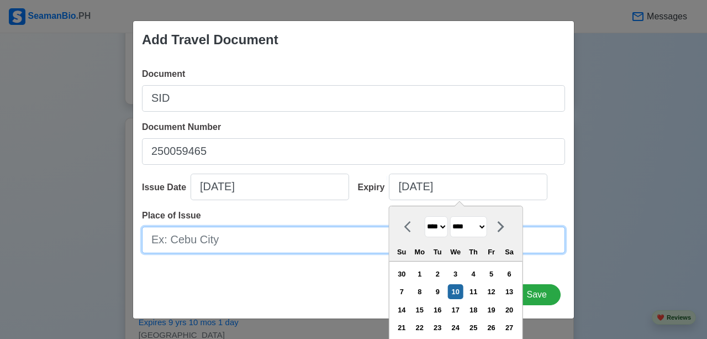
click at [209, 236] on input "Place of Issue" at bounding box center [353, 239] width 423 height 27
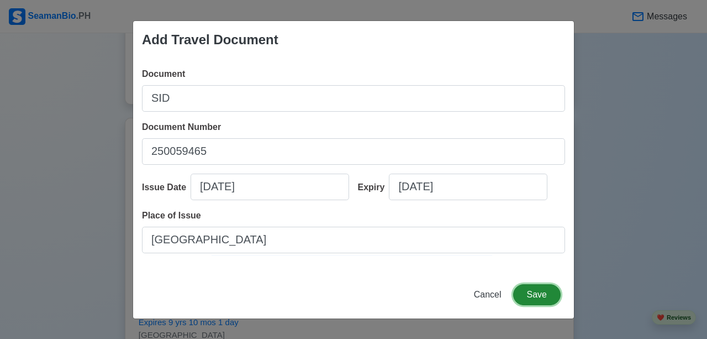
click button "Save" at bounding box center [536, 294] width 47 height 21
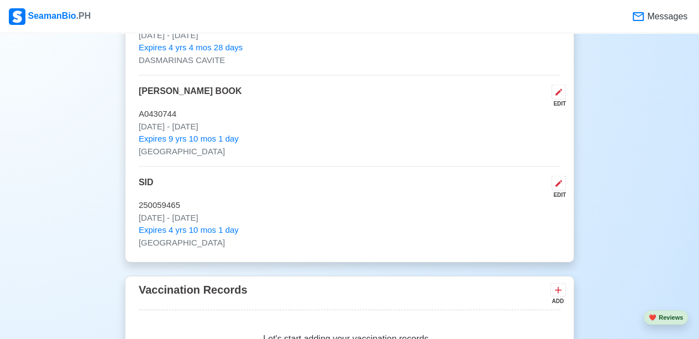
scroll to position [1223, 0]
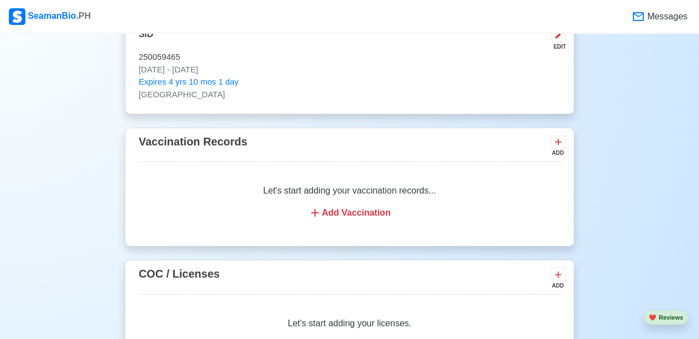
click at [338, 216] on div "Add Vaccination" at bounding box center [349, 212] width 395 height 13
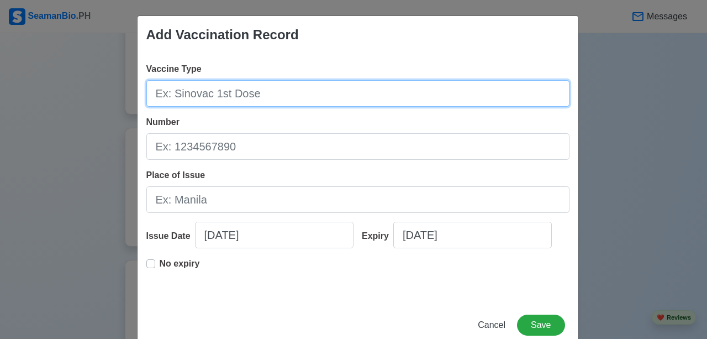
click at [202, 92] on input "Vaccine Type" at bounding box center [357, 93] width 423 height 27
click at [202, 94] on input "PFIZER" at bounding box center [357, 93] width 423 height 27
drag, startPoint x: 265, startPoint y: 94, endPoint x: 87, endPoint y: 108, distance: 178.9
click at [87, 108] on div "Add Vaccination Record Vaccine Type PFIZER 1ST DOSE Number Place of Issue Issue…" at bounding box center [353, 169] width 707 height 339
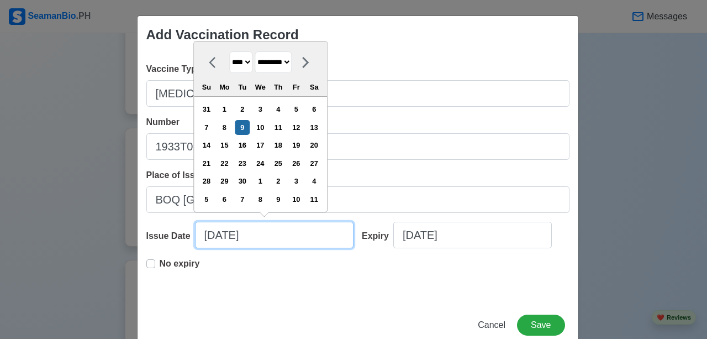
drag, startPoint x: 273, startPoint y: 228, endPoint x: 175, endPoint y: 230, distance: 98.3
click at [175, 230] on div "Issue Date [DATE] **** **** **** **** **** **** **** **** **** **** **** **** *…" at bounding box center [250, 238] width 208 height 35
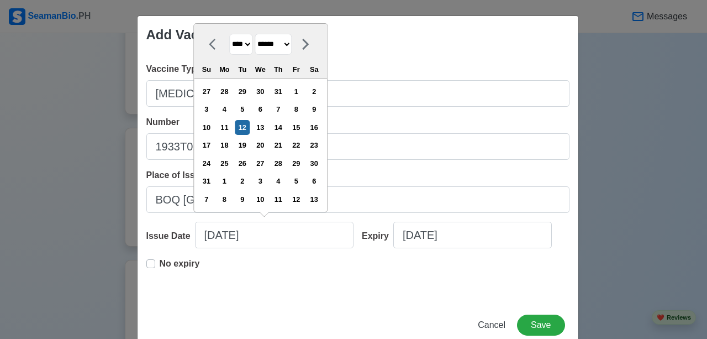
click at [138, 260] on div "Vaccine Type [MEDICAL_DATA] Number 1933T015 Place of Issue BOQ MANILA Issue Dat…" at bounding box center [358, 177] width 441 height 247
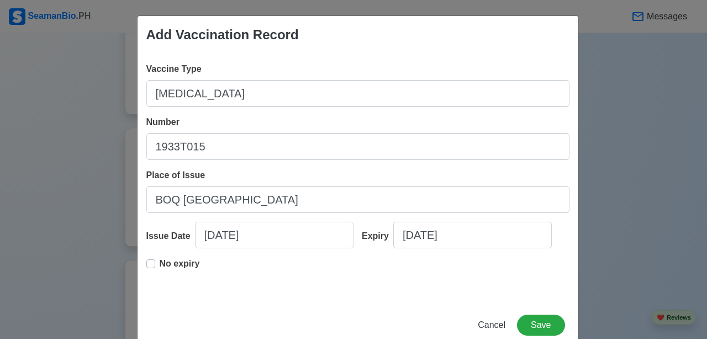
click at [160, 265] on label "No expiry" at bounding box center [180, 268] width 40 height 22
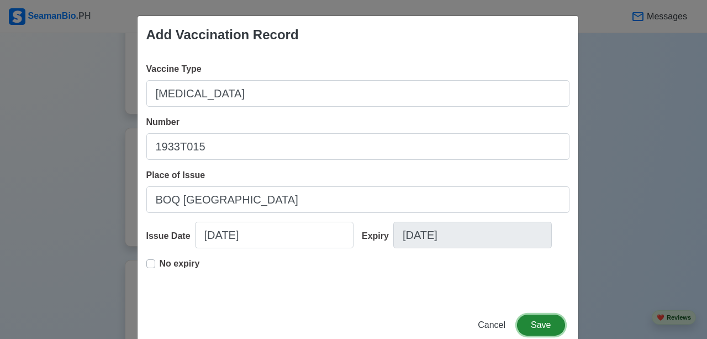
click at [549, 325] on button "Save" at bounding box center [540, 324] width 47 height 21
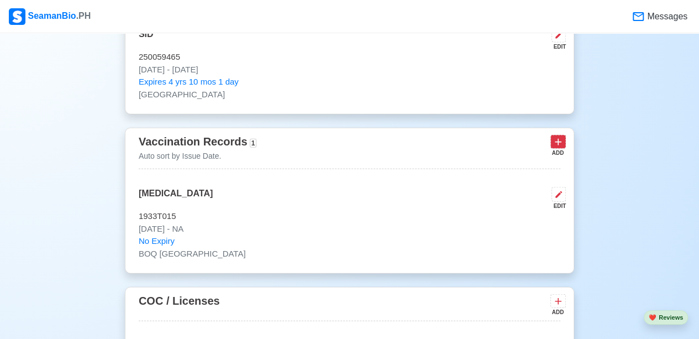
click at [560, 139] on icon at bounding box center [557, 141] width 11 height 11
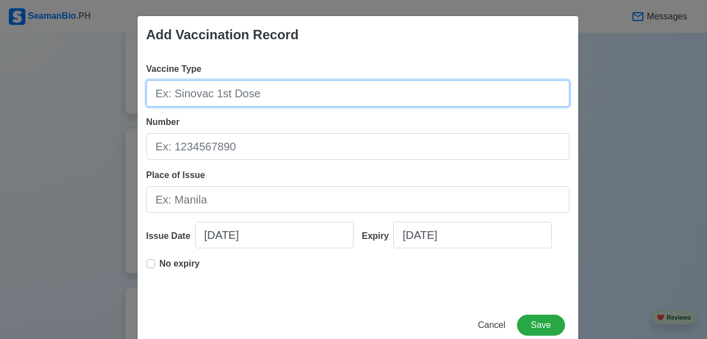
click at [332, 97] on input "Vaccine Type" at bounding box center [357, 93] width 423 height 27
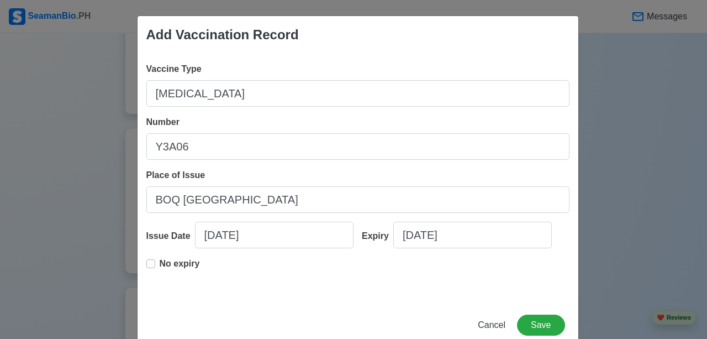
click at [160, 263] on label "No expiry" at bounding box center [180, 268] width 40 height 22
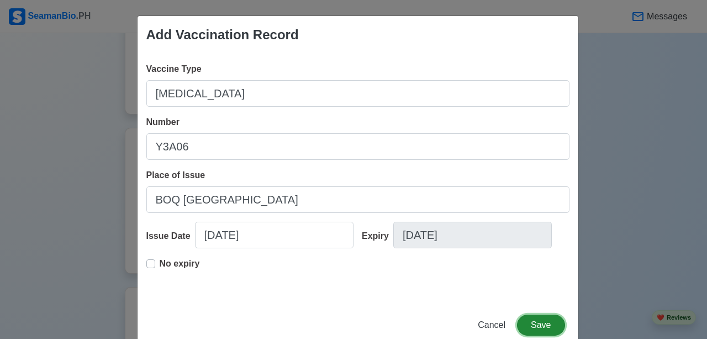
click at [529, 327] on button "Save" at bounding box center [540, 324] width 47 height 21
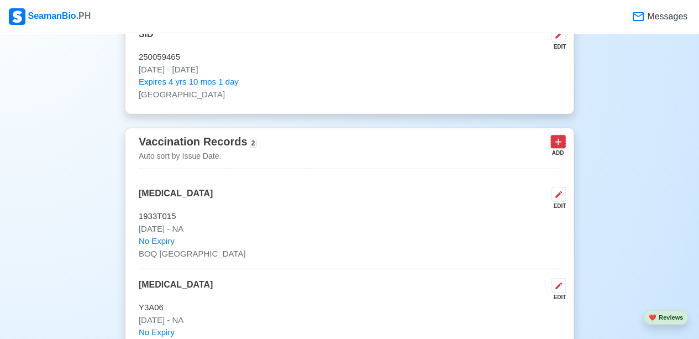
click at [560, 144] on icon at bounding box center [557, 141] width 11 height 11
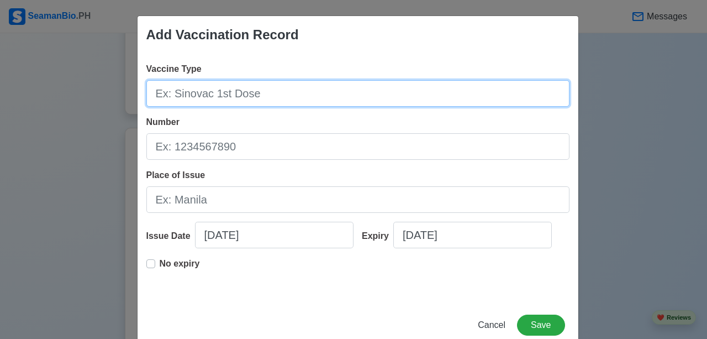
click at [456, 93] on input "Vaccine Type" at bounding box center [357, 93] width 423 height 27
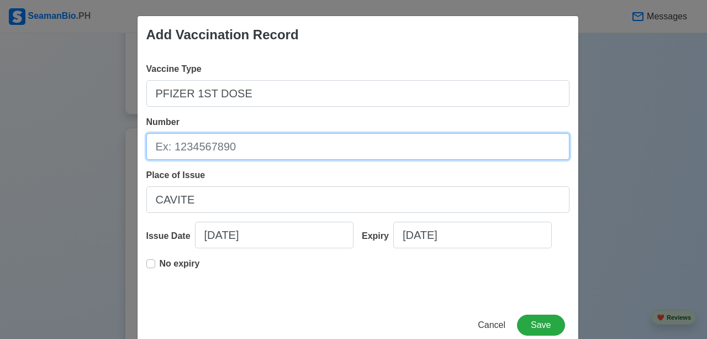
click at [358, 152] on input "Number" at bounding box center [357, 146] width 423 height 27
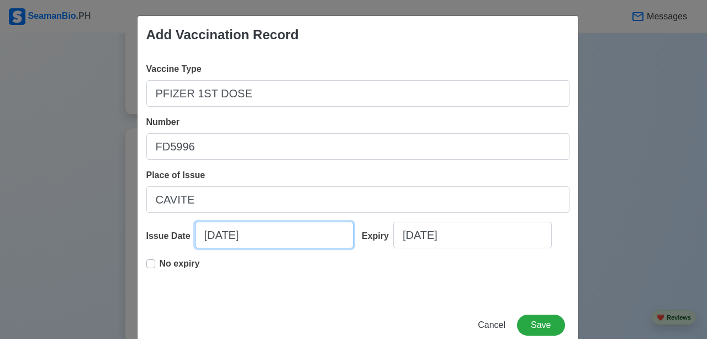
click at [266, 234] on input "[DATE]" at bounding box center [274, 234] width 158 height 27
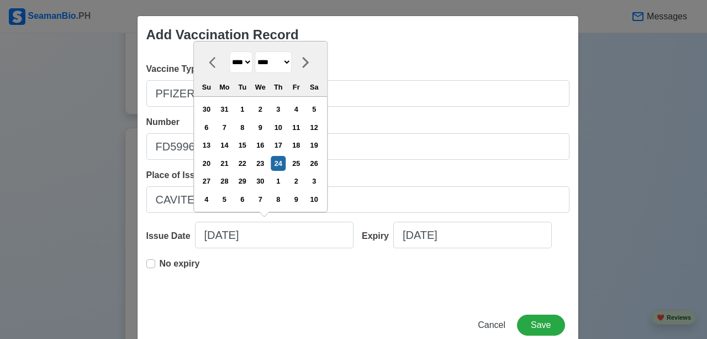
click at [160, 263] on label "No expiry" at bounding box center [180, 268] width 40 height 22
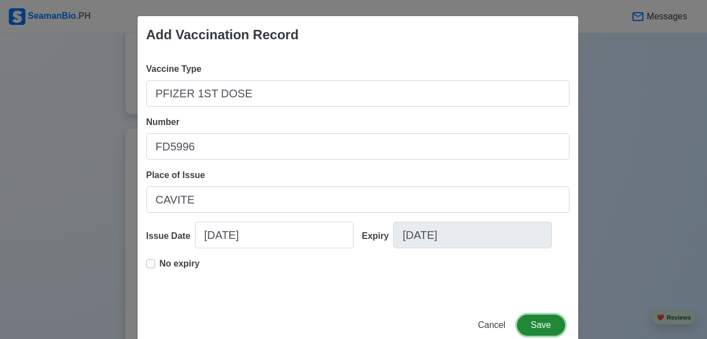
click at [553, 323] on button "Save" at bounding box center [540, 324] width 47 height 21
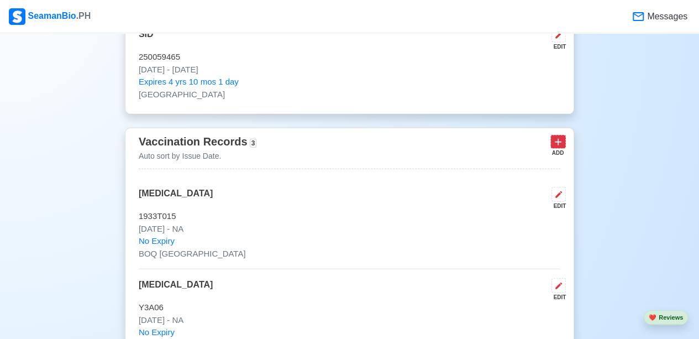
click at [552, 136] on button at bounding box center [557, 142] width 15 height 14
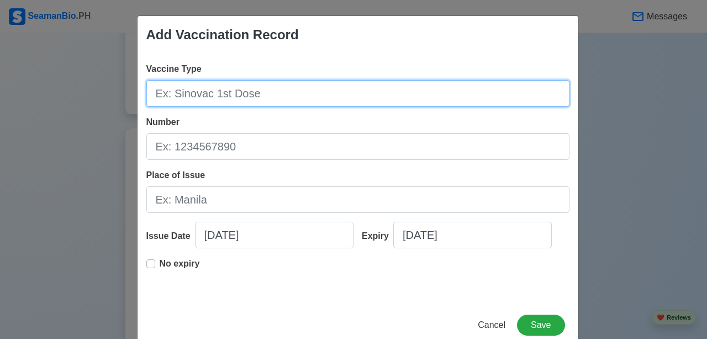
click at [321, 94] on input "Vaccine Type" at bounding box center [357, 93] width 423 height 27
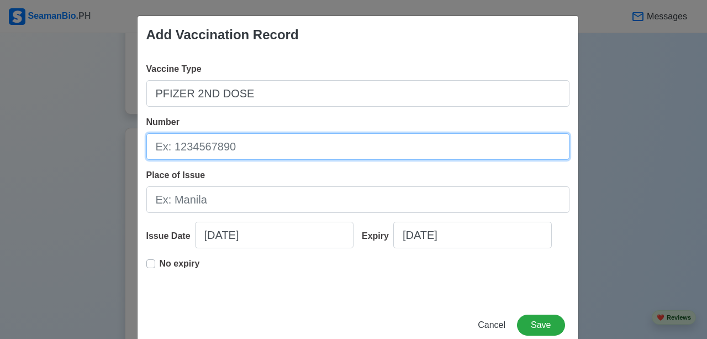
click at [319, 142] on input "Number" at bounding box center [357, 146] width 423 height 27
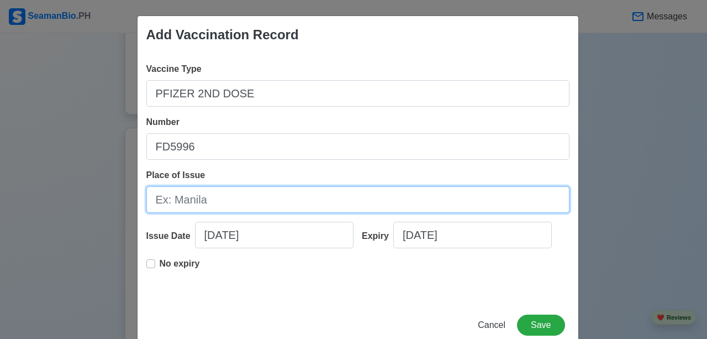
click at [221, 207] on input "Place of Issue" at bounding box center [357, 199] width 423 height 27
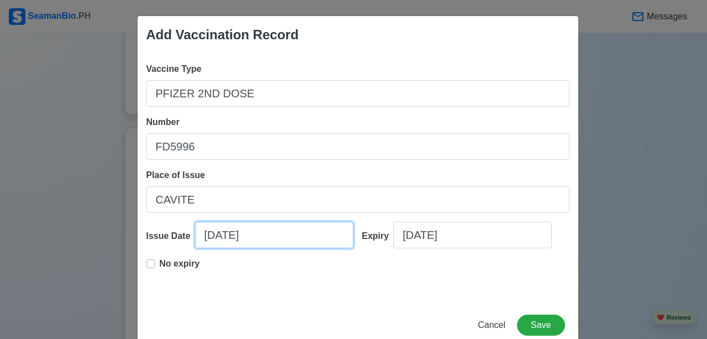
click at [264, 238] on input "[DATE]" at bounding box center [274, 234] width 158 height 27
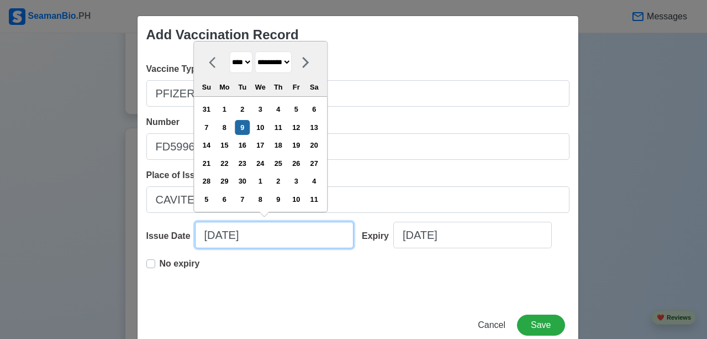
drag, startPoint x: 261, startPoint y: 238, endPoint x: 200, endPoint y: 246, distance: 60.7
click at [200, 246] on input "[DATE]" at bounding box center [274, 234] width 158 height 27
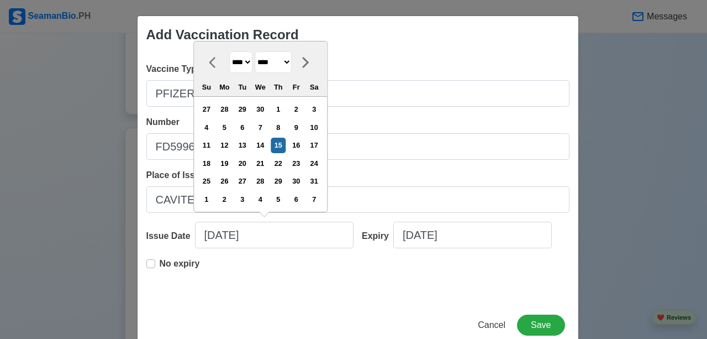
click at [160, 260] on label "No expiry" at bounding box center [180, 268] width 40 height 22
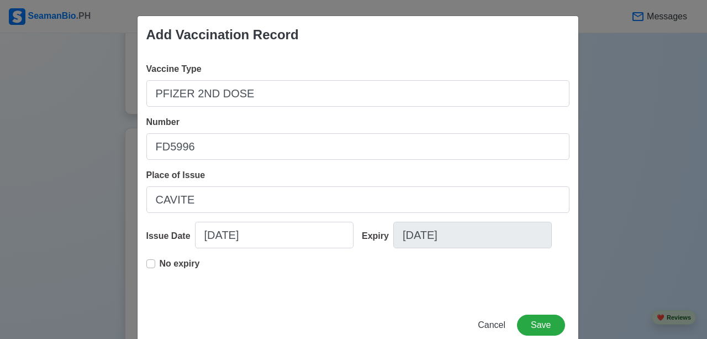
click at [541, 313] on div "Add Vaccination Record Vaccine Type PFIZER 2ND DOSE Number FD5996 Place of Issu…" at bounding box center [358, 182] width 442 height 334
click at [540, 315] on button "Save" at bounding box center [540, 324] width 47 height 21
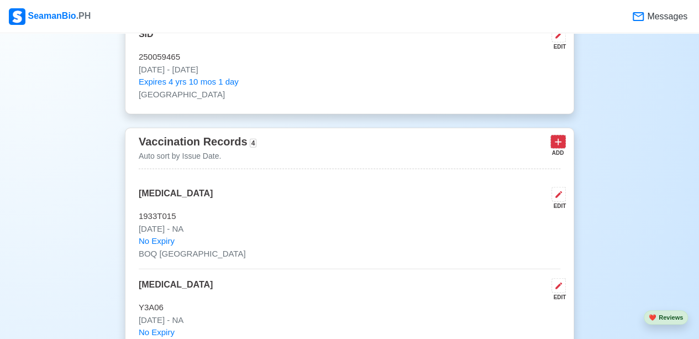
click at [554, 139] on icon at bounding box center [557, 141] width 11 height 11
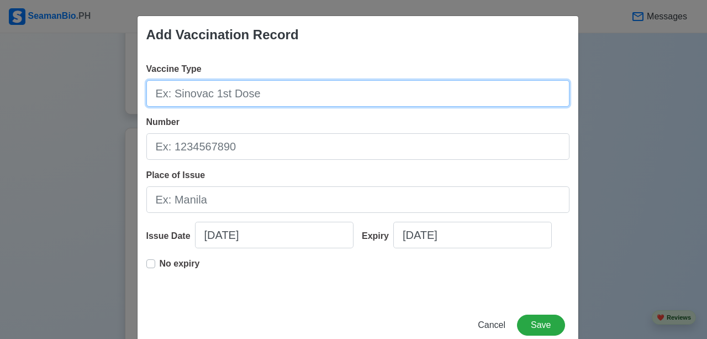
click at [336, 100] on input "Vaccine Type" at bounding box center [357, 93] width 423 height 27
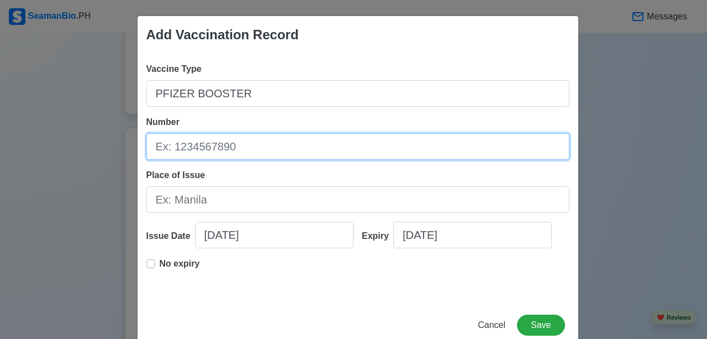
click at [322, 137] on input "Number" at bounding box center [357, 146] width 423 height 27
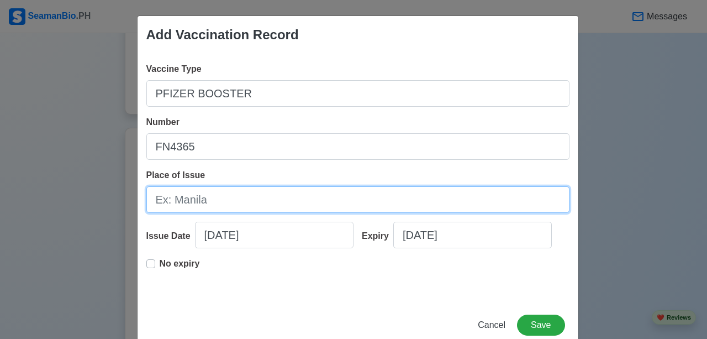
click at [254, 198] on input "Place of Issue" at bounding box center [357, 199] width 423 height 27
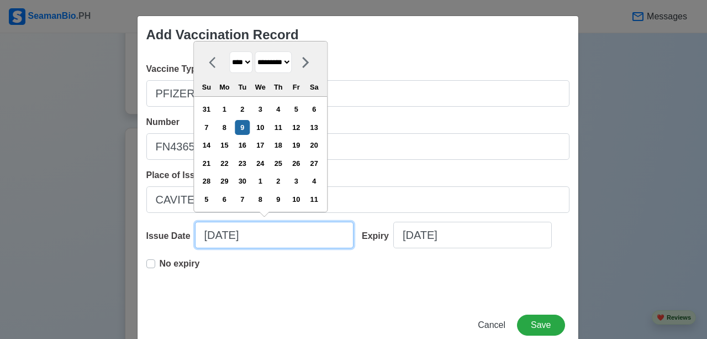
drag, startPoint x: 253, startPoint y: 237, endPoint x: 197, endPoint y: 244, distance: 57.2
click at [197, 244] on input "[DATE]" at bounding box center [274, 234] width 158 height 27
click at [266, 234] on input "Issue Date" at bounding box center [274, 234] width 158 height 27
drag, startPoint x: 274, startPoint y: 234, endPoint x: 245, endPoint y: 245, distance: 30.8
click at [131, 247] on div "Add Vaccination Record Vaccine Type PFIZER BOOSTER Number FN4365 Place of Issue…" at bounding box center [353, 169] width 707 height 339
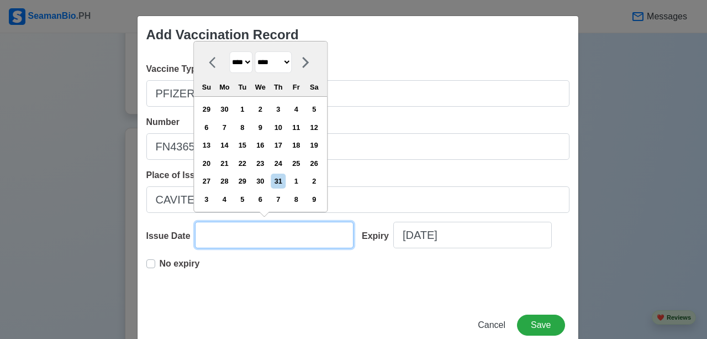
click at [260, 233] on input "Issue Date" at bounding box center [274, 234] width 158 height 27
click at [225, 235] on input "[DATE]" at bounding box center [274, 234] width 158 height 27
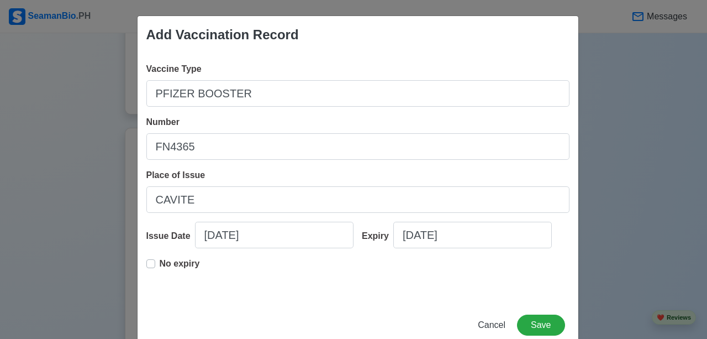
click at [153, 263] on div "No expiry" at bounding box center [173, 268] width 54 height 22
click at [160, 260] on label "No expiry" at bounding box center [180, 268] width 40 height 22
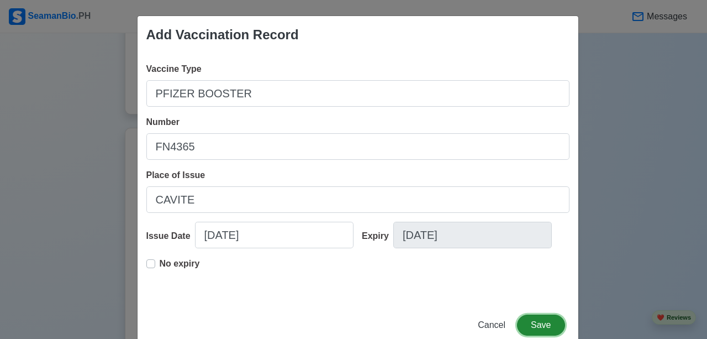
click at [553, 323] on button "Save" at bounding box center [540, 324] width 47 height 21
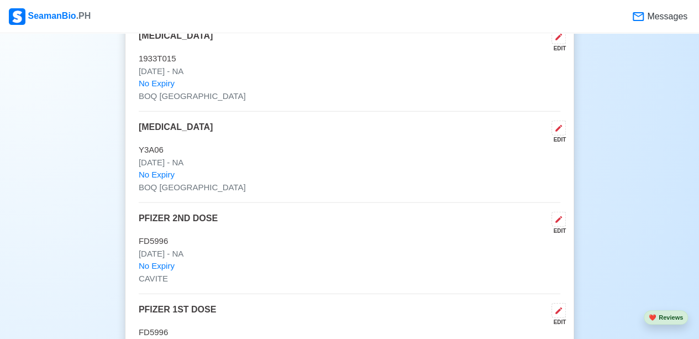
scroll to position [1278, 0]
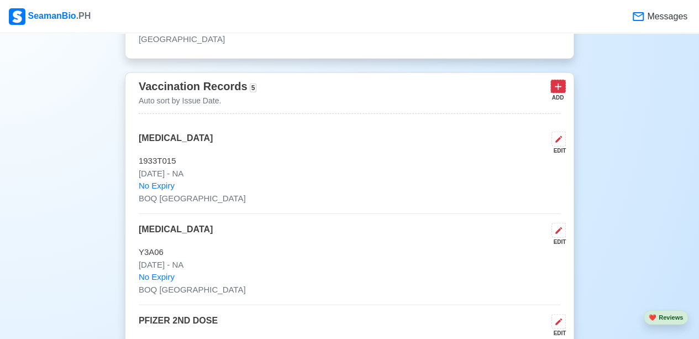
click at [559, 82] on icon at bounding box center [557, 86] width 11 height 11
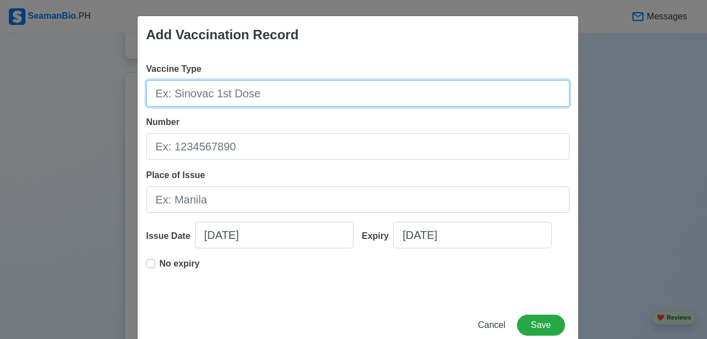
click at [300, 99] on input "Vaccine Type" at bounding box center [357, 93] width 423 height 27
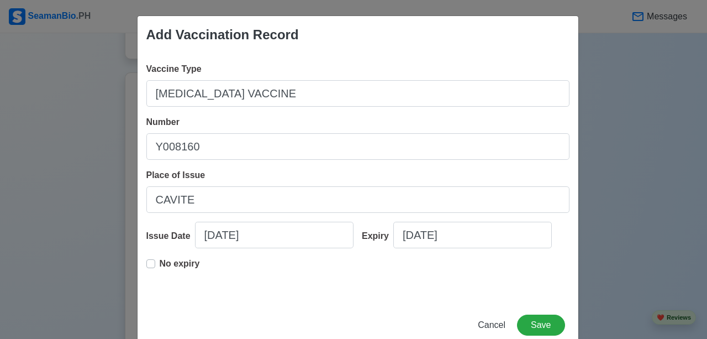
click at [160, 265] on label "No expiry" at bounding box center [180, 268] width 40 height 22
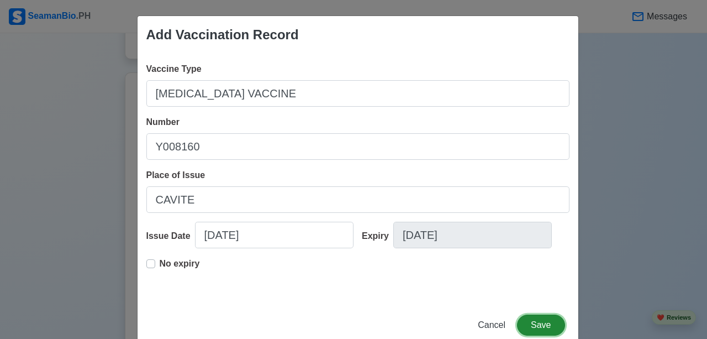
click at [539, 325] on button "Save" at bounding box center [540, 324] width 47 height 21
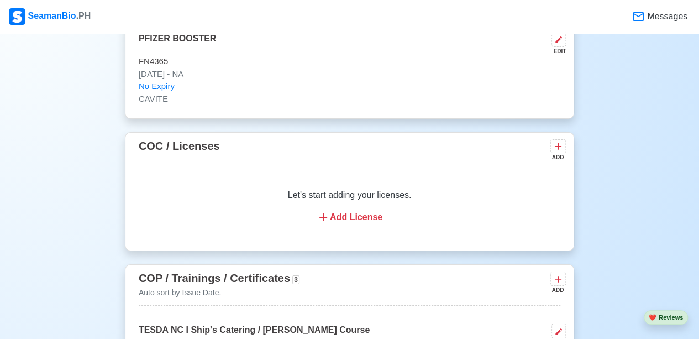
scroll to position [1885, 0]
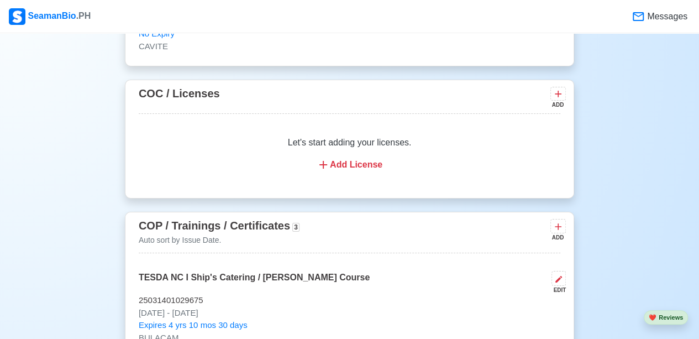
click at [341, 164] on div "Add License" at bounding box center [349, 164] width 395 height 13
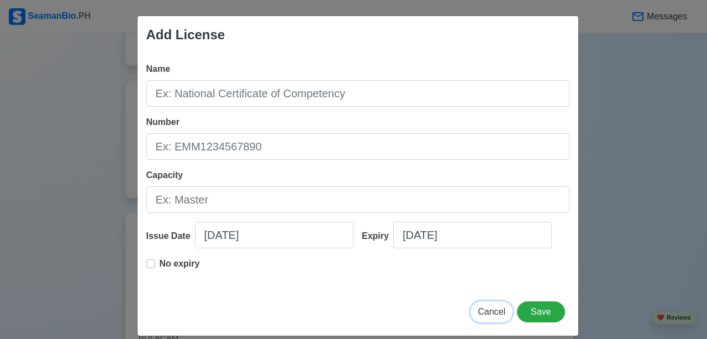
click at [484, 316] on span "Cancel" at bounding box center [492, 310] width 28 height 9
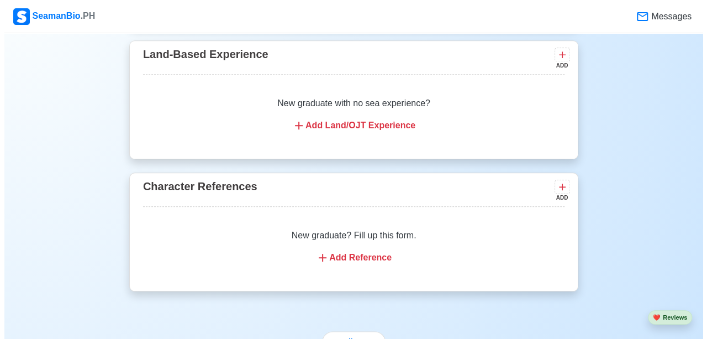
scroll to position [2493, 0]
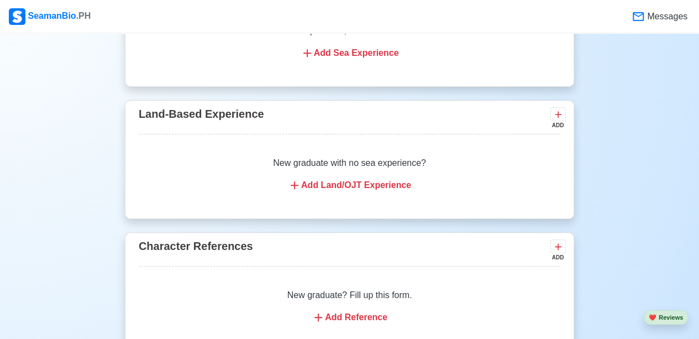
click at [385, 181] on div "Add Land/OJT Experience" at bounding box center [349, 184] width 395 height 13
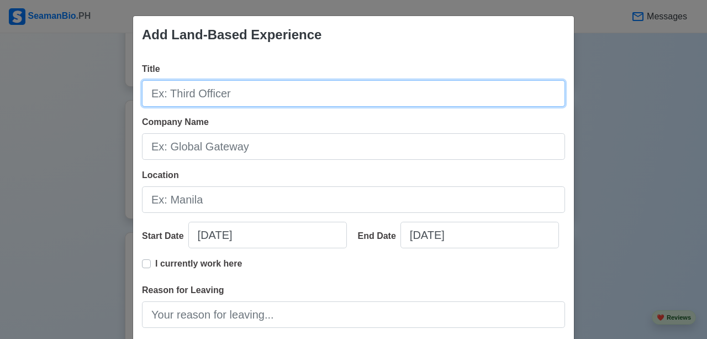
click at [245, 92] on input "Title" at bounding box center [353, 93] width 423 height 27
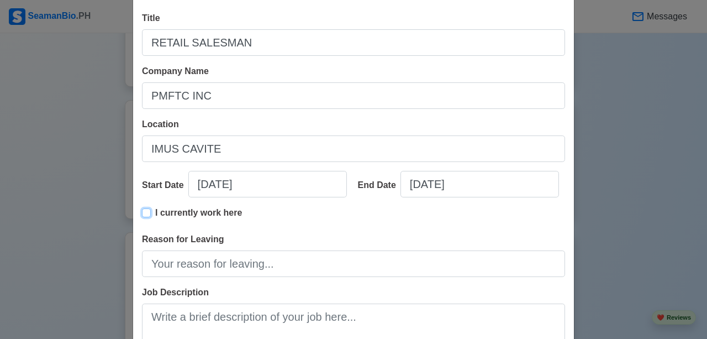
scroll to position [110, 0]
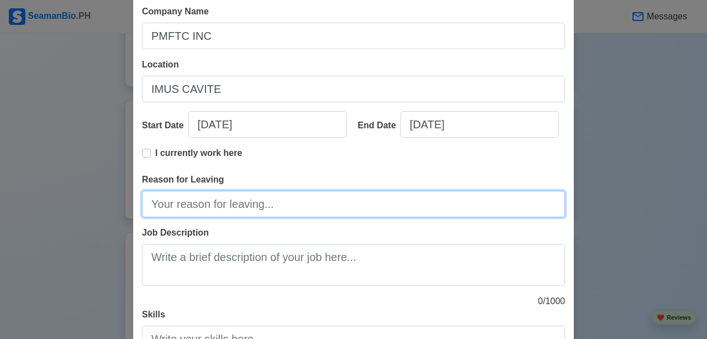
click at [260, 202] on input "Reason for Leaving" at bounding box center [353, 204] width 423 height 27
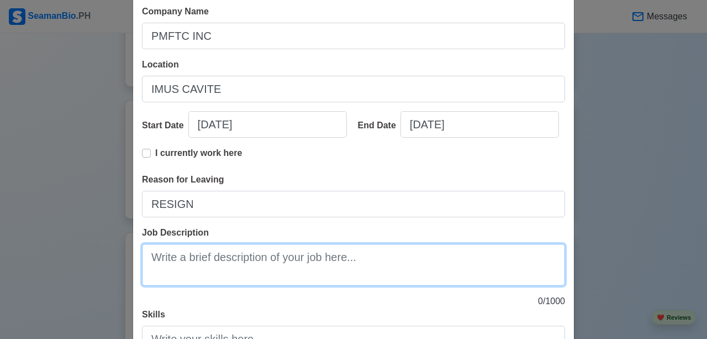
click at [261, 253] on textarea "Job Description" at bounding box center [353, 265] width 423 height 42
paste textarea "Greet and assist customers in a friendly and professional manner. Provide detai…"
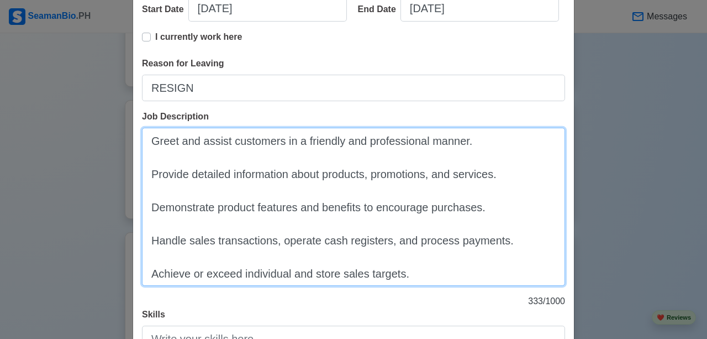
scroll to position [320, 0]
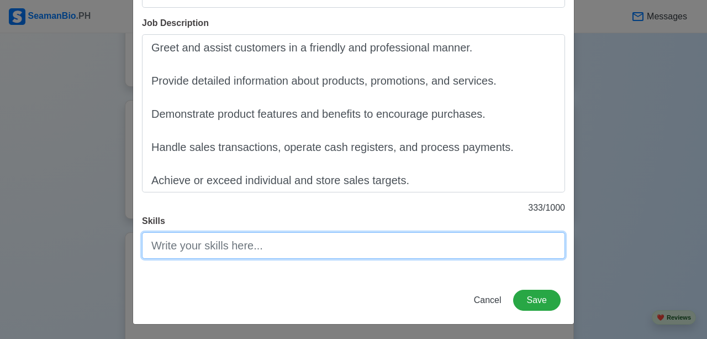
click at [266, 245] on input "Skills" at bounding box center [353, 245] width 423 height 27
click at [283, 251] on input "Skills" at bounding box center [353, 245] width 423 height 27
paste input "Excellent customer service and interpersonal skills Strong communication and pr…"
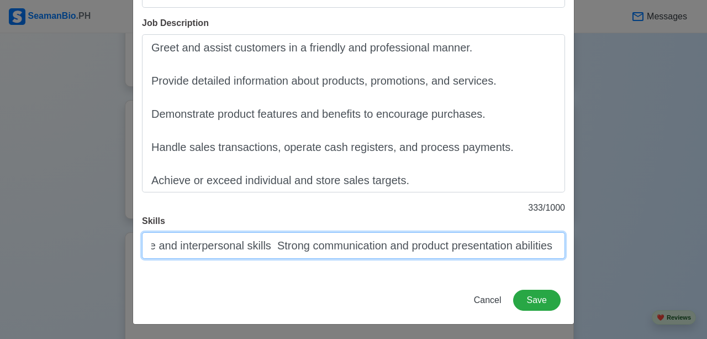
scroll to position [0, 0]
drag, startPoint x: 182, startPoint y: 250, endPoint x: 119, endPoint y: 248, distance: 63.0
click at [117, 249] on div "Add Land-Based Experience Title RETAIL SALESMAN Company Name PMFTC INC Location…" at bounding box center [353, 169] width 707 height 339
click at [200, 244] on input "Excellent customer service and interpersonal skills Strong communication and pr…" at bounding box center [353, 245] width 423 height 27
drag, startPoint x: 273, startPoint y: 246, endPoint x: 281, endPoint y: 246, distance: 7.7
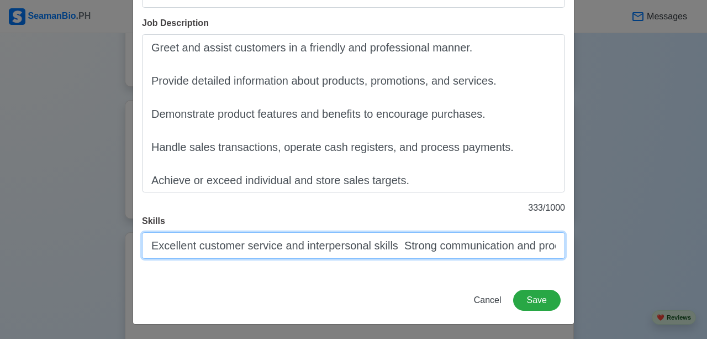
click at [274, 246] on input "Excellent customer service and interpersonal skills Strong communication and pr…" at bounding box center [353, 245] width 423 height 27
click at [391, 245] on input "Excellent customer service and interpersonal skills Strong communication and pr…" at bounding box center [353, 245] width 423 height 27
drag, startPoint x: 541, startPoint y: 251, endPoint x: 556, endPoint y: 249, distance: 14.5
click at [562, 248] on div "Title RETAIL SALESMAN Company Name PMFTC INC Location IMUS [GEOGRAPHIC_DATA] St…" at bounding box center [353, 5] width 441 height 542
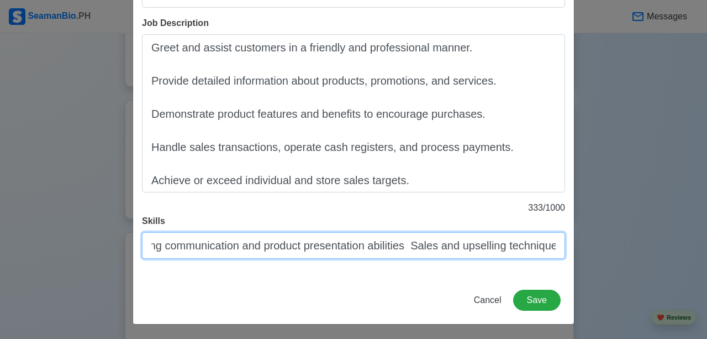
drag, startPoint x: 340, startPoint y: 256, endPoint x: 378, endPoint y: 245, distance: 39.1
click at [341, 255] on input "Excellent customer service and interpersonal skills, Strong communication and p…" at bounding box center [353, 245] width 423 height 27
click at [373, 245] on input "Excellent customer service and interpersonal skills, Strong communication and p…" at bounding box center [353, 245] width 423 height 27
click at [399, 246] on input "Excellent customer service and interpersonal skills, Strong communication and p…" at bounding box center [353, 245] width 423 height 27
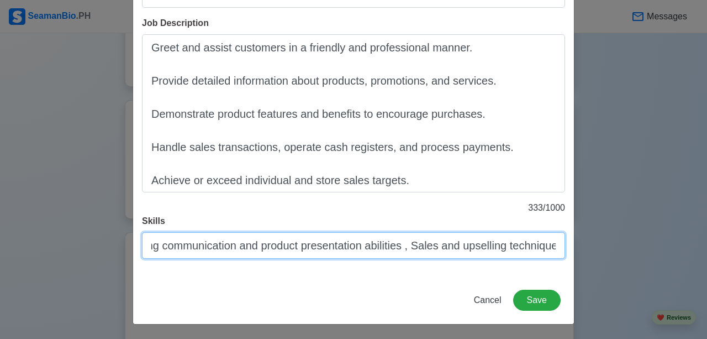
drag, startPoint x: 473, startPoint y: 245, endPoint x: 557, endPoint y: 248, distance: 83.5
click at [567, 241] on div "Title RETAIL SALESMAN Company Name PMFTC INC Location IMUS [GEOGRAPHIC_DATA] St…" at bounding box center [353, 5] width 441 height 542
click at [550, 253] on input "Excellent customer service and interpersonal skills, Strong communication and p…" at bounding box center [353, 245] width 423 height 27
drag, startPoint x: 559, startPoint y: 246, endPoint x: 565, endPoint y: 244, distance: 7.0
click at [565, 244] on div "Title RETAIL SALESMAN Company Name PMFTC INC Location IMUS [GEOGRAPHIC_DATA] St…" at bounding box center [353, 5] width 441 height 542
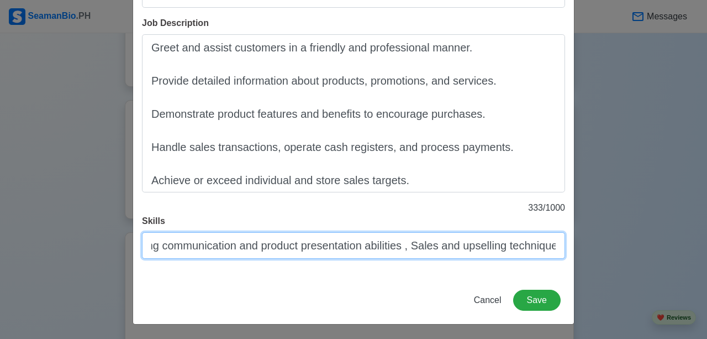
drag, startPoint x: 501, startPoint y: 252, endPoint x: 571, endPoint y: 248, distance: 69.7
click at [571, 248] on div "Add Land-Based Experience Title RETAIL SALESMAN Company Name PMFTC INC Location…" at bounding box center [353, 169] width 707 height 339
click at [556, 244] on input "Excellent customer service and interpersonal skills, Strong communication and p…" at bounding box center [353, 245] width 423 height 27
drag, startPoint x: 559, startPoint y: 247, endPoint x: 573, endPoint y: 244, distance: 14.1
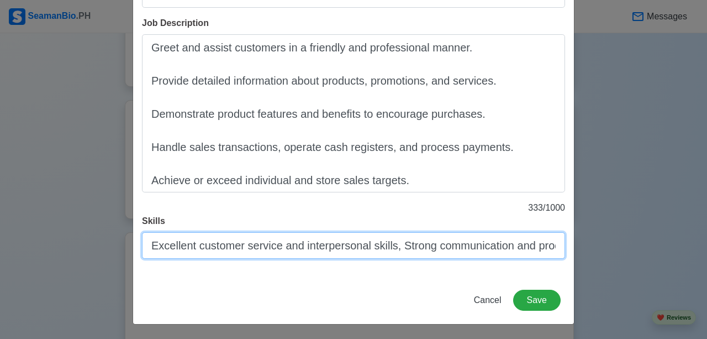
click at [573, 244] on div "Add Land-Based Experience Title RETAIL SALESMAN Company Name PMFTC INC Location…" at bounding box center [353, 169] width 707 height 339
click at [549, 241] on input "Excellent customer service and interpersonal skills, Strong communication and p…" at bounding box center [353, 245] width 423 height 27
drag, startPoint x: 539, startPoint y: 242, endPoint x: 590, endPoint y: 253, distance: 52.0
click at [590, 253] on div "Add Land-Based Experience Title RETAIL SALESMAN Company Name PMFTC INC Location…" at bounding box center [353, 169] width 707 height 339
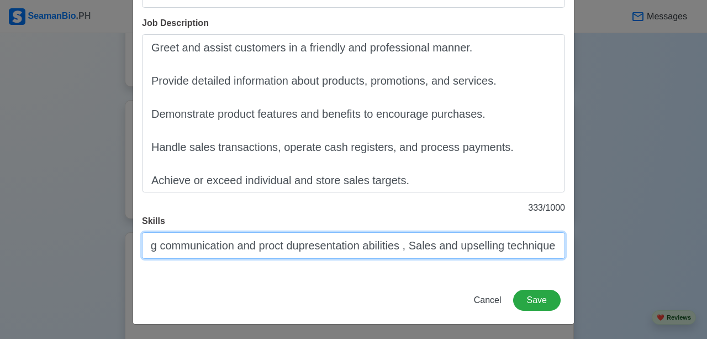
click at [554, 246] on input "Excellent customer service and interpersonal skills, Strong communication and p…" at bounding box center [353, 245] width 423 height 27
paste input "Teamwork and collaboration"
drag, startPoint x: 416, startPoint y: 247, endPoint x: 426, endPoint y: 247, distance: 10.0
click at [416, 247] on input "Excellent customer service and interpersonal skills, Strong communication and p…" at bounding box center [353, 245] width 423 height 27
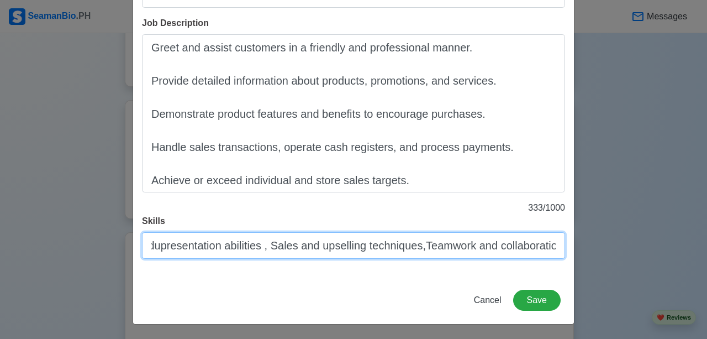
click at [414, 248] on input "Excellent customer service and interpersonal skills, Strong communication and p…" at bounding box center [353, 245] width 423 height 27
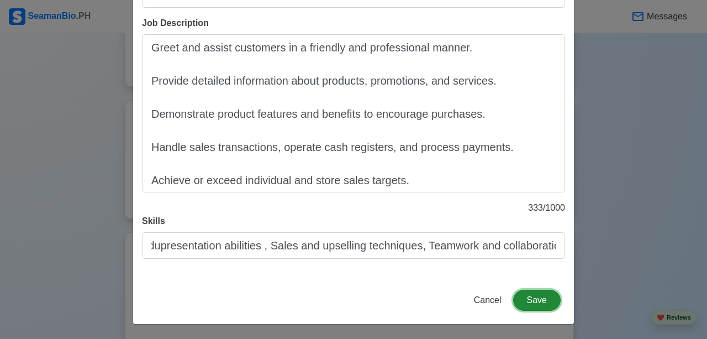
click at [526, 296] on button "Save" at bounding box center [536, 299] width 47 height 21
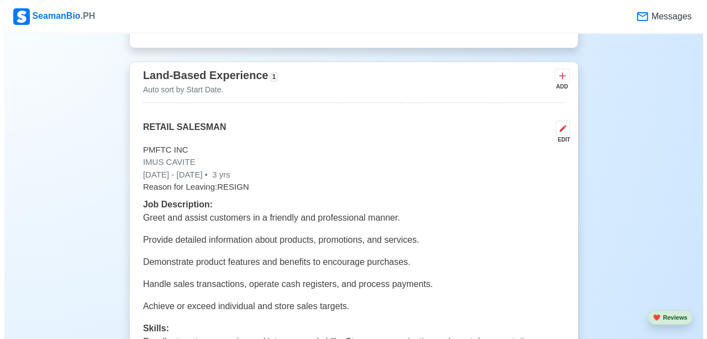
scroll to position [2481, 0]
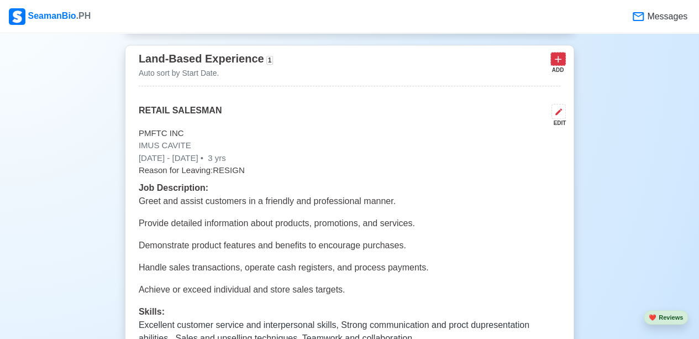
click at [553, 54] on icon at bounding box center [557, 59] width 11 height 11
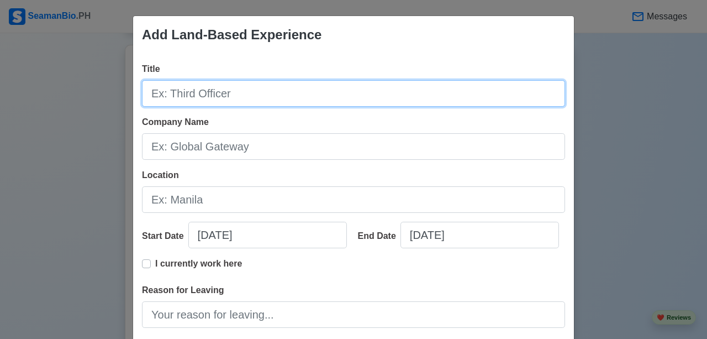
click at [220, 86] on input "Title" at bounding box center [353, 93] width 423 height 27
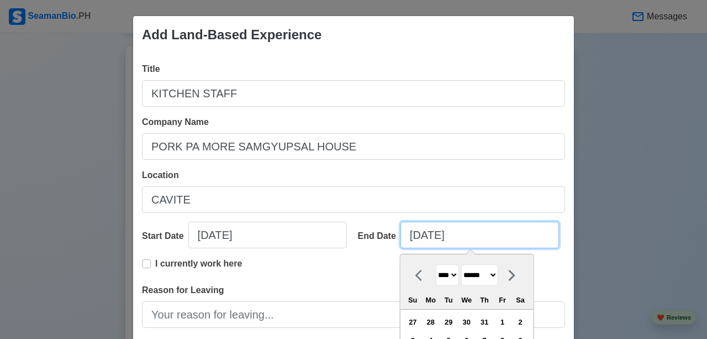
scroll to position [110, 0]
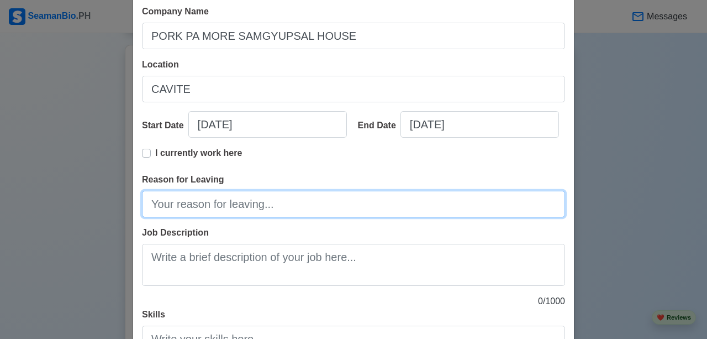
click at [269, 202] on input "Reason for Leaving" at bounding box center [353, 204] width 423 height 27
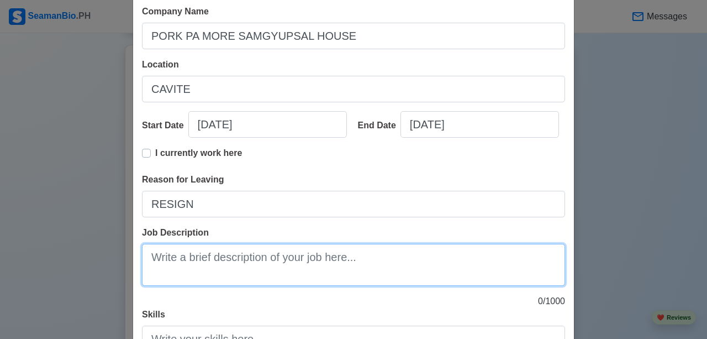
click at [368, 259] on textarea "Job Description" at bounding box center [353, 265] width 423 height 42
paste textarea "Maintain cleanliness and sanitation of kitchen areas, equipment, and utensils. …"
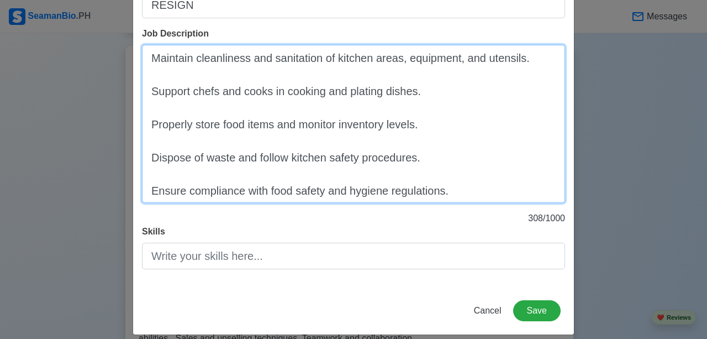
scroll to position [320, 0]
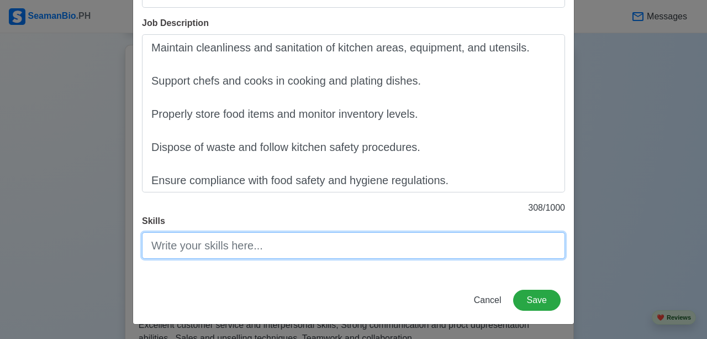
click at [292, 236] on input "Skills" at bounding box center [353, 245] width 423 height 27
paste input "Food preparation (washing, cutting, portioning ingredients) Knowledge of food s…"
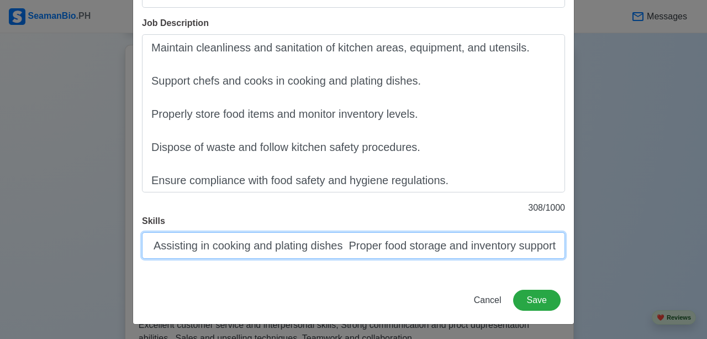
scroll to position [0, 598]
drag, startPoint x: 229, startPoint y: 252, endPoint x: 146, endPoint y: 245, distance: 83.2
click at [144, 245] on input "Food preparation (washing, cutting, portioning ingredients) Knowledge of food s…" at bounding box center [353, 245] width 423 height 27
click at [211, 255] on input "Food preparation (washing, cutting, portioning ingredients) Knowledge of food s…" at bounding box center [353, 245] width 423 height 27
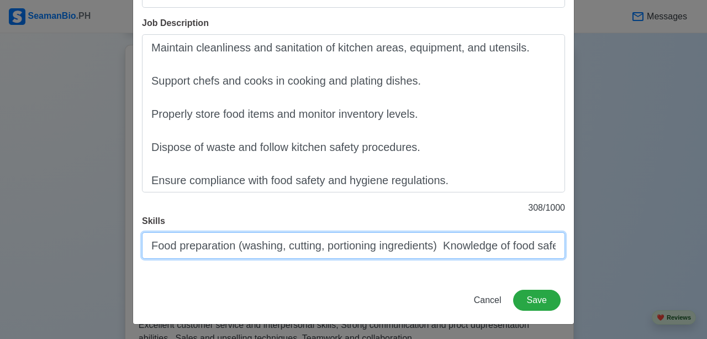
drag, startPoint x: 148, startPoint y: 244, endPoint x: 127, endPoint y: 245, distance: 21.0
click at [127, 245] on div "Add Land-Based Experience Title KITCHEN STAFF Company Name PORK PA MORE SAMGYUP…" at bounding box center [353, 169] width 707 height 339
drag, startPoint x: 220, startPoint y: 237, endPoint x: 225, endPoint y: 244, distance: 8.6
click at [220, 237] on input "Food preparation (washing, cutting, portioning ingredients) Knowledge of food s…" at bounding box center [353, 245] width 423 height 27
click at [230, 248] on input "Food preparation (washing, cutting, portioning ingredients) Knowledge of food s…" at bounding box center [353, 245] width 423 height 27
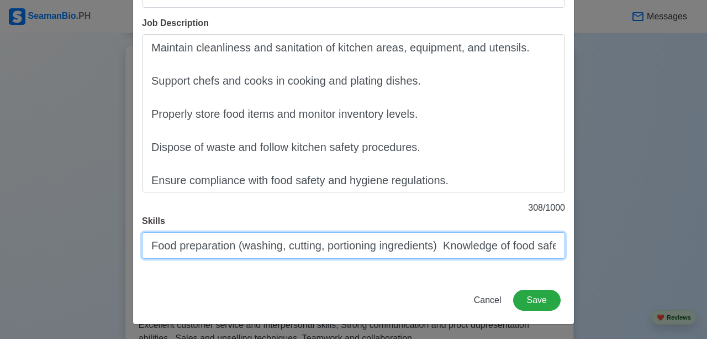
drag, startPoint x: 520, startPoint y: 252, endPoint x: 478, endPoint y: 251, distance: 41.4
click at [519, 252] on input "Food preparation (washing, cutting, portioning ingredients) Knowledge of food s…" at bounding box center [353, 245] width 423 height 27
click at [438, 245] on input "Food preparation (washing, cutting, portioning ingredients) Knowledge of food s…" at bounding box center [353, 245] width 423 height 27
drag, startPoint x: 487, startPoint y: 246, endPoint x: 529, endPoint y: 242, distance: 42.1
click at [529, 242] on input "Food preparation (washing, cutting, portioning ingredients) , Knowledge of food…" at bounding box center [353, 245] width 423 height 27
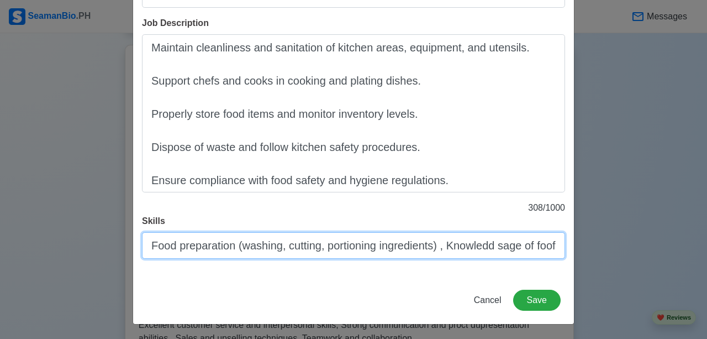
click at [551, 240] on input "Food preparation (washing, cutting, portioning ingredients) , Knowledd sage of …" at bounding box center [353, 245] width 423 height 27
click at [559, 243] on input "Food preparation (washing, cutting, portioning ingredients) , Knowledd sage of …" at bounding box center [353, 245] width 423 height 27
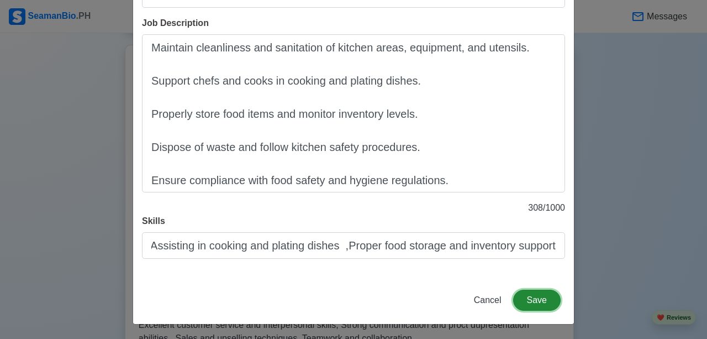
click at [542, 300] on button "Save" at bounding box center [536, 299] width 47 height 21
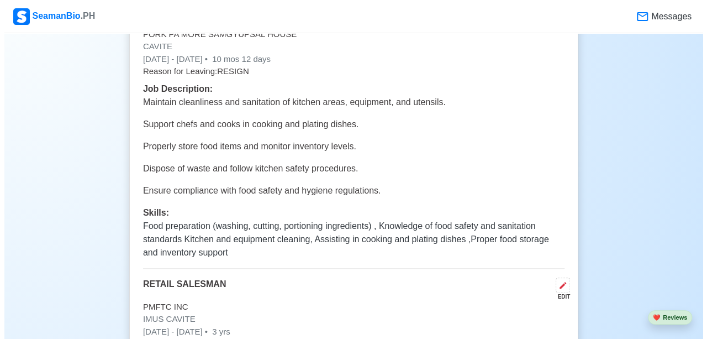
scroll to position [2359, 0]
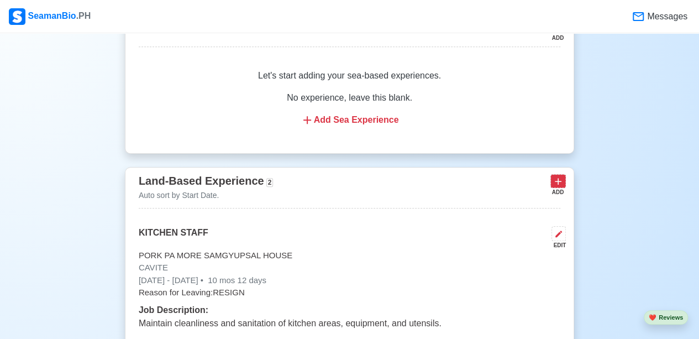
click at [561, 178] on icon at bounding box center [557, 181] width 7 height 7
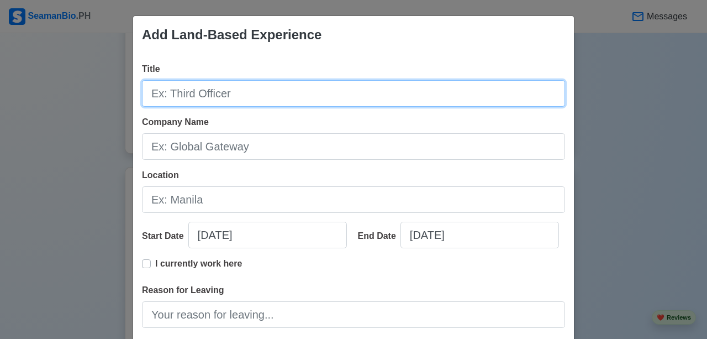
click at [244, 86] on input "Title" at bounding box center [353, 93] width 423 height 27
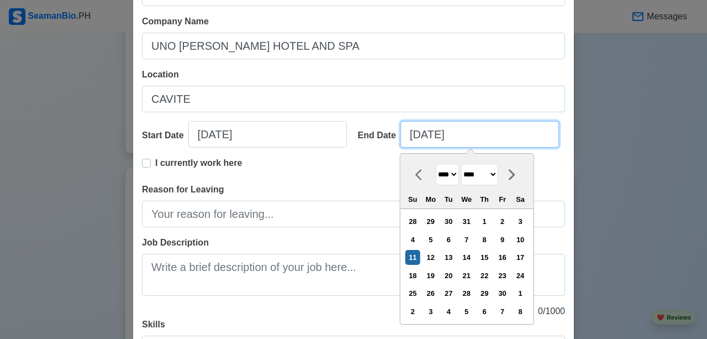
scroll to position [110, 0]
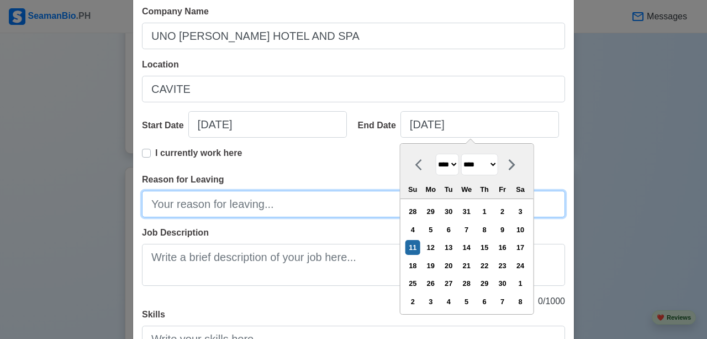
click at [216, 207] on input "Reason for Leaving" at bounding box center [353, 204] width 423 height 27
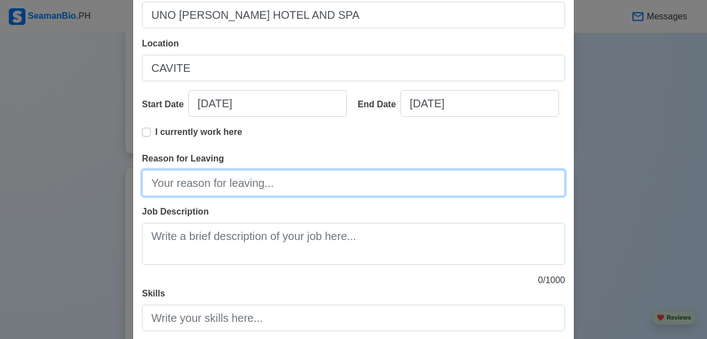
scroll to position [166, 0]
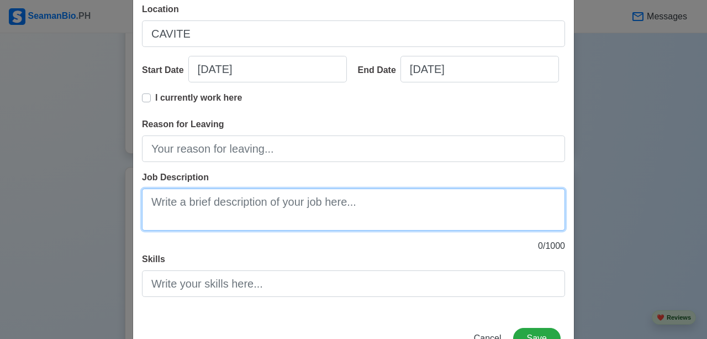
click at [276, 194] on textarea "Job Description" at bounding box center [353, 209] width 423 height 42
paste textarea "Greet and assist guests in a friendly and professional manner. Take food and be…"
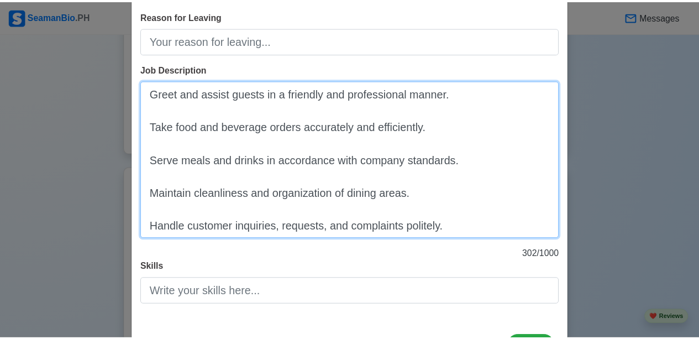
scroll to position [320, 0]
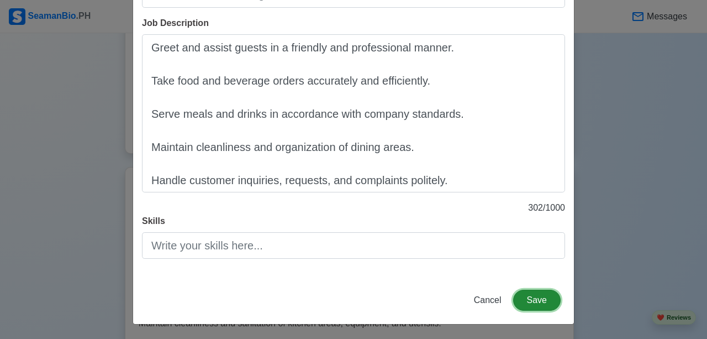
click at [540, 303] on button "Save" at bounding box center [536, 299] width 47 height 21
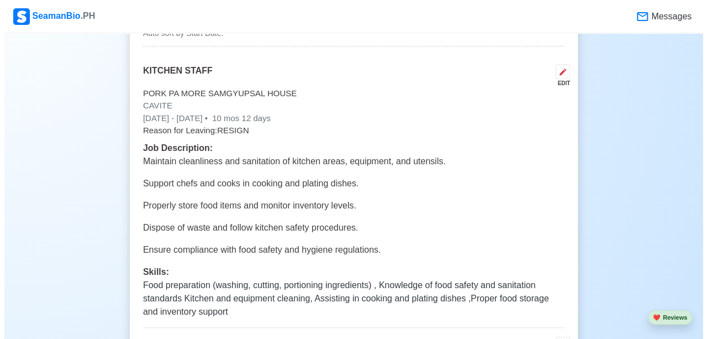
scroll to position [2414, 0]
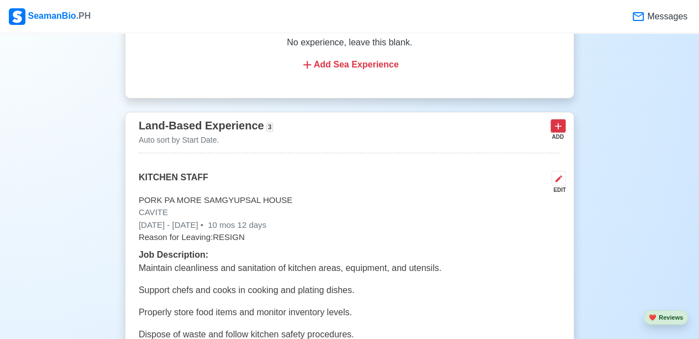
click at [557, 123] on icon at bounding box center [557, 125] width 11 height 11
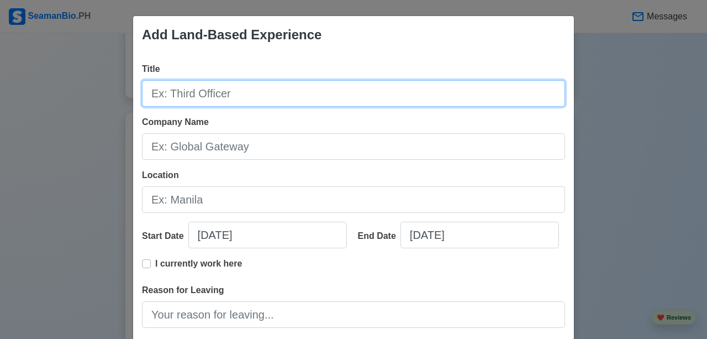
click at [276, 96] on input "Title" at bounding box center [353, 93] width 423 height 27
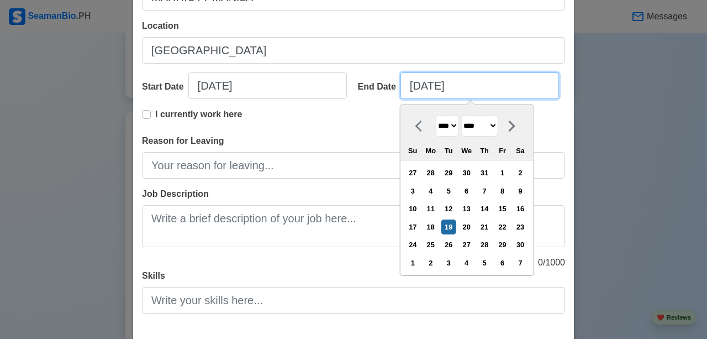
scroll to position [166, 0]
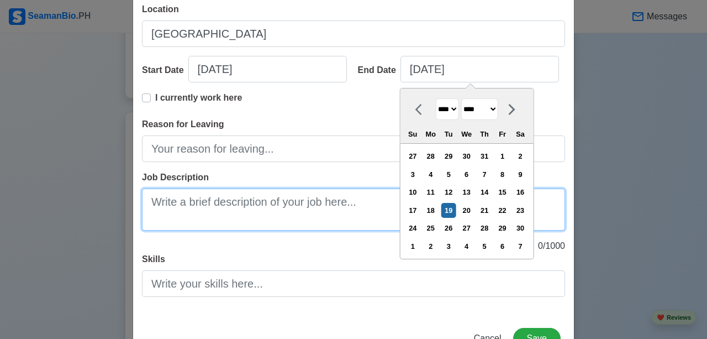
click at [267, 207] on textarea "Job Description" at bounding box center [353, 209] width 423 height 42
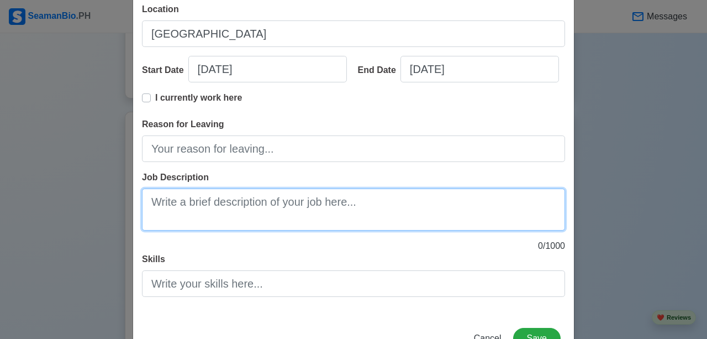
paste textarea "Clean and sanitize guest rooms, bathrooms, hallways, and public areas. Change b…"
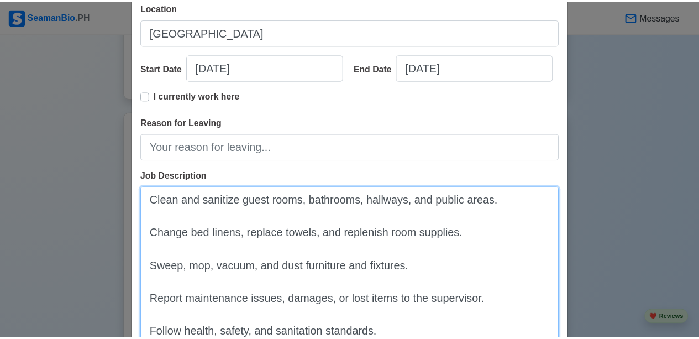
scroll to position [320, 0]
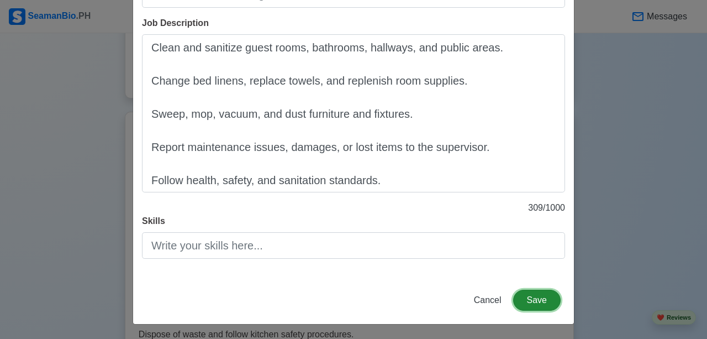
click at [542, 300] on button "Save" at bounding box center [536, 299] width 47 height 21
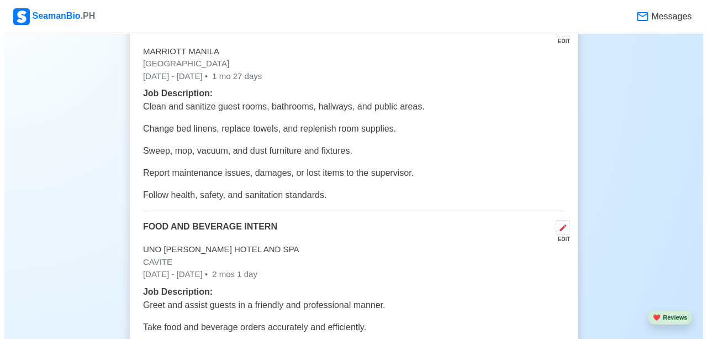
scroll to position [3076, 0]
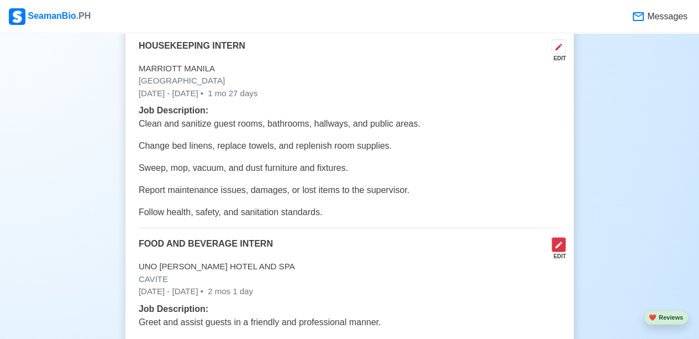
click at [564, 237] on button at bounding box center [558, 244] width 14 height 15
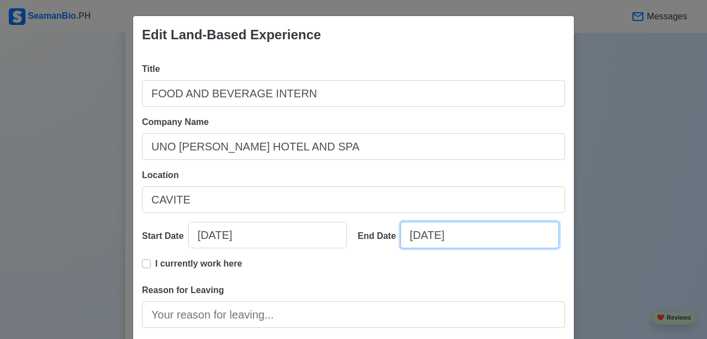
click at [414, 233] on input "[DATE]" at bounding box center [479, 234] width 158 height 27
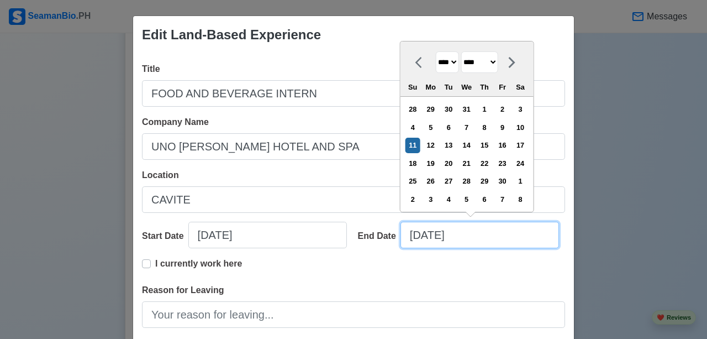
click at [415, 233] on input "[DATE]" at bounding box center [479, 234] width 158 height 27
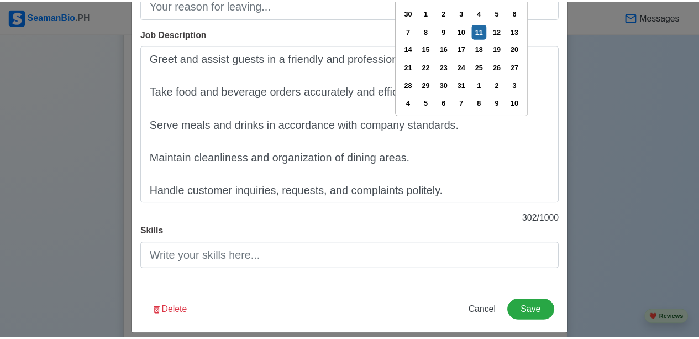
scroll to position [320, 0]
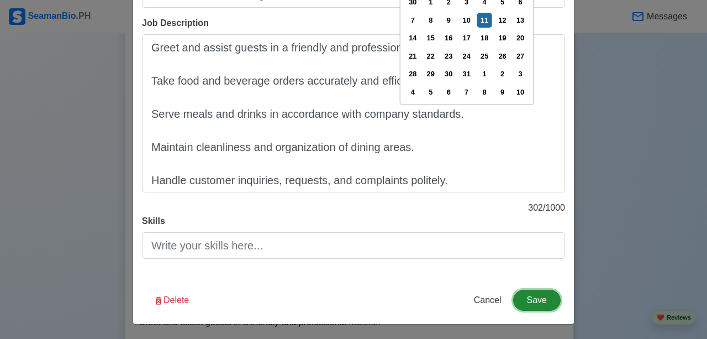
click at [519, 294] on button "Save" at bounding box center [536, 299] width 47 height 21
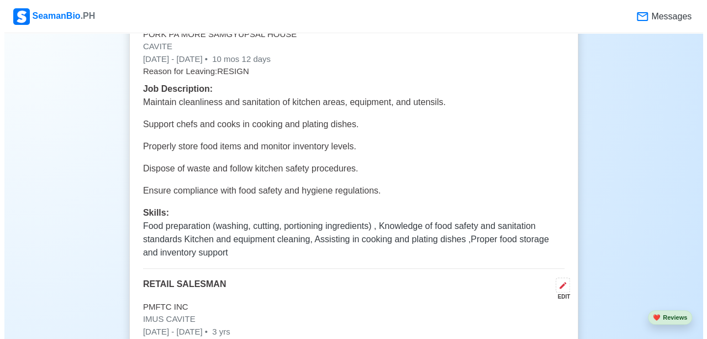
scroll to position [2414, 0]
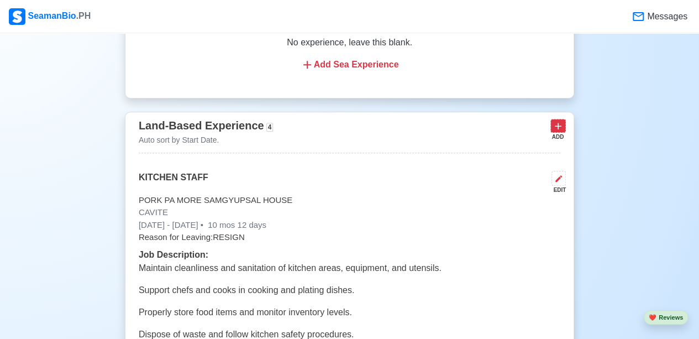
click at [557, 120] on icon at bounding box center [557, 125] width 11 height 11
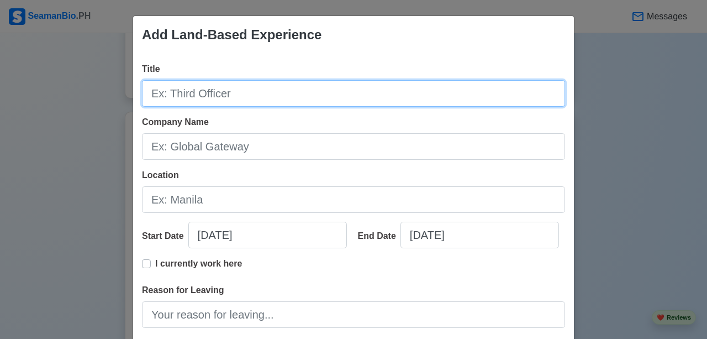
click at [304, 96] on input "Title" at bounding box center [353, 93] width 423 height 27
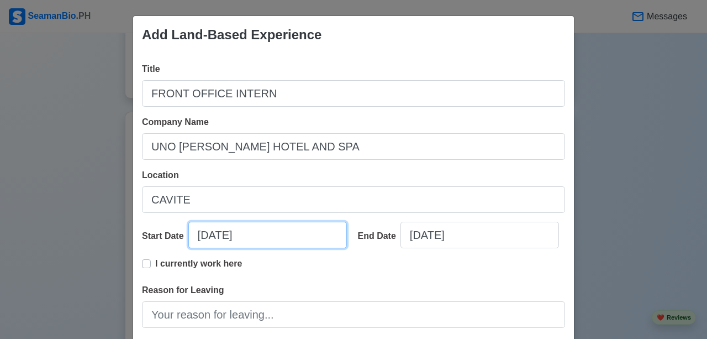
click at [249, 236] on input "[DATE]" at bounding box center [267, 234] width 158 height 27
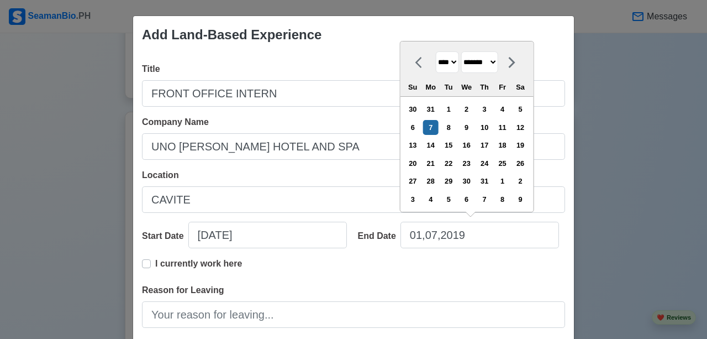
click at [362, 259] on div "I currently work here" at bounding box center [353, 270] width 423 height 27
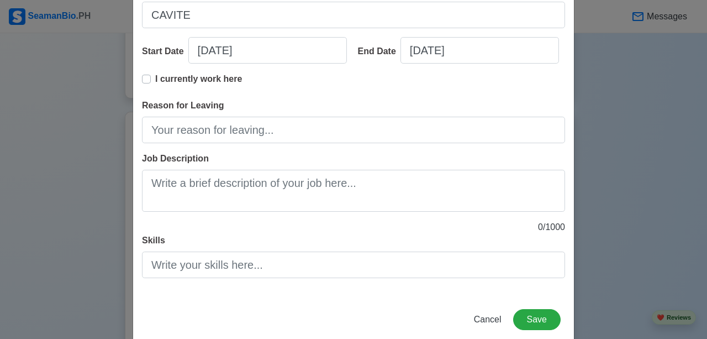
scroll to position [204, 0]
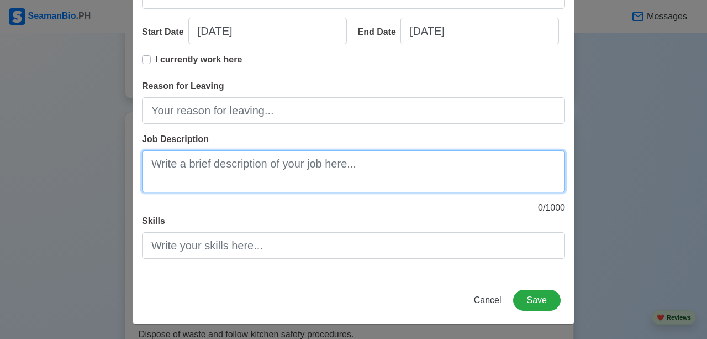
click at [325, 164] on textarea "Job Description" at bounding box center [353, 171] width 423 height 42
paste textarea "Handle guest reservations through phone, email, or online platforms. Provide ac…"
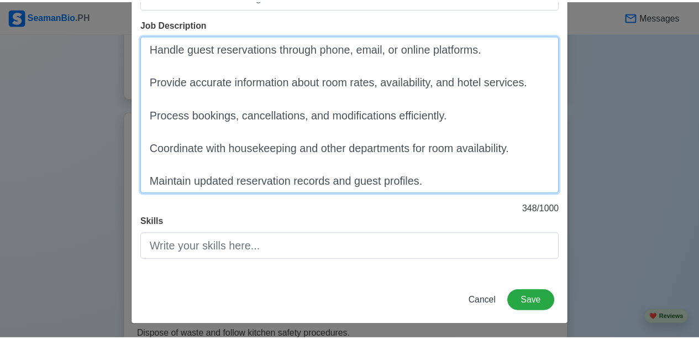
scroll to position [320, 0]
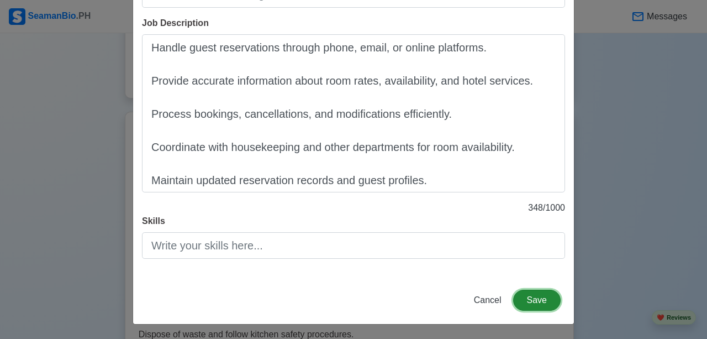
click at [549, 303] on button "Save" at bounding box center [536, 299] width 47 height 21
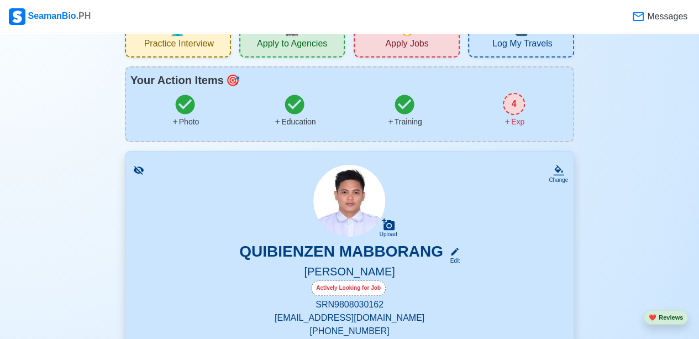
scroll to position [0, 0]
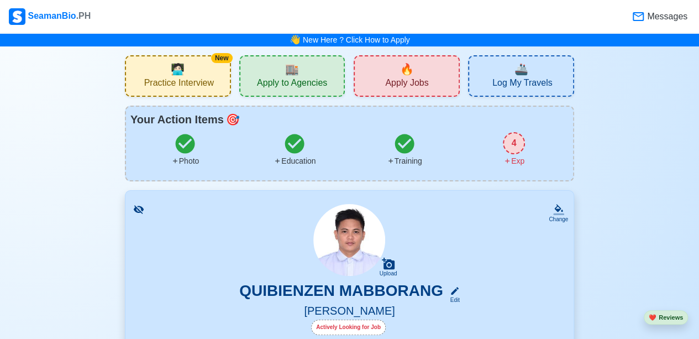
click at [520, 146] on div "4" at bounding box center [514, 143] width 22 height 22
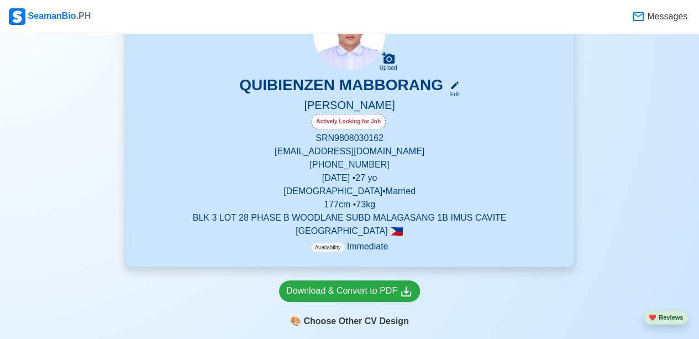
scroll to position [221, 0]
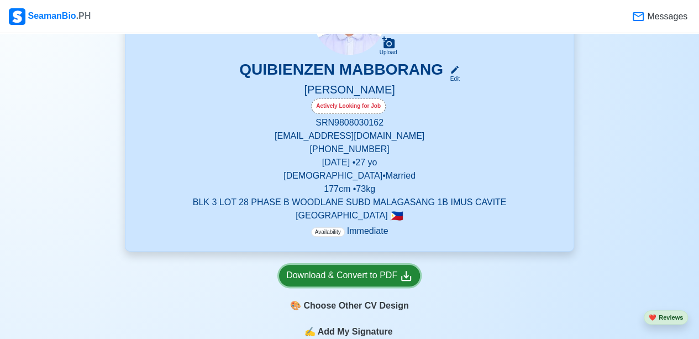
click at [380, 277] on div "Download & Convert to PDF" at bounding box center [349, 275] width 126 height 14
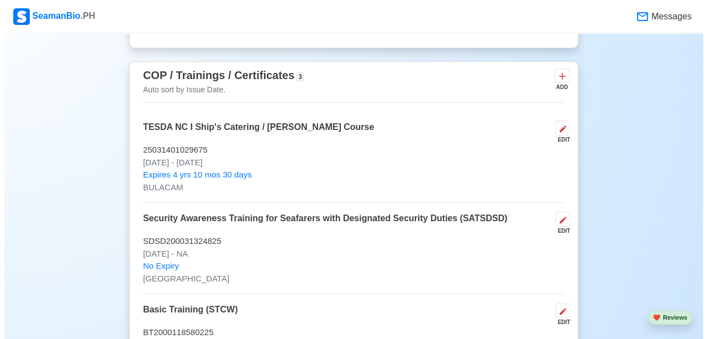
scroll to position [1968, 0]
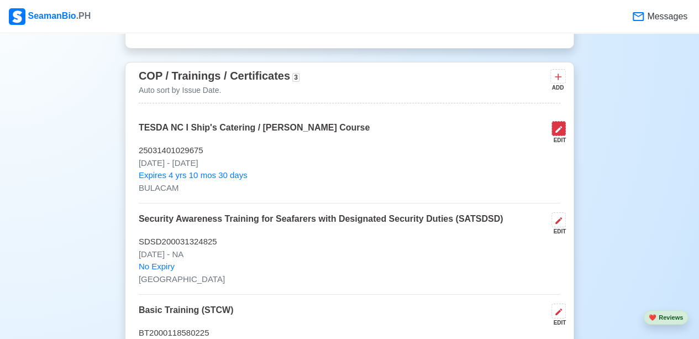
click at [561, 127] on icon at bounding box center [558, 129] width 9 height 9
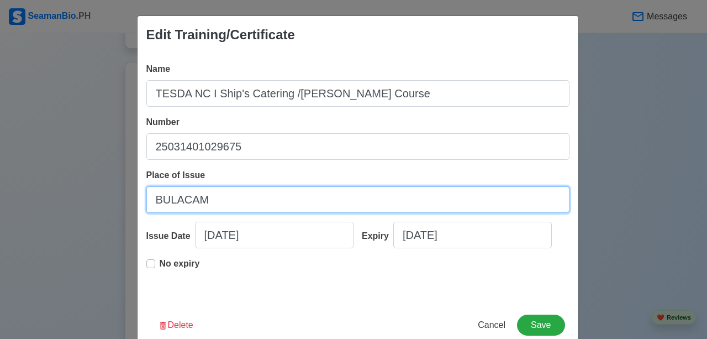
click at [298, 200] on input "BULACAM" at bounding box center [357, 199] width 423 height 27
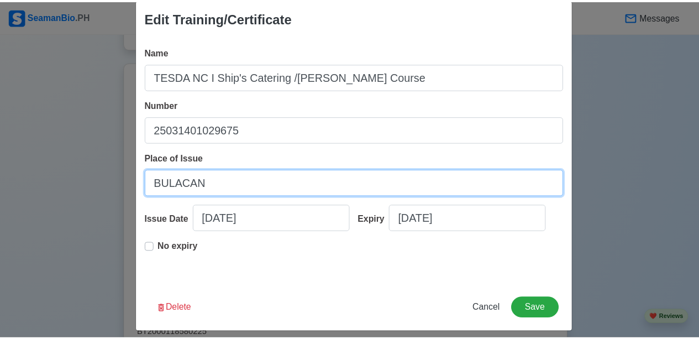
scroll to position [25, 0]
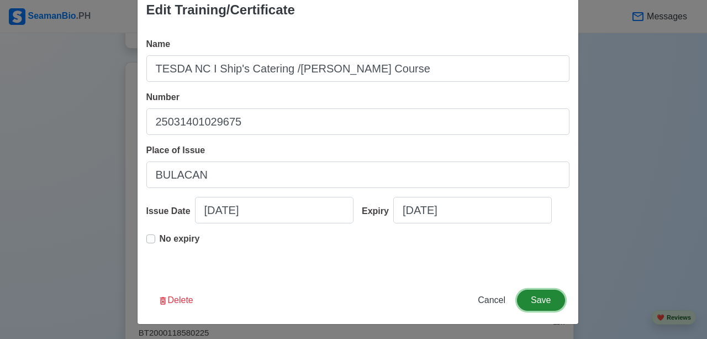
click at [535, 291] on button "Save" at bounding box center [540, 299] width 47 height 21
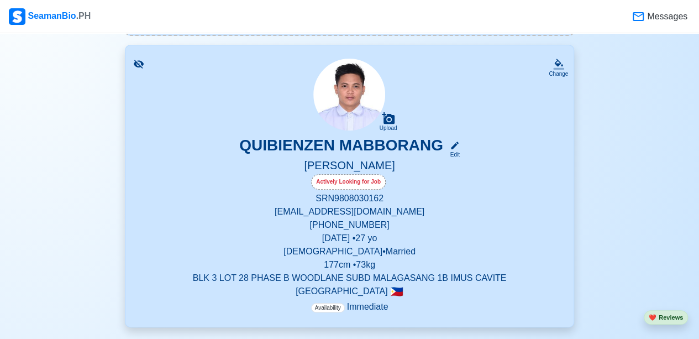
scroll to position [200, 0]
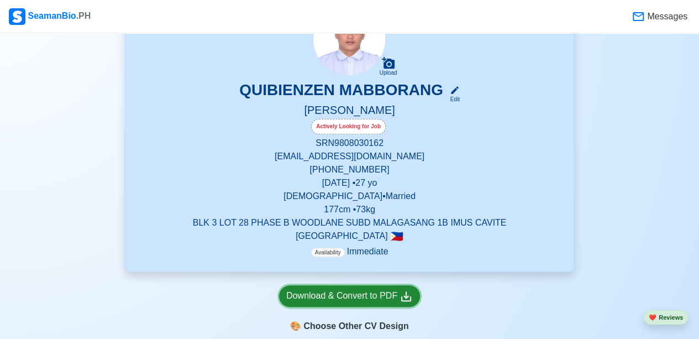
click at [400, 303] on icon at bounding box center [405, 295] width 13 height 13
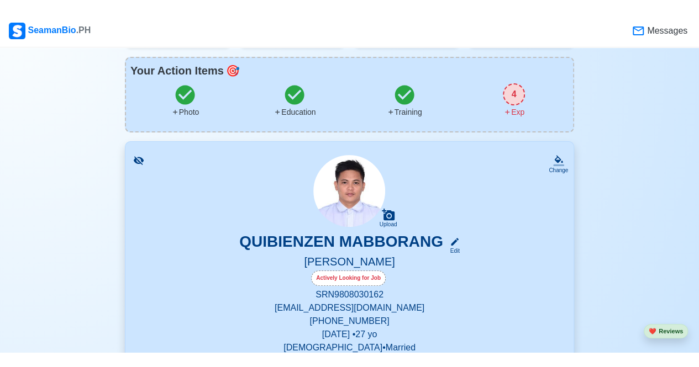
scroll to position [0, 0]
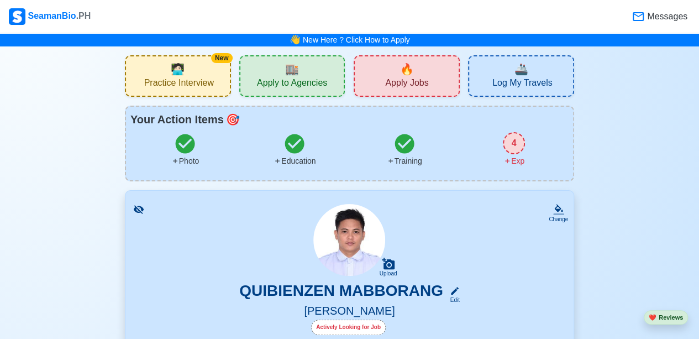
click at [287, 82] on span "Apply to Agencies" at bounding box center [292, 84] width 70 height 14
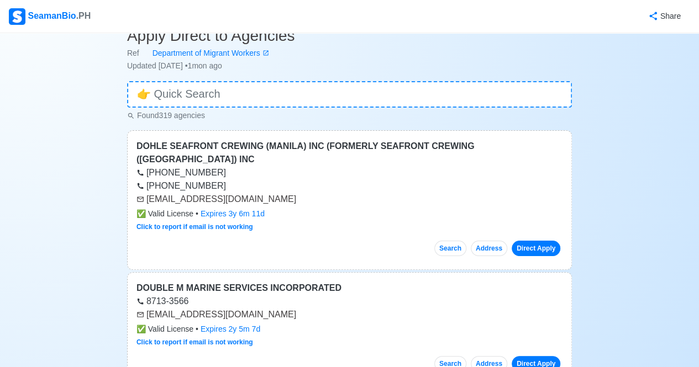
scroll to position [55, 0]
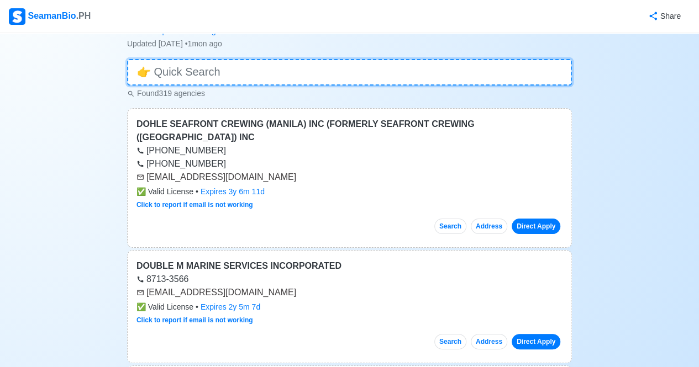
click at [208, 76] on input at bounding box center [349, 72] width 445 height 27
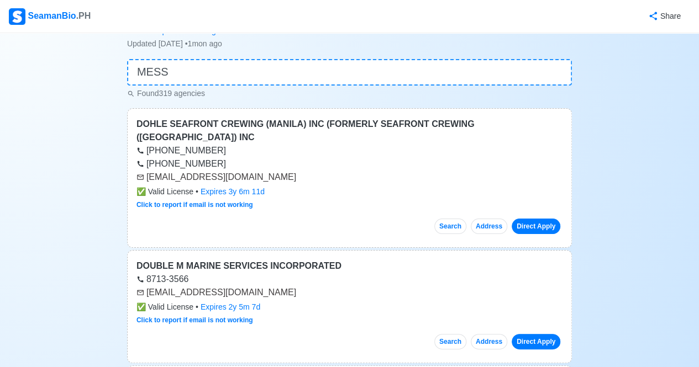
click at [210, 23] on h3 "Apply Direct to Agencies" at bounding box center [349, 13] width 445 height 19
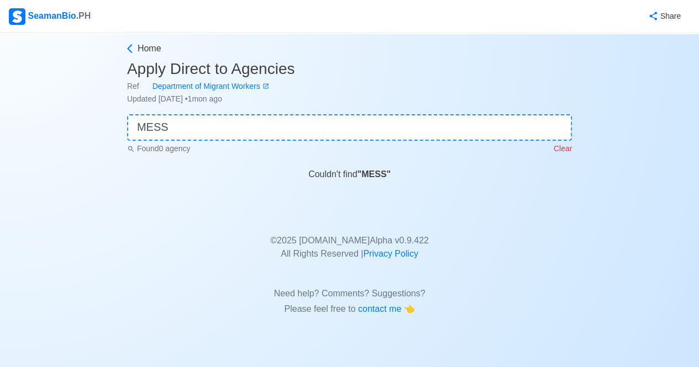
scroll to position [0, 0]
click at [221, 67] on h3 "Apply Direct to Agencies" at bounding box center [353, 69] width 450 height 19
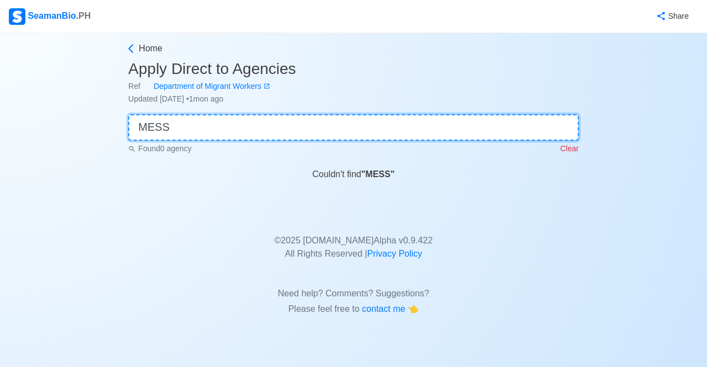
click at [229, 133] on input "MESS" at bounding box center [353, 127] width 450 height 27
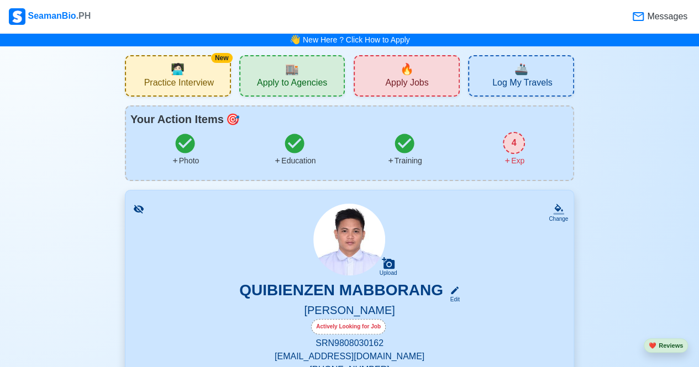
click at [414, 66] on div "🔥 Apply Jobs" at bounding box center [406, 75] width 106 height 41
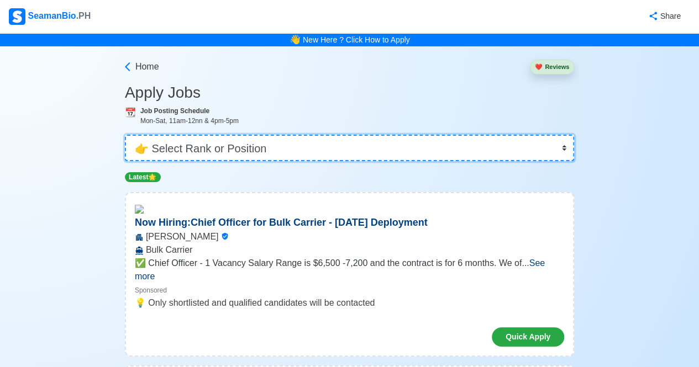
click at [419, 154] on select "👉 Select Rank or Position Master Chief Officer 2nd Officer 3rd Officer Junior O…" at bounding box center [349, 148] width 449 height 27
click at [126, 135] on select "👉 Select Rank or Position Master Chief Officer 2nd Officer 3rd Officer Junior O…" at bounding box center [349, 148] width 449 height 27
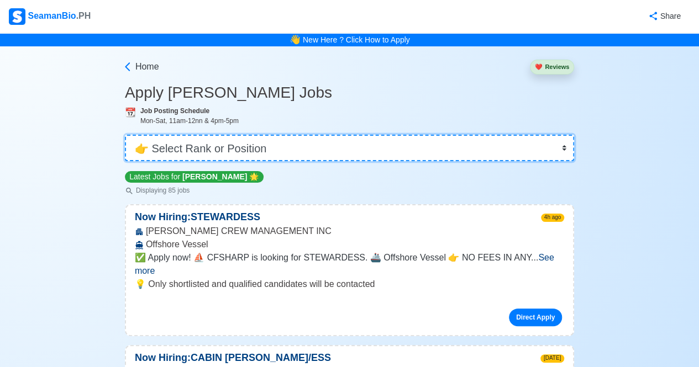
scroll to position [55, 0]
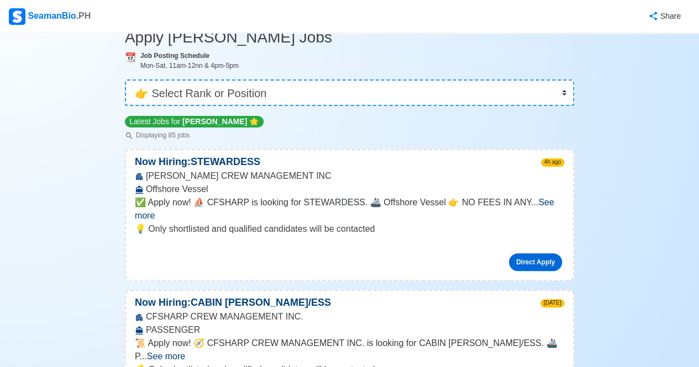
click at [531, 253] on link "Direct Apply" at bounding box center [535, 262] width 53 height 18
click at [514, 119] on div "Latest Jobs for [PERSON_NAME] 🌟 Displaying 85 jobs" at bounding box center [349, 127] width 449 height 25
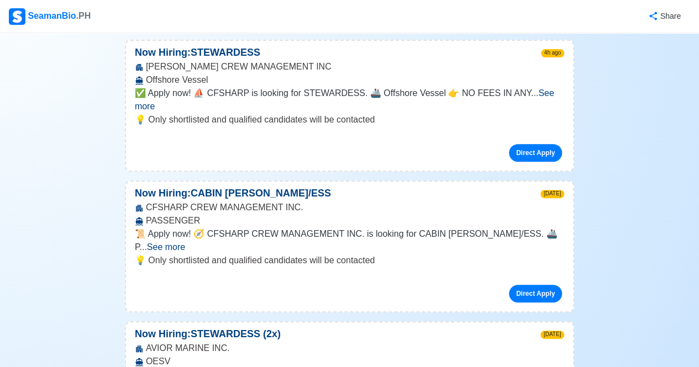
scroll to position [166, 0]
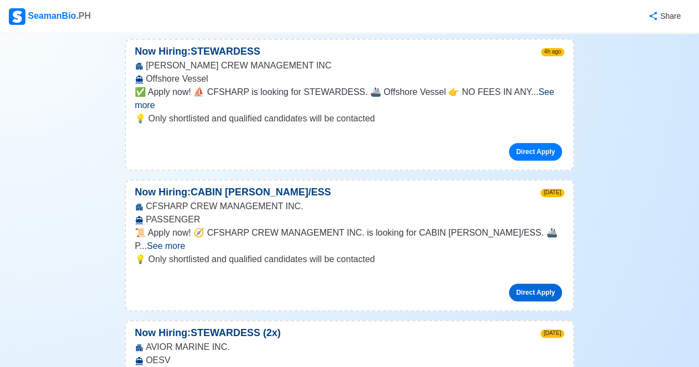
click at [538, 284] on link "Direct Apply" at bounding box center [535, 293] width 53 height 18
click at [388, 155] on div "💡 Only shortlisted and qualified candidates will be contacted Direct Apply" at bounding box center [349, 140] width 447 height 57
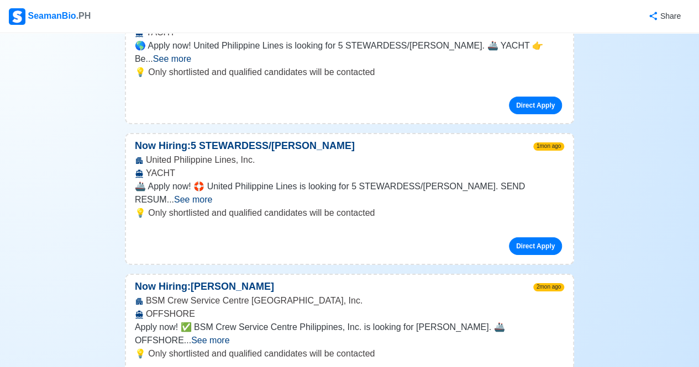
scroll to position [1767, 0]
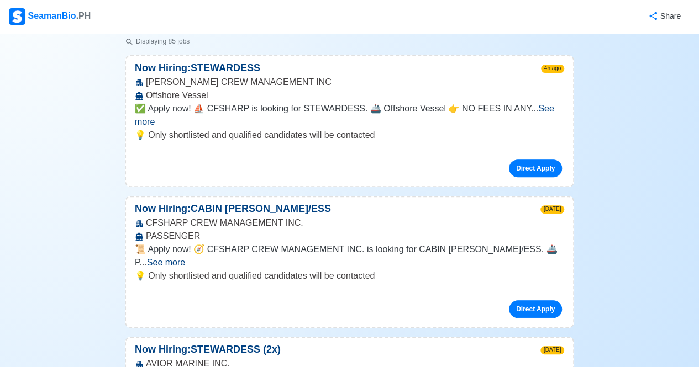
scroll to position [55, 0]
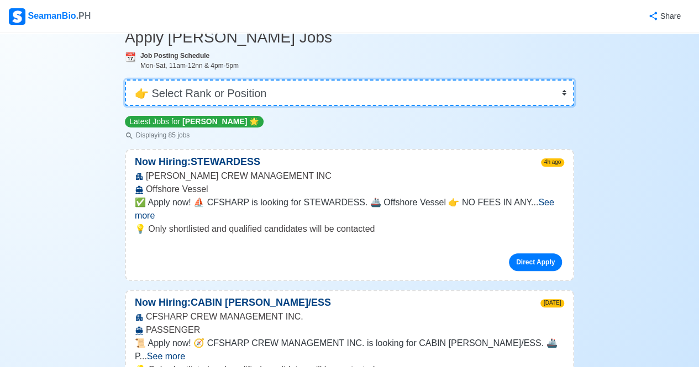
drag, startPoint x: 317, startPoint y: 91, endPoint x: 177, endPoint y: 86, distance: 140.4
click at [177, 86] on select "👉 Select Rank or Position Master Chief Officer 2nd Officer 3rd Officer Junior O…" at bounding box center [349, 93] width 449 height 27
click at [229, 88] on select "👉 Select Rank or Position Master Chief Officer 2nd Officer 3rd Officer Junior O…" at bounding box center [349, 93] width 449 height 27
click at [229, 86] on select "👉 Select Rank or Position Master Chief Officer 2nd Officer 3rd Officer Junior O…" at bounding box center [349, 93] width 449 height 27
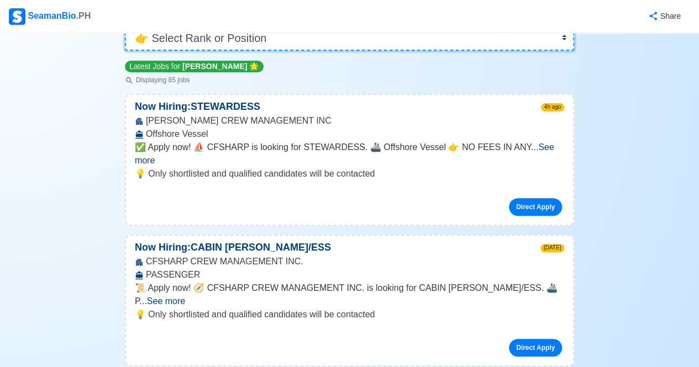
scroll to position [0, 0]
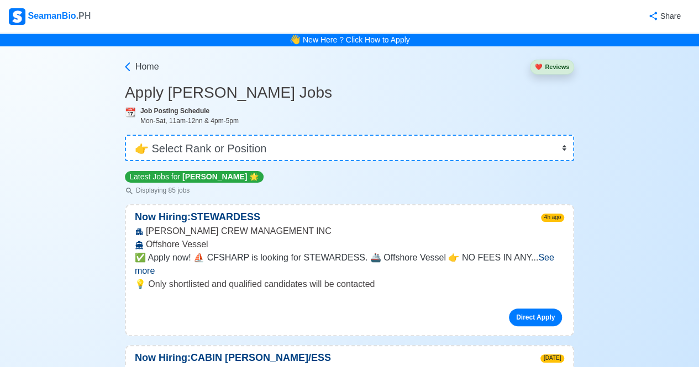
click at [569, 148] on select "👉 Select Rank or Position Master Chief Officer 2nd Officer 3rd Officer Junior O…" at bounding box center [349, 148] width 449 height 27
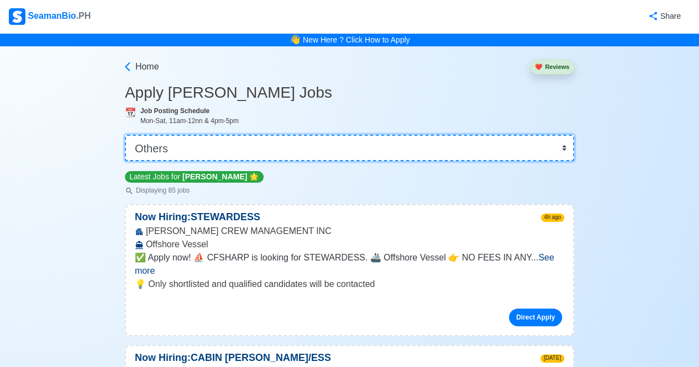
click at [126, 135] on select "👉 Select Rank or Position Master Chief Officer 2nd Officer 3rd Officer Junior O…" at bounding box center [349, 148] width 449 height 27
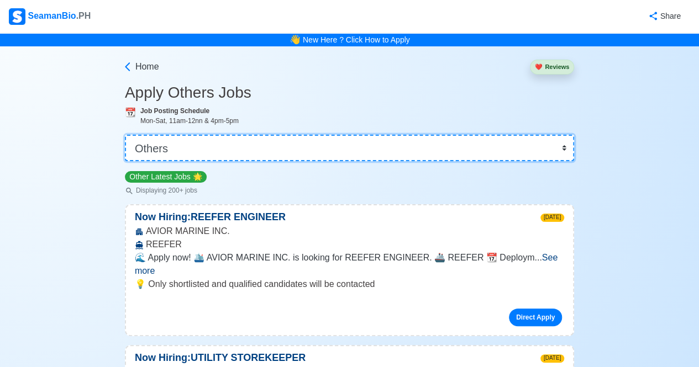
click at [556, 148] on select "👉 Select Rank or Position Master Chief Officer 2nd Officer 3rd Officer Junior O…" at bounding box center [349, 148] width 449 height 27
click at [125, 135] on select "👉 Select Rank or Position Master Chief Officer 2nd Officer 3rd Officer Junior O…" at bounding box center [349, 148] width 449 height 27
click at [285, 150] on select "👉 Select Rank or Position Master Chief Officer 2nd Officer 3rd Officer Junior O…" at bounding box center [349, 148] width 449 height 27
click at [126, 135] on select "👉 Select Rank or Position Master Chief Officer 2nd Officer 3rd Officer Junior O…" at bounding box center [349, 148] width 449 height 27
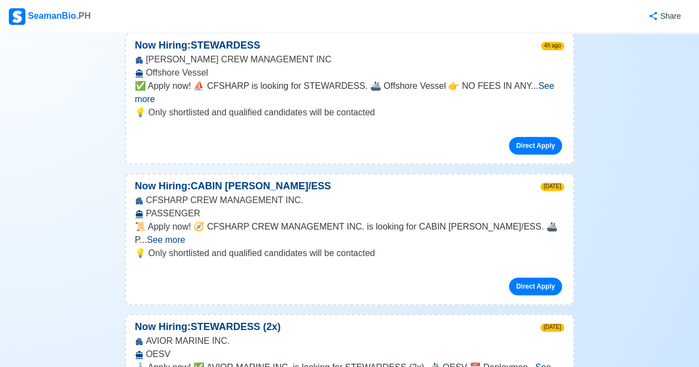
scroll to position [221, 0]
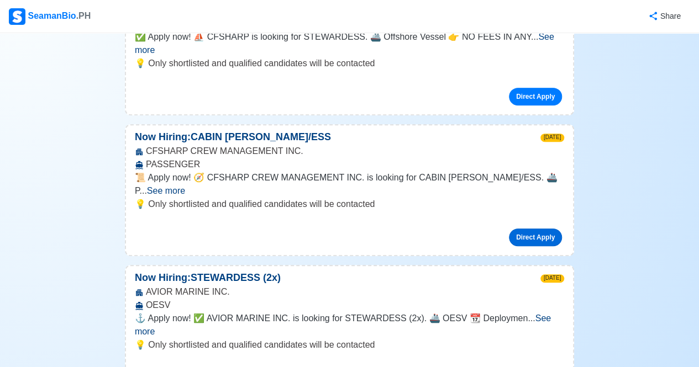
click at [540, 229] on link "Direct Apply" at bounding box center [535, 238] width 53 height 18
click at [380, 198] on p "💡 Only shortlisted and qualified candidates will be contacted" at bounding box center [349, 204] width 429 height 13
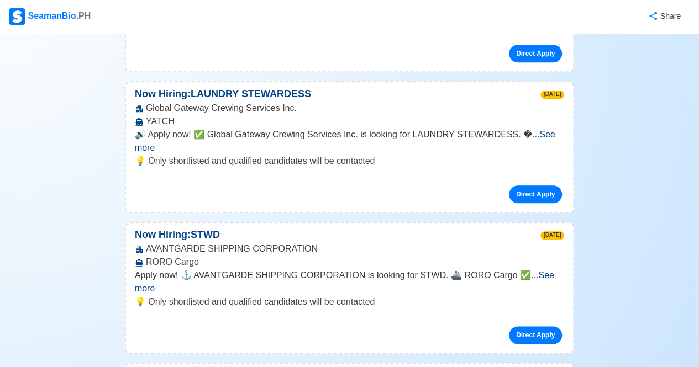
scroll to position [552, 0]
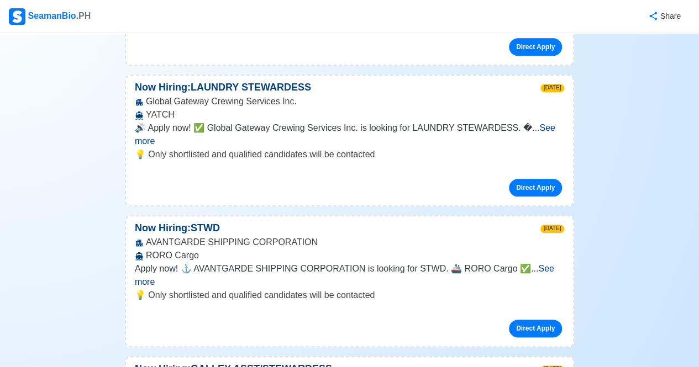
click at [541, 264] on span "See more" at bounding box center [344, 275] width 419 height 23
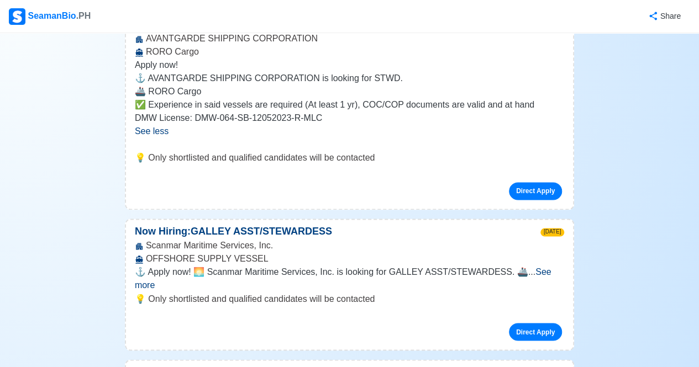
scroll to position [773, 0]
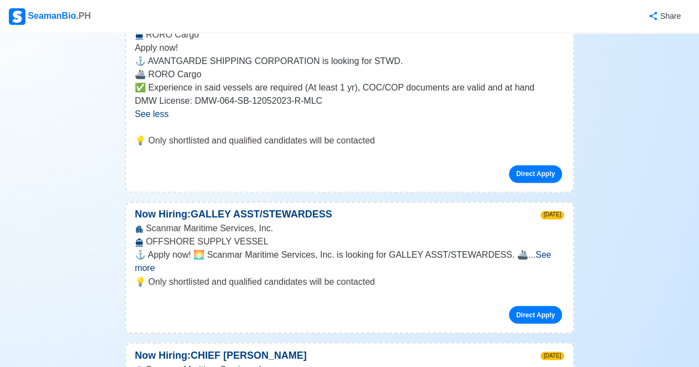
click at [538, 250] on span "See more" at bounding box center [343, 261] width 416 height 23
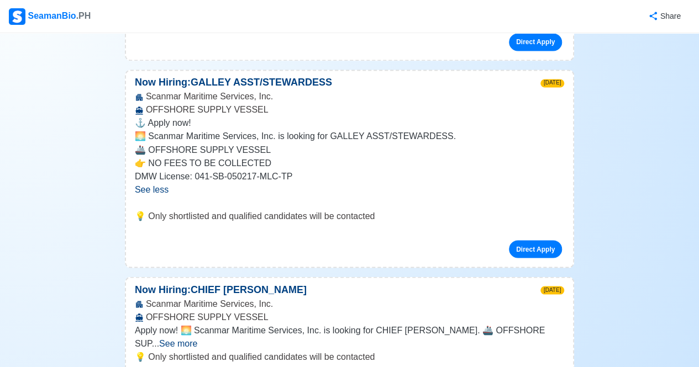
scroll to position [939, 0]
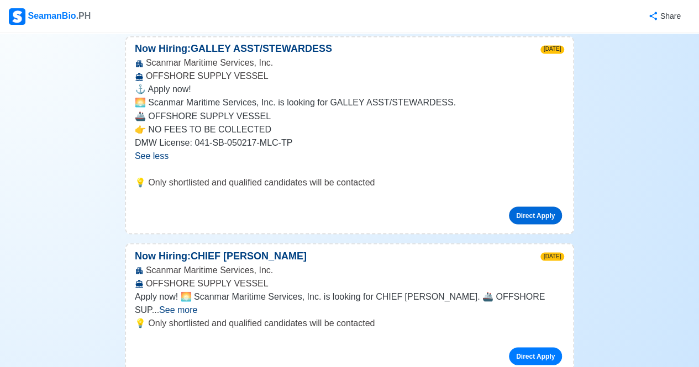
click at [536, 207] on link "Direct Apply" at bounding box center [535, 216] width 53 height 18
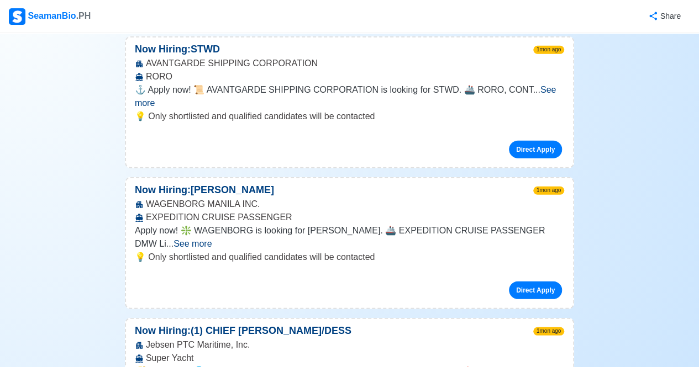
scroll to position [1436, 0]
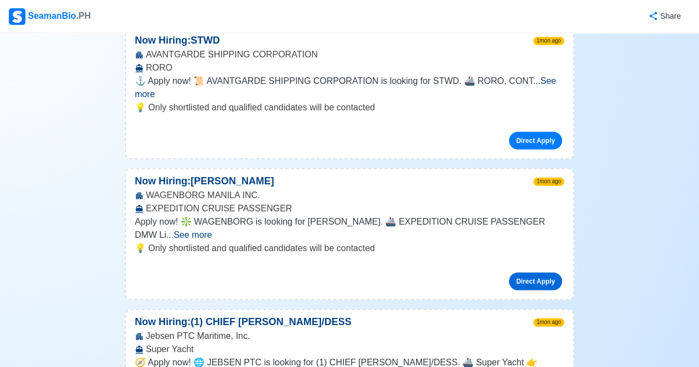
click at [520, 273] on link "Direct Apply" at bounding box center [535, 282] width 53 height 18
click at [212, 230] on span "See more" at bounding box center [192, 234] width 38 height 9
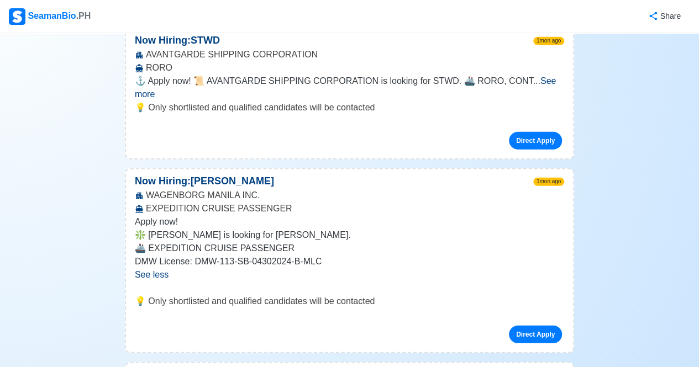
click at [464, 242] on p "🚢 EXPEDITION CRUISE PASSENGER" at bounding box center [349, 248] width 429 height 13
click at [541, 326] on link "Direct Apply" at bounding box center [535, 335] width 53 height 18
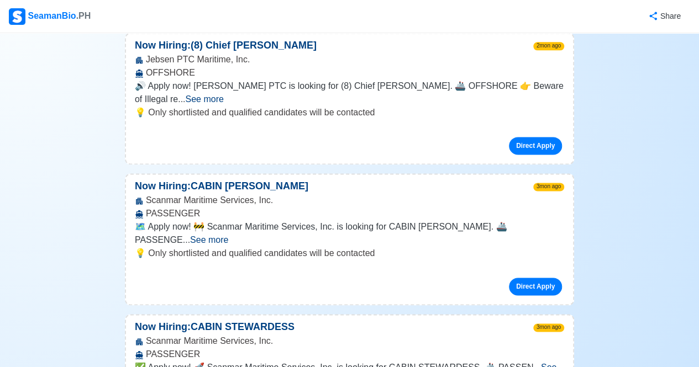
scroll to position [2761, 0]
